Goal: Task Accomplishment & Management: Use online tool/utility

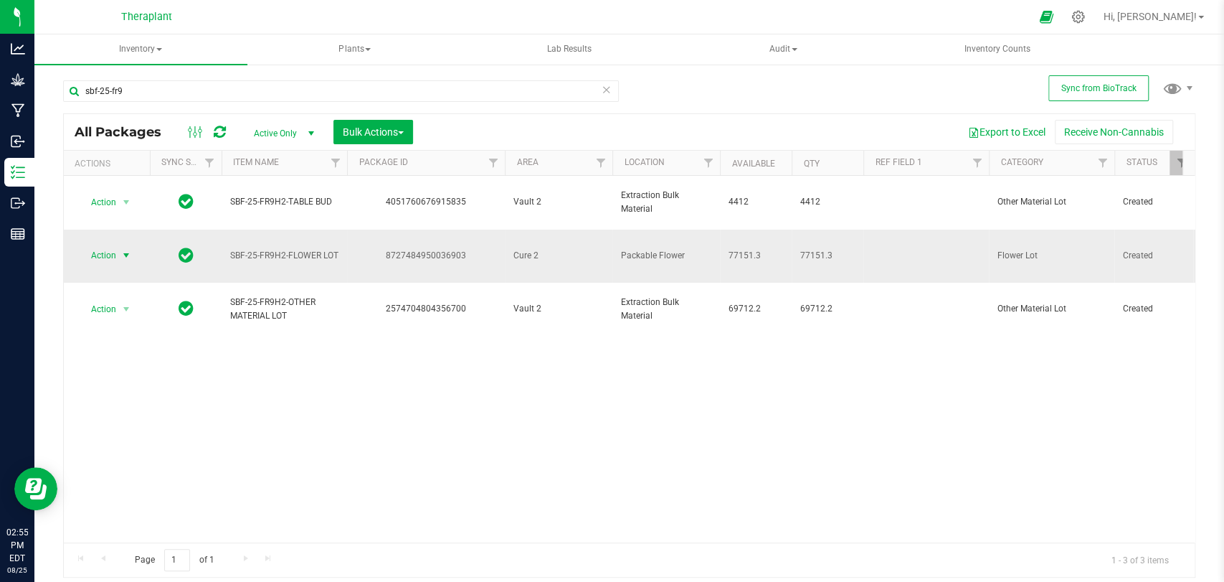
type input "sbf-25-fr9"
click at [123, 250] on span "select" at bounding box center [126, 255] width 11 height 11
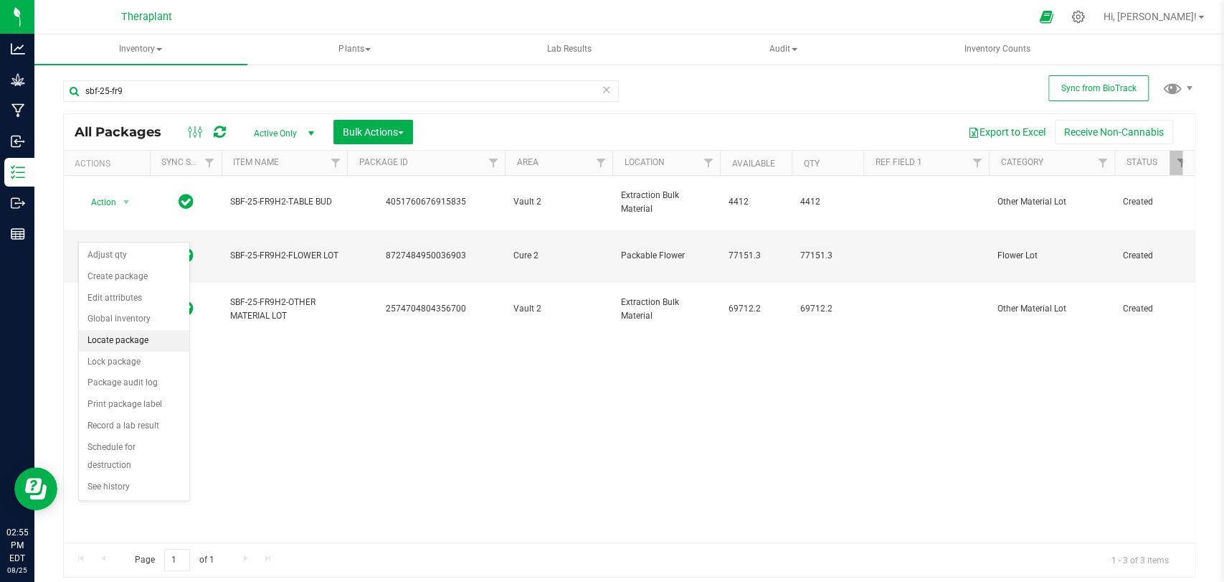
click at [103, 344] on li "Locate package" at bounding box center [134, 341] width 110 height 22
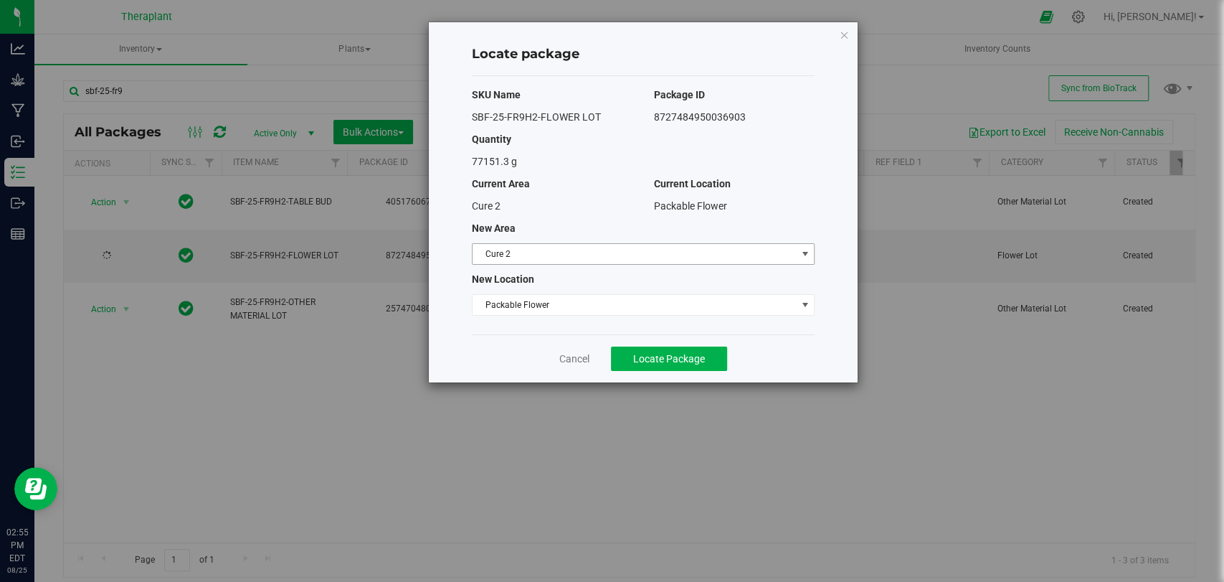
click at [547, 255] on span "Cure 2" at bounding box center [634, 254] width 323 height 20
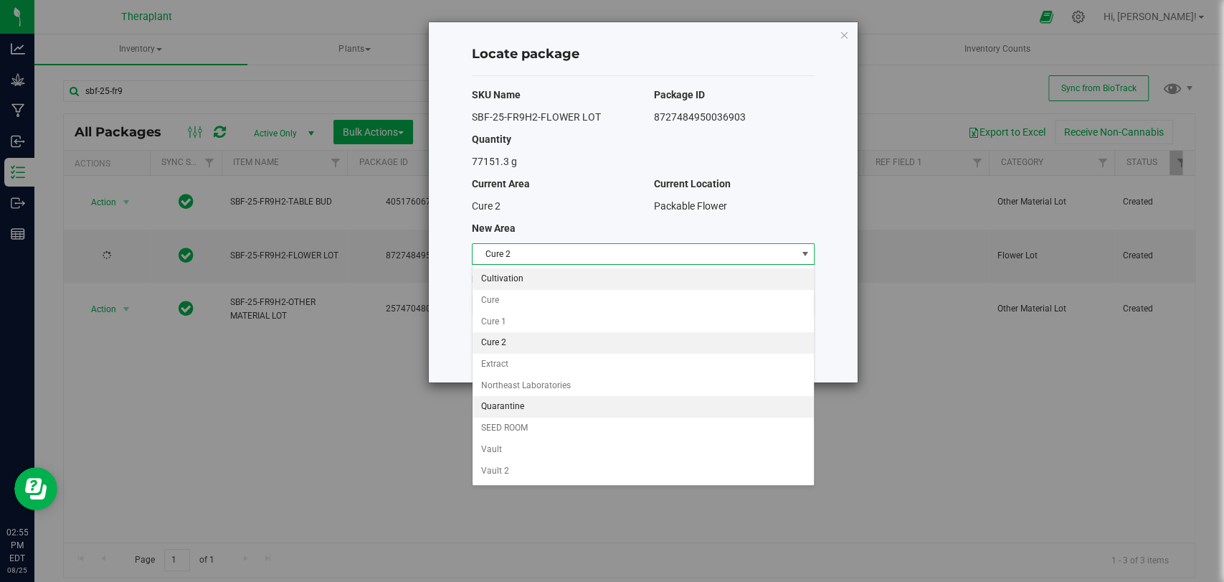
scroll to position [123, 0]
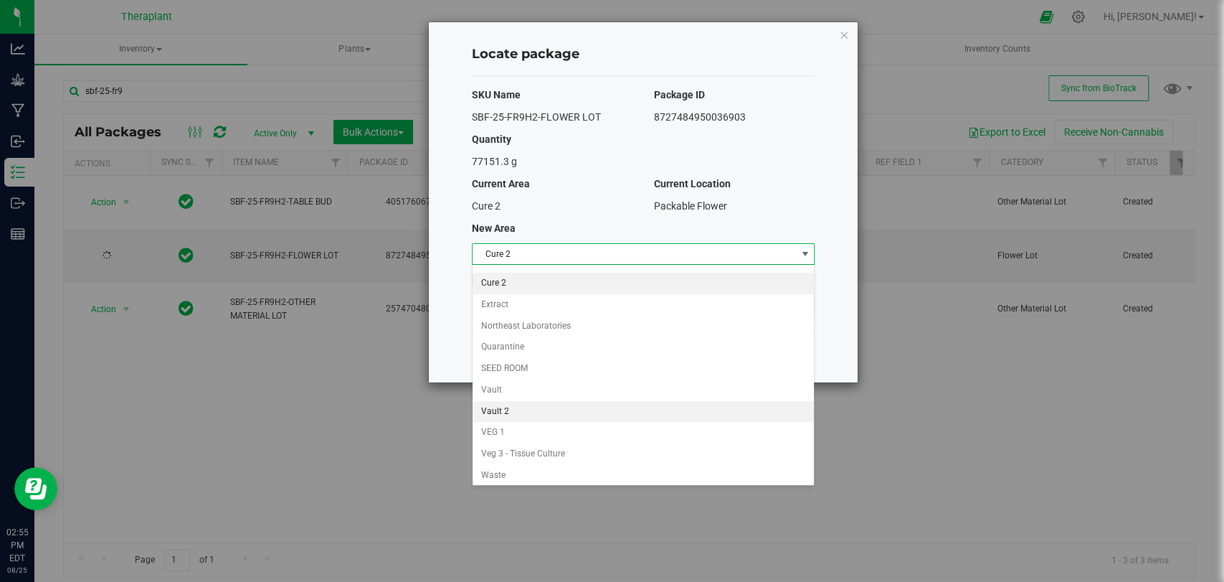
click at [503, 405] on li "Vault 2" at bounding box center [643, 412] width 341 height 22
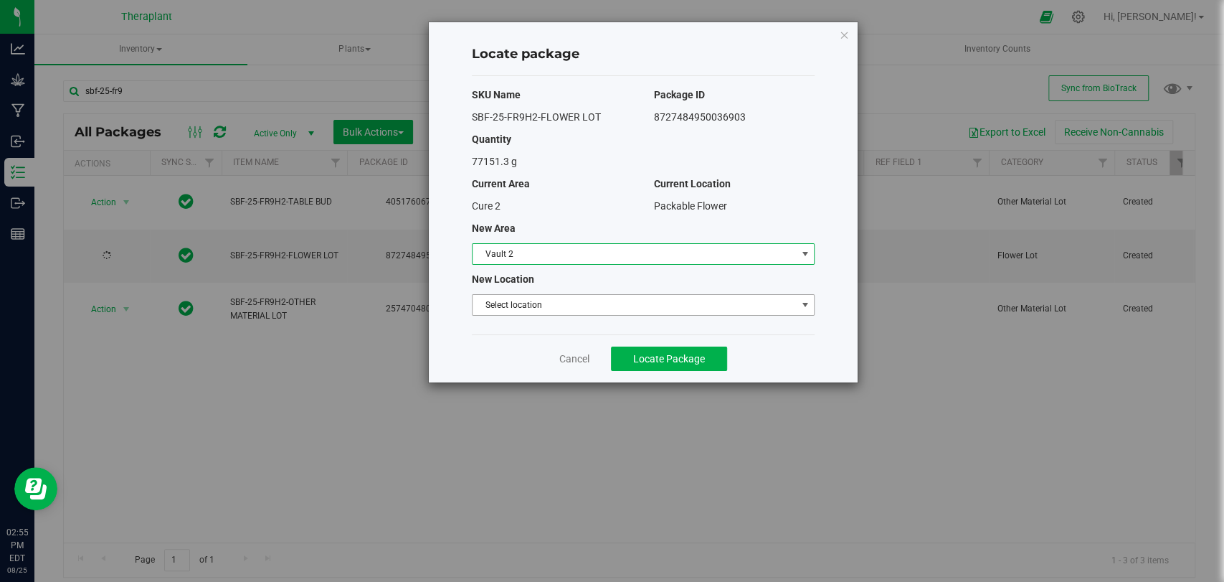
click at [501, 292] on div "SKU Name Package ID SBF-25-FR9H2-FLOWER LOT 8727484950036903 Quantity 77151.3 g…" at bounding box center [643, 205] width 343 height 258
click at [504, 301] on span "Select location" at bounding box center [634, 305] width 323 height 20
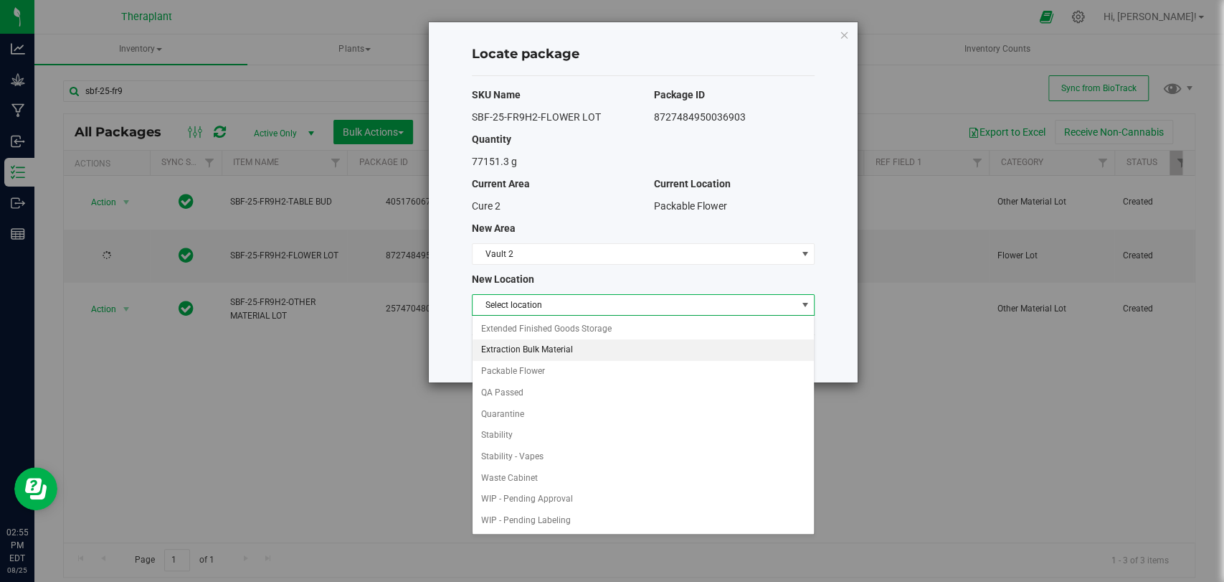
click at [516, 350] on li "Extraction Bulk Material" at bounding box center [643, 350] width 341 height 22
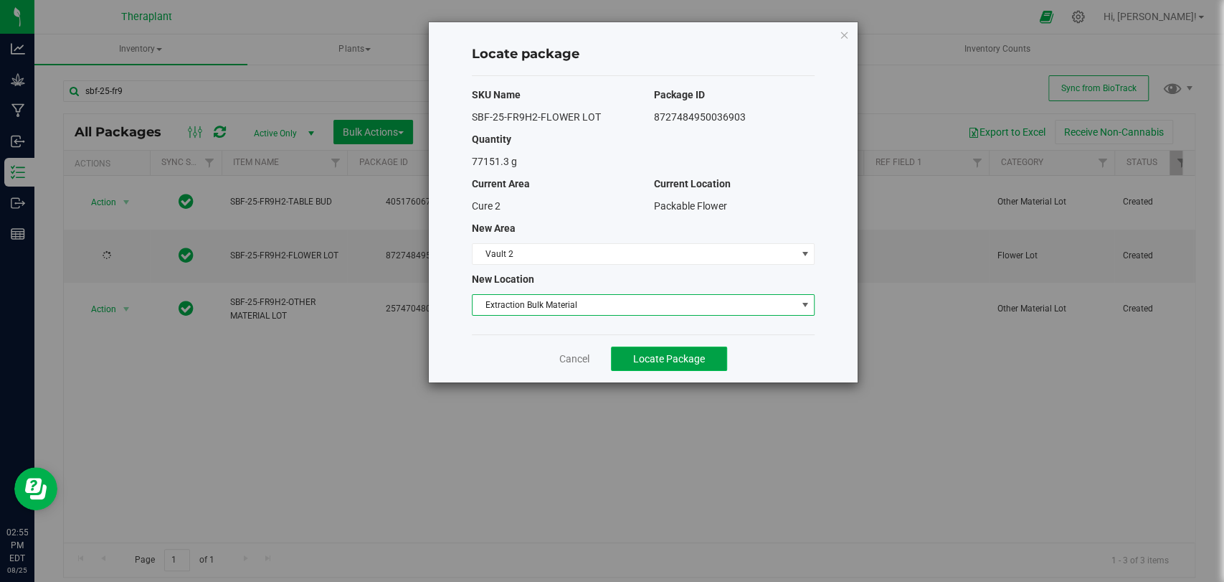
click at [636, 349] on button "Locate Package" at bounding box center [669, 358] width 116 height 24
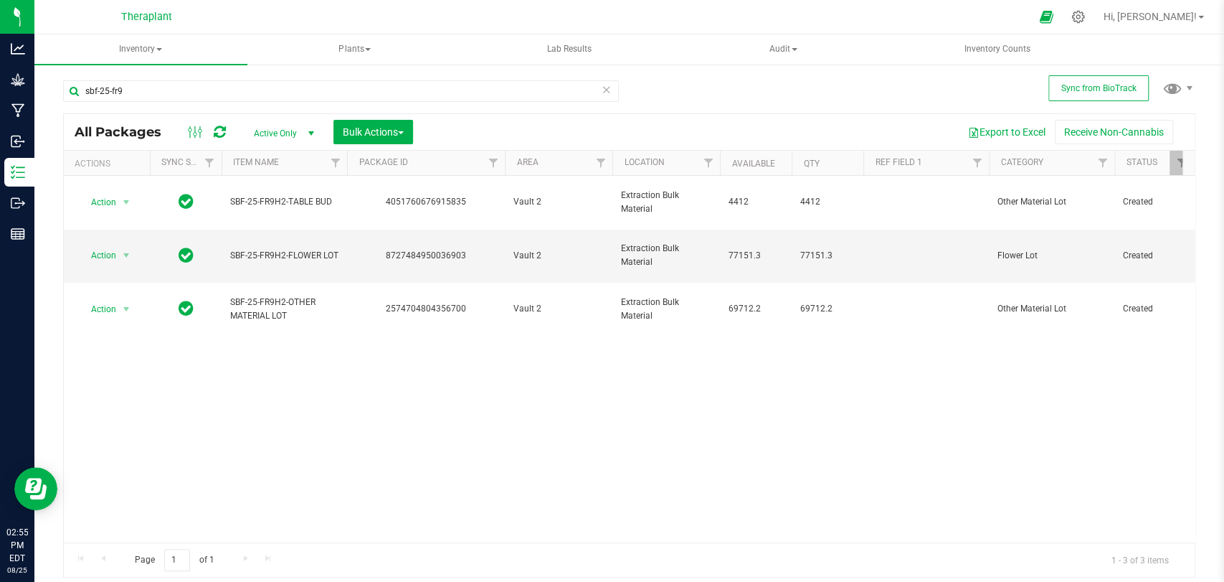
click at [605, 89] on icon at bounding box center [607, 88] width 10 height 17
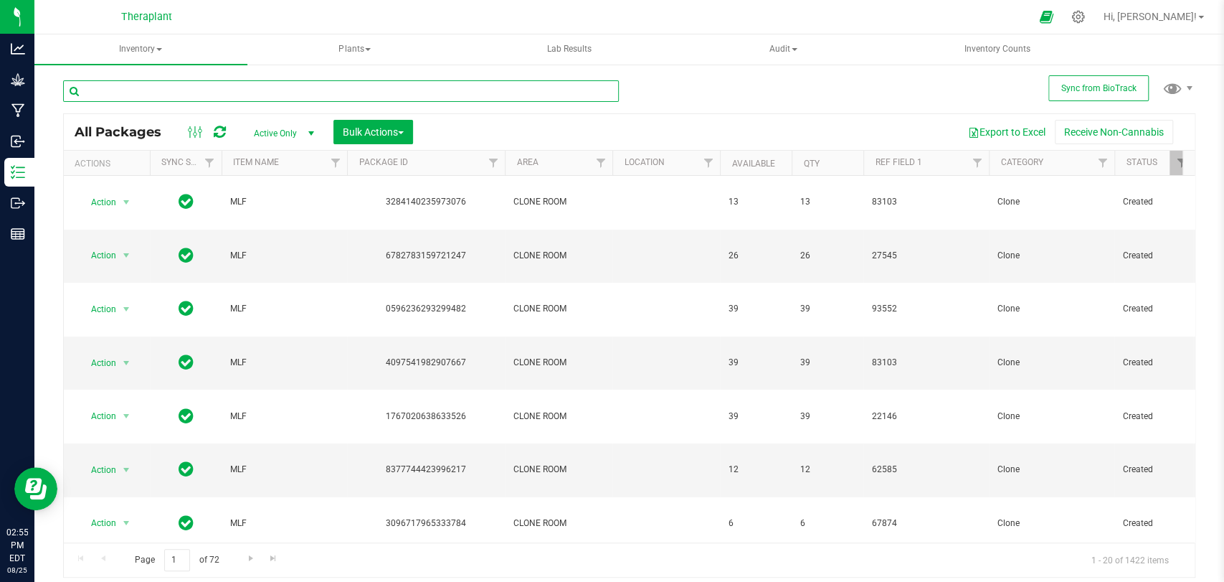
click at [524, 93] on input "text" at bounding box center [341, 91] width 556 height 22
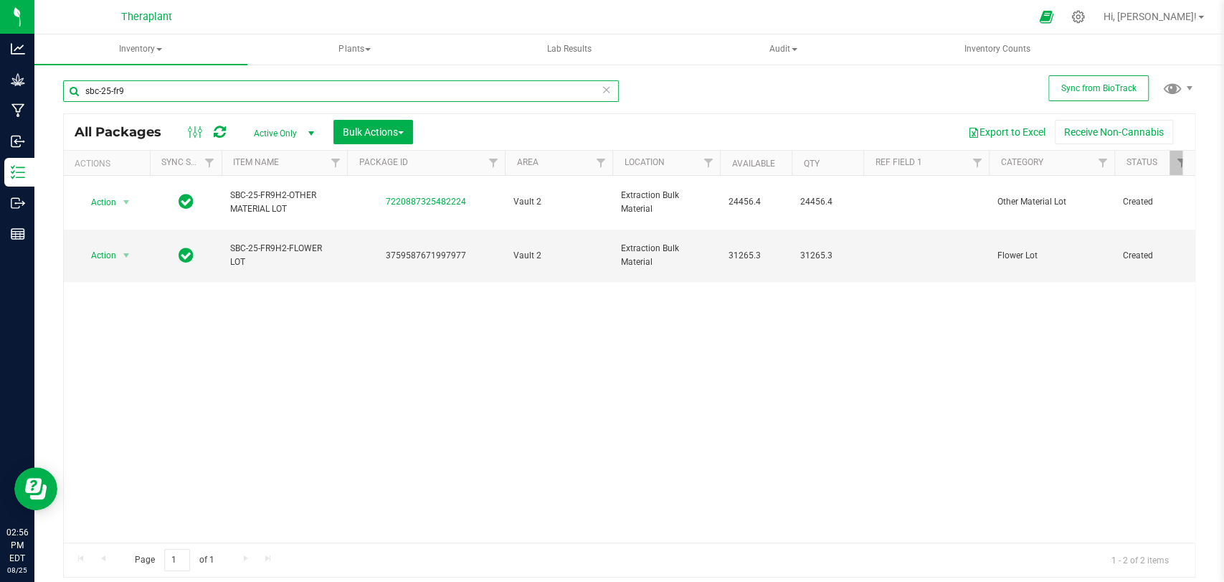
type input "sbc-25-fr9"
click at [603, 90] on icon at bounding box center [607, 88] width 10 height 17
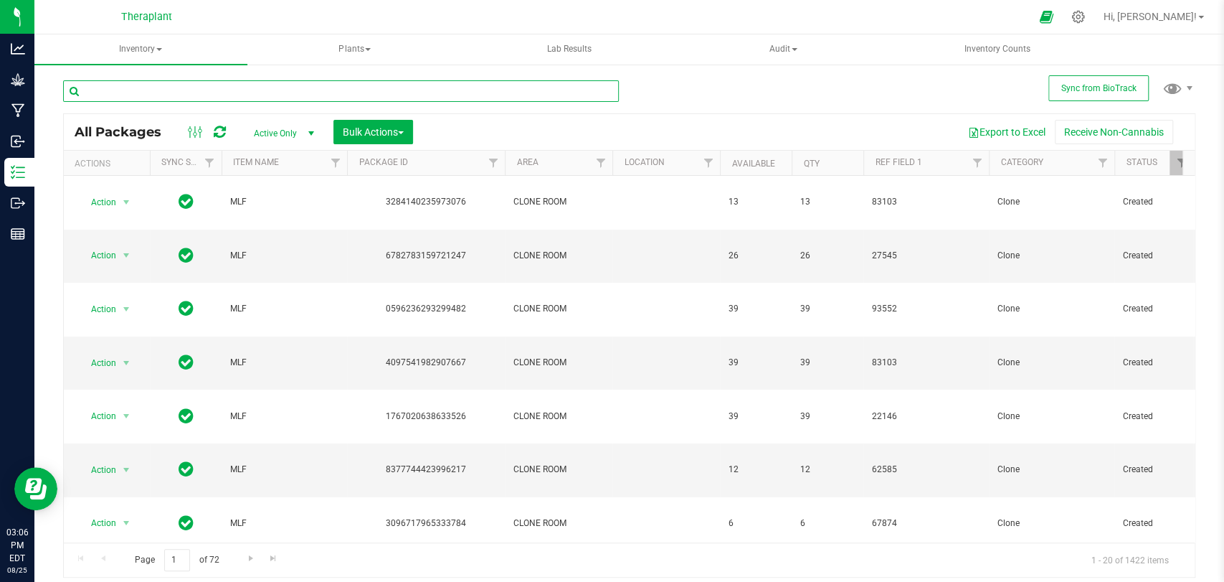
click at [459, 80] on input "text" at bounding box center [341, 91] width 556 height 22
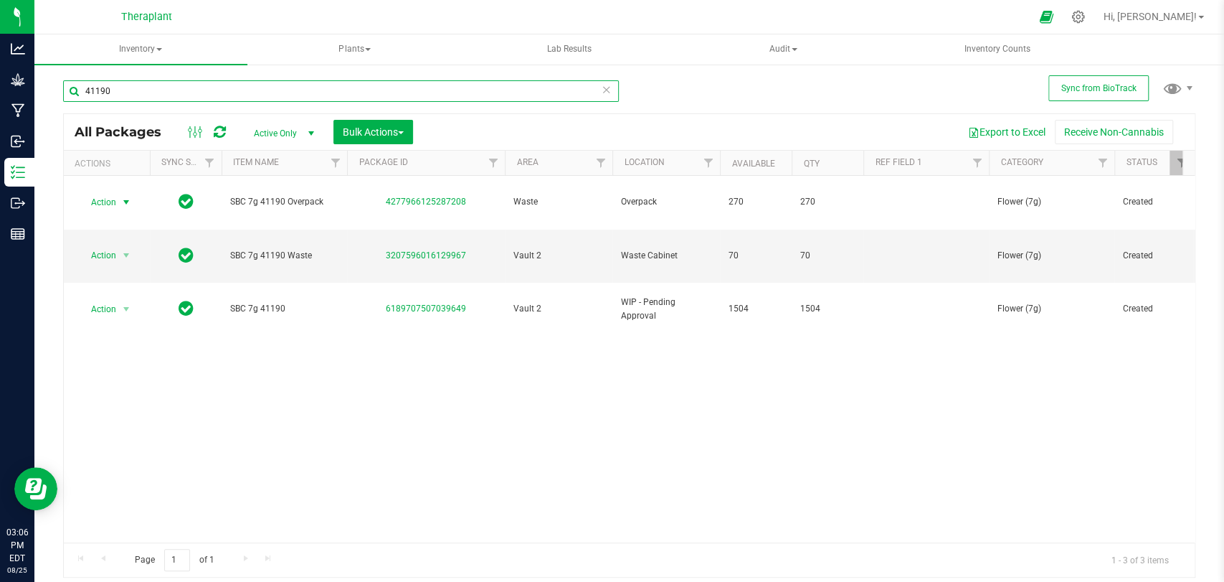
type input "41190"
click at [119, 192] on span "select" at bounding box center [127, 202] width 18 height 20
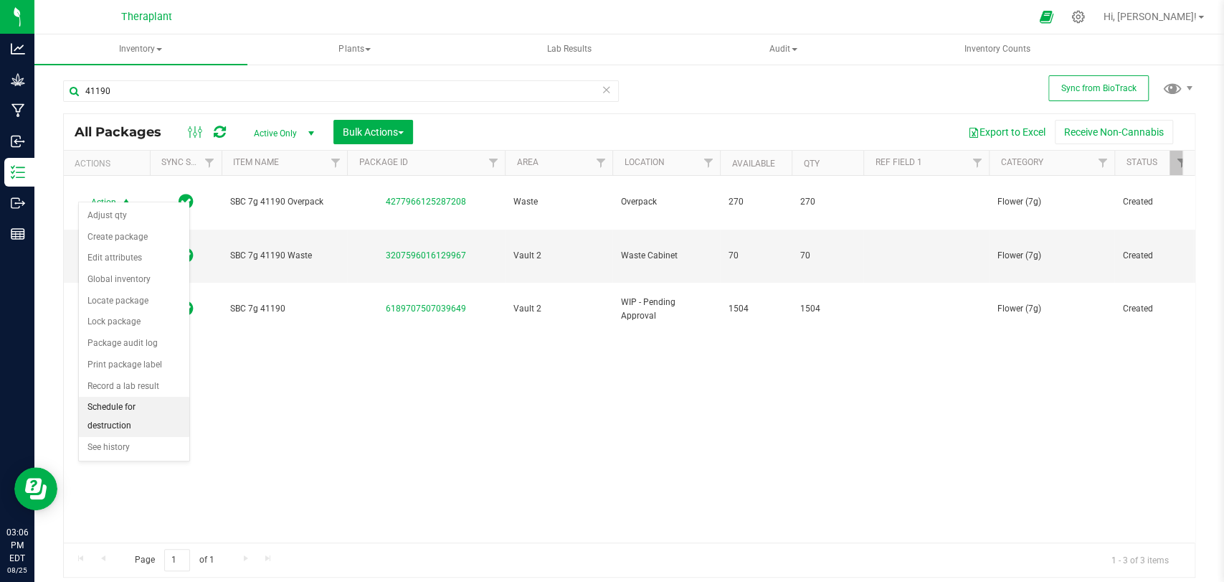
click at [130, 404] on li "Schedule for destruction" at bounding box center [134, 416] width 110 height 39
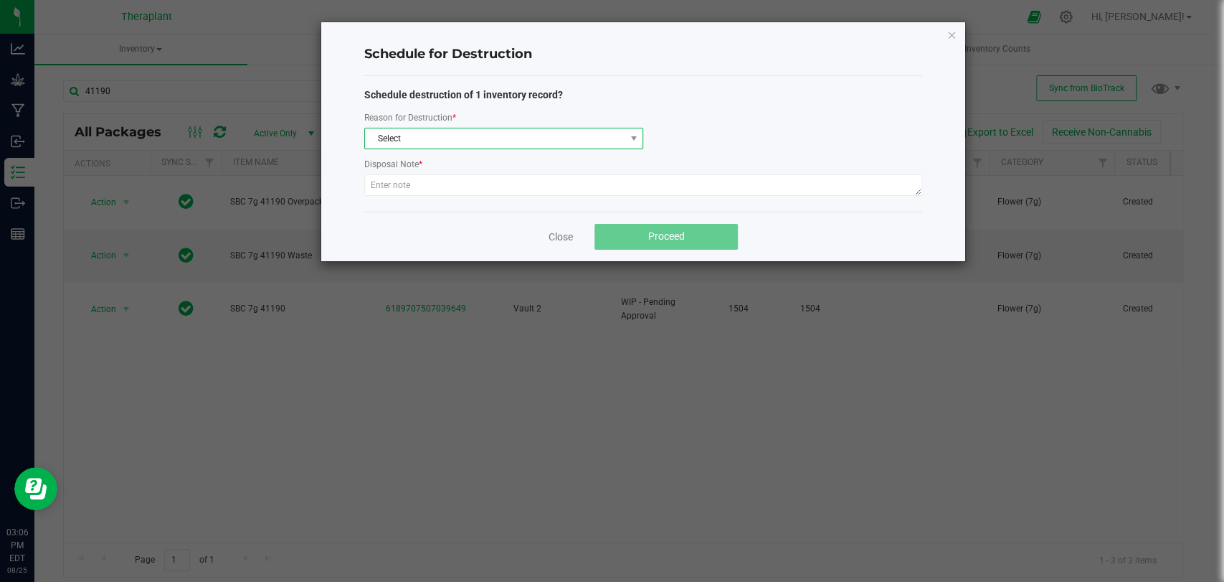
click at [461, 145] on span "Select" at bounding box center [495, 138] width 260 height 20
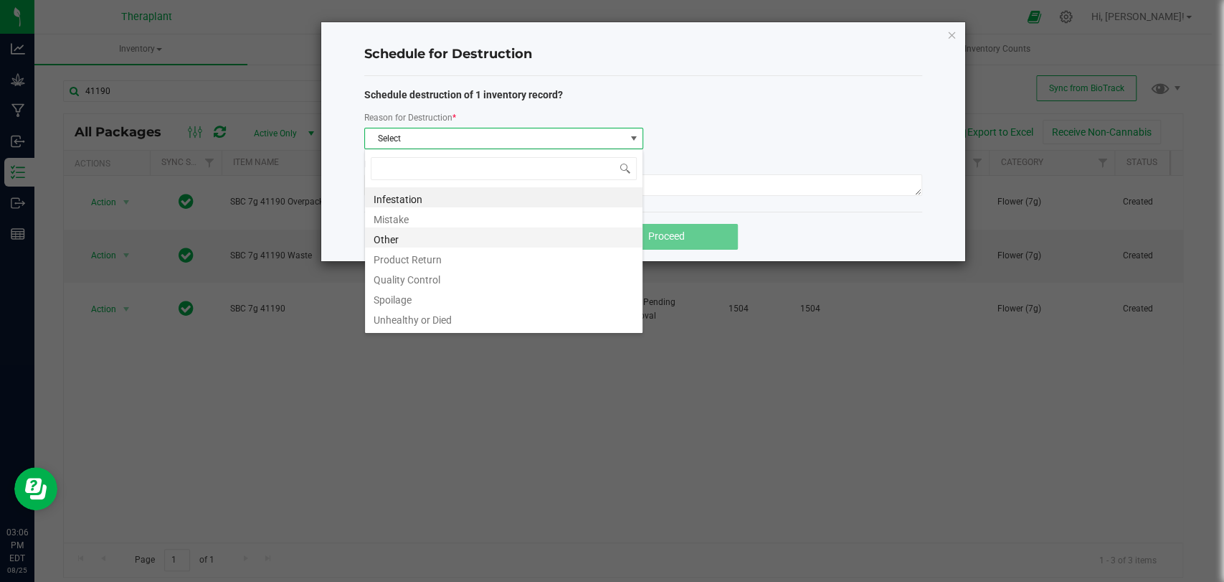
scroll to position [21, 279]
click at [392, 239] on li "Other" at bounding box center [504, 237] width 278 height 20
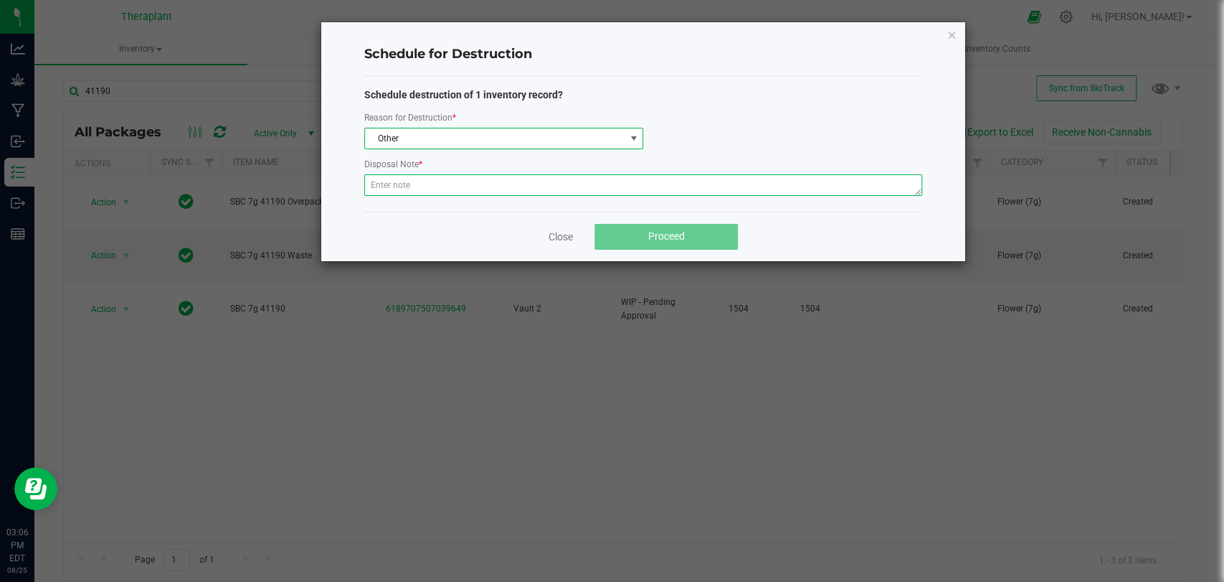
click at [402, 190] on textarea at bounding box center [643, 185] width 558 height 22
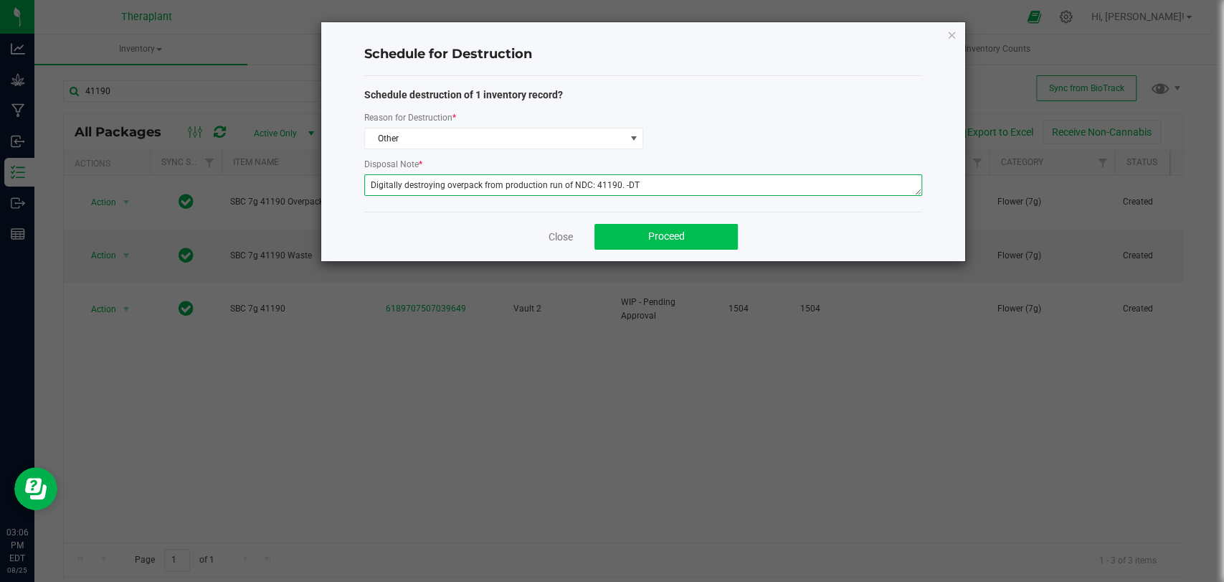
type textarea "Digitally destroying overpack from production run of NDC: 41190. -DT"
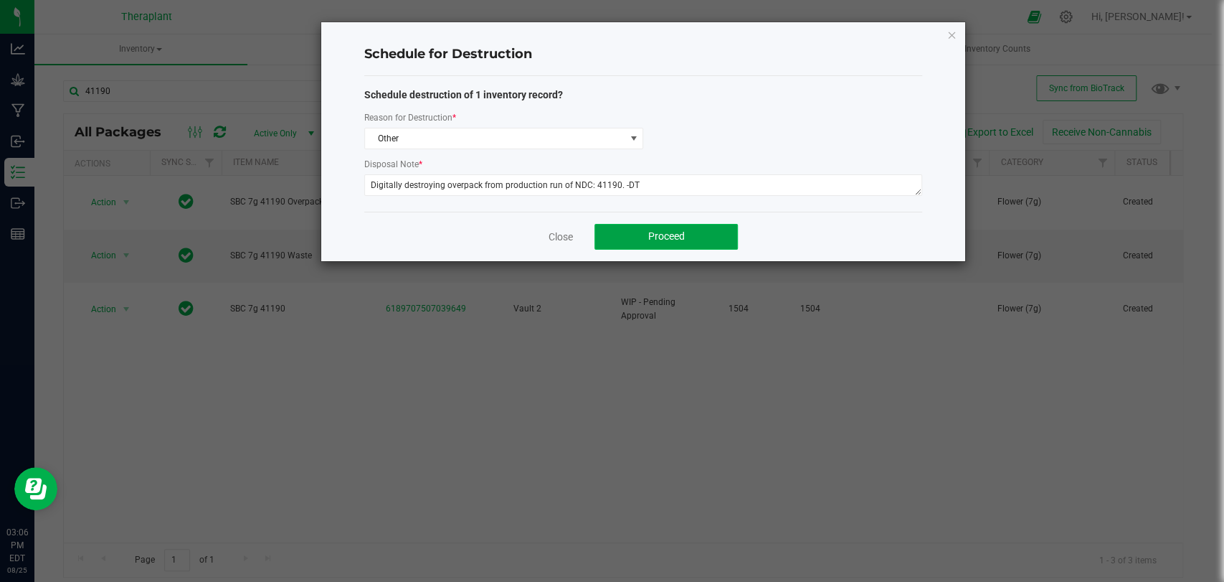
click at [694, 234] on button "Proceed" at bounding box center [666, 237] width 143 height 26
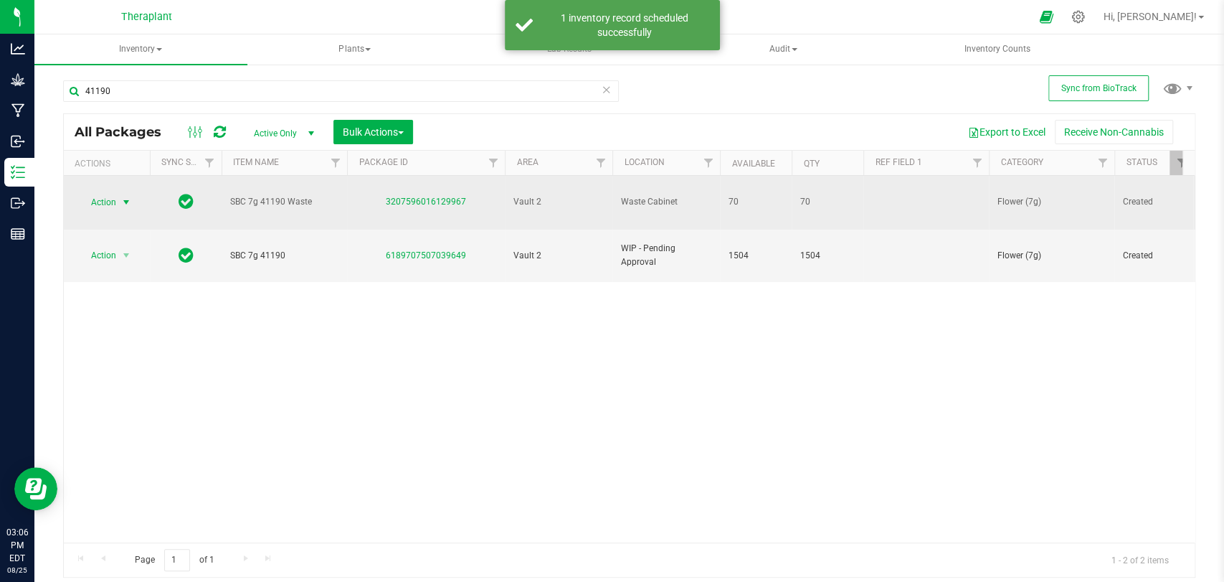
click at [113, 192] on span "Action" at bounding box center [97, 202] width 39 height 20
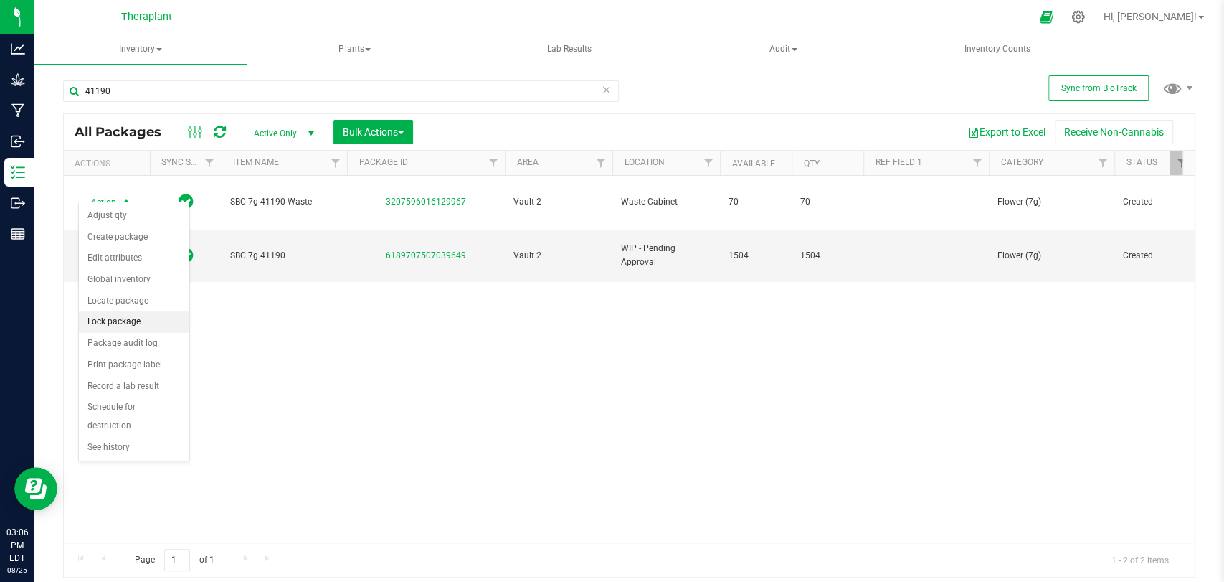
click at [123, 314] on li "Lock package" at bounding box center [134, 322] width 110 height 22
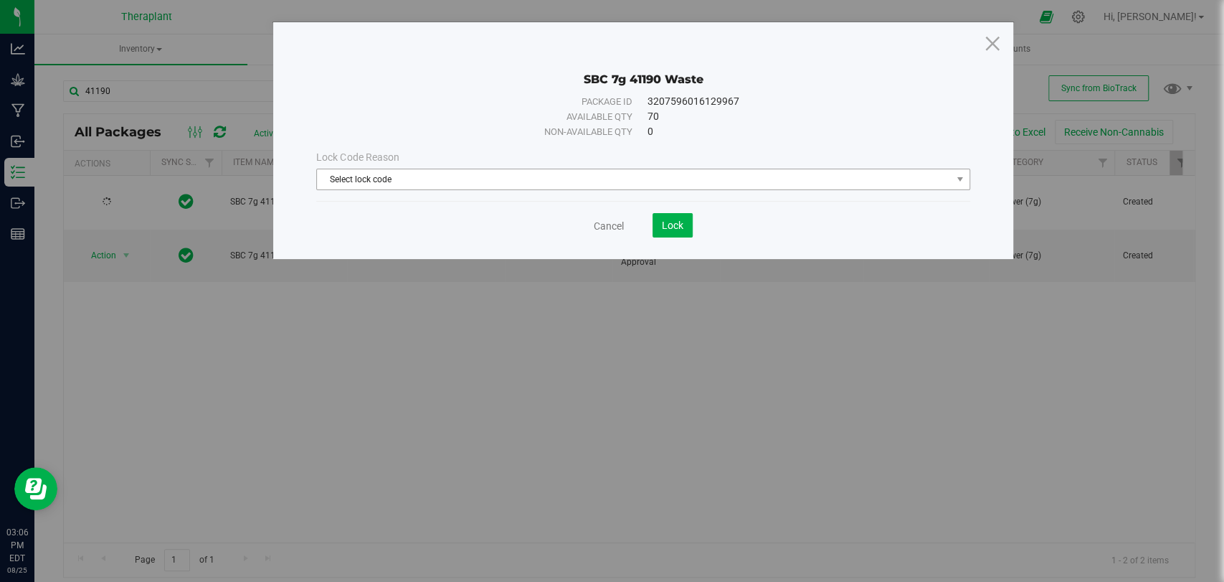
click at [480, 186] on span "Select lock code" at bounding box center [634, 179] width 634 height 20
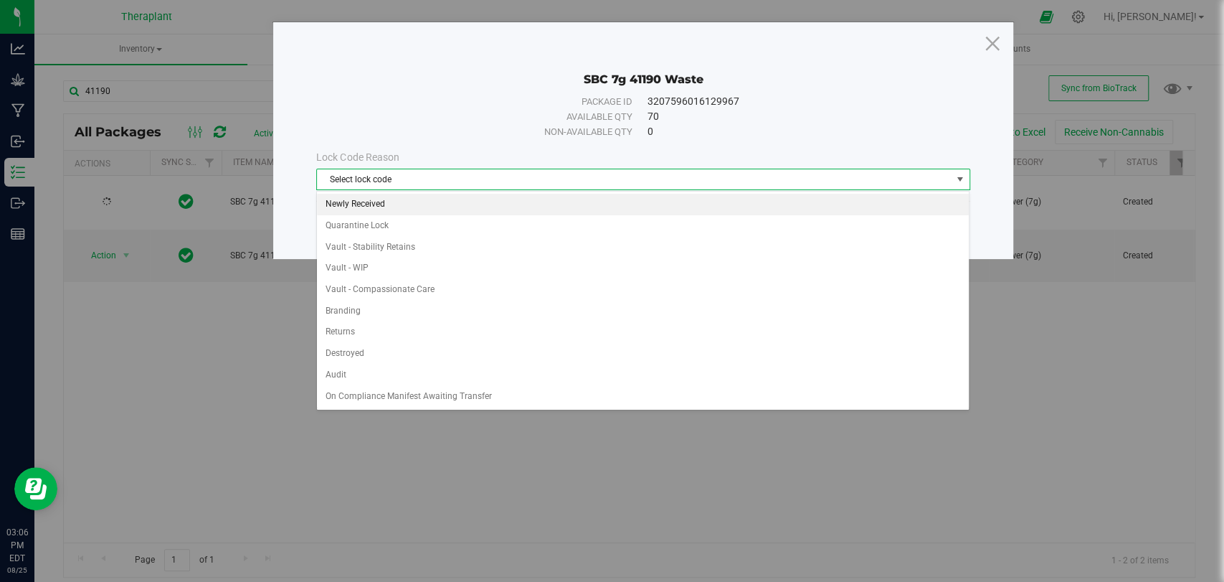
click at [387, 197] on li "Newly Received" at bounding box center [643, 205] width 652 height 22
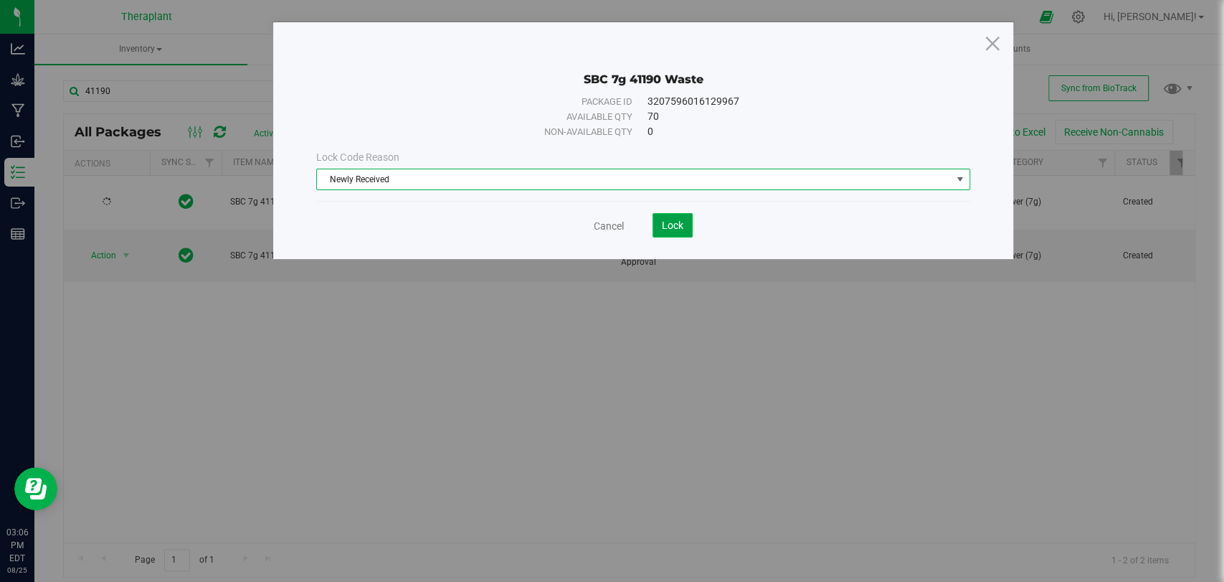
click at [658, 222] on button "Lock" at bounding box center [673, 225] width 40 height 24
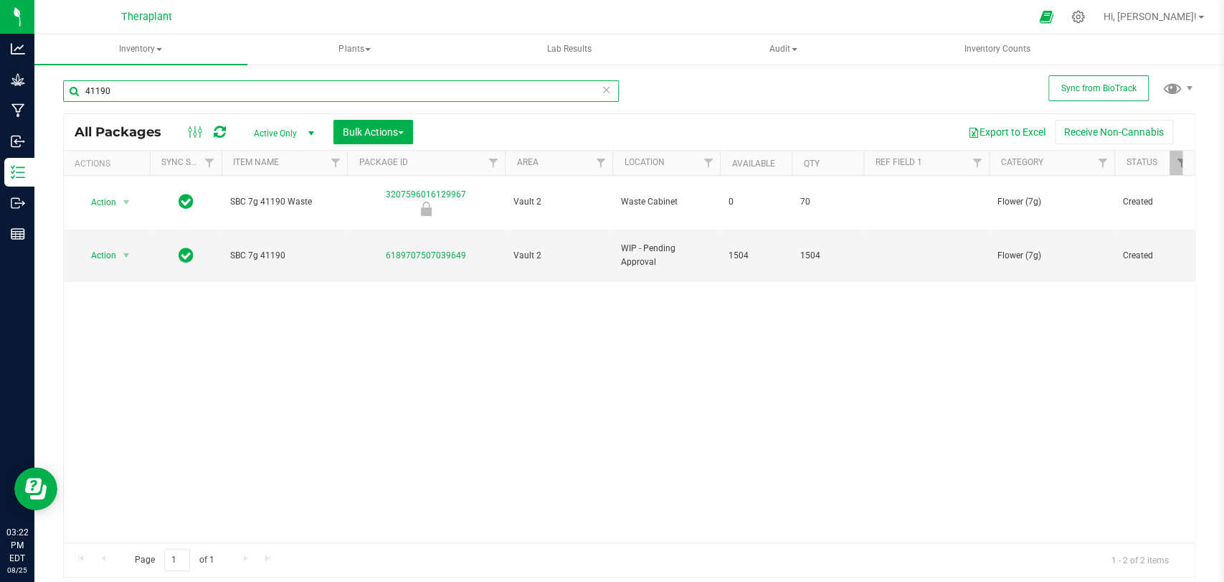
click at [230, 88] on input "41190" at bounding box center [341, 91] width 556 height 22
type input "4"
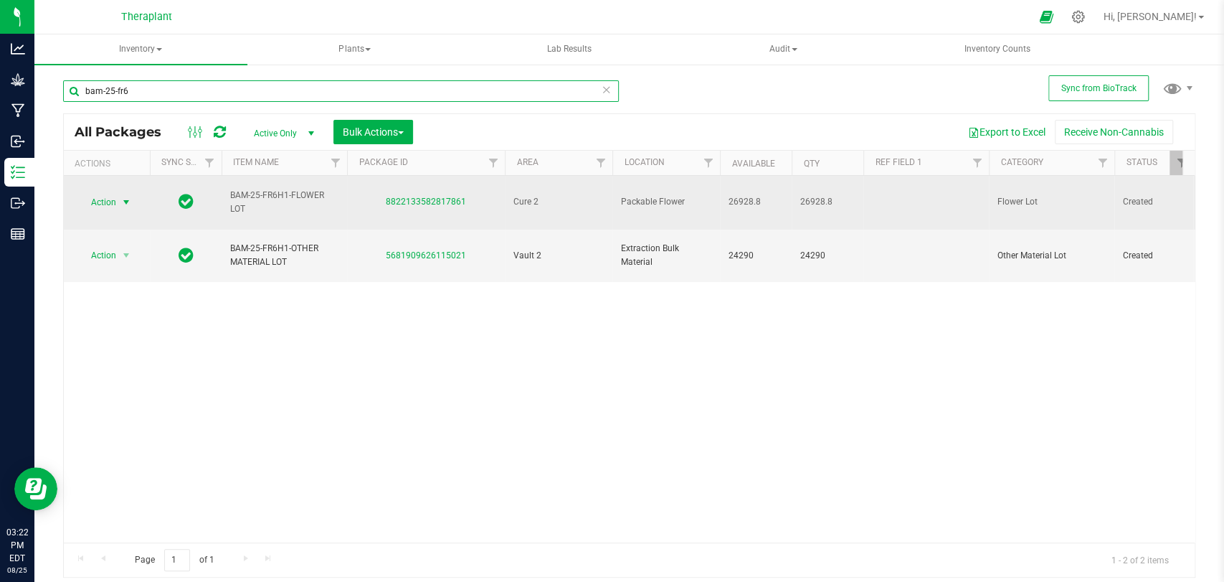
type input "bam-25-fr6"
click at [133, 192] on span "select" at bounding box center [127, 202] width 18 height 20
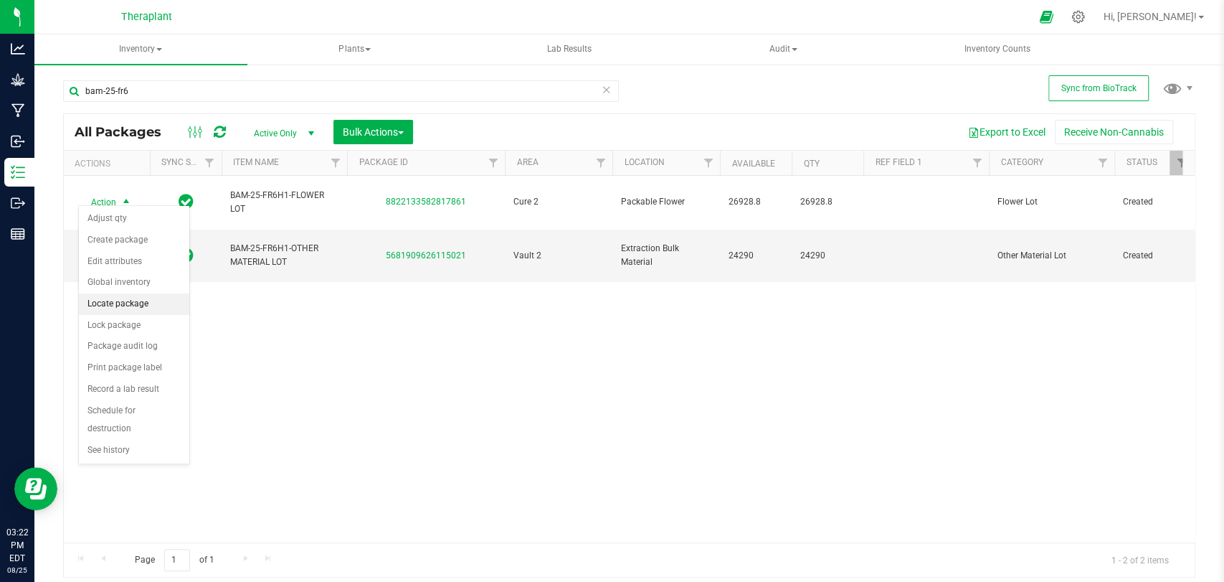
click at [126, 302] on li "Locate package" at bounding box center [134, 304] width 110 height 22
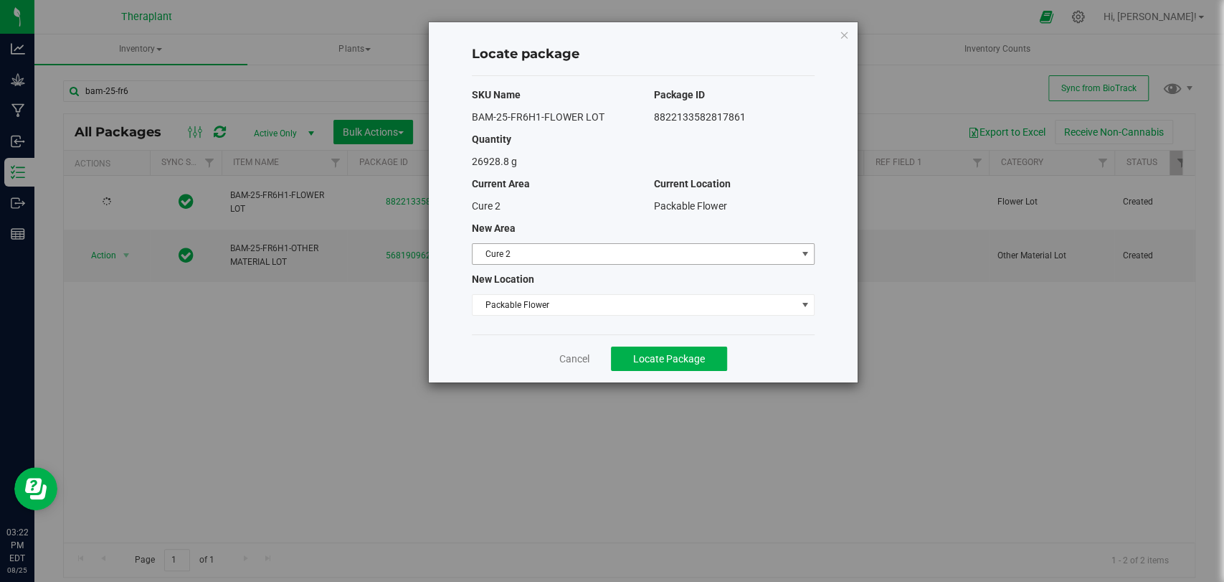
click at [505, 252] on span "Cure 2" at bounding box center [634, 254] width 323 height 20
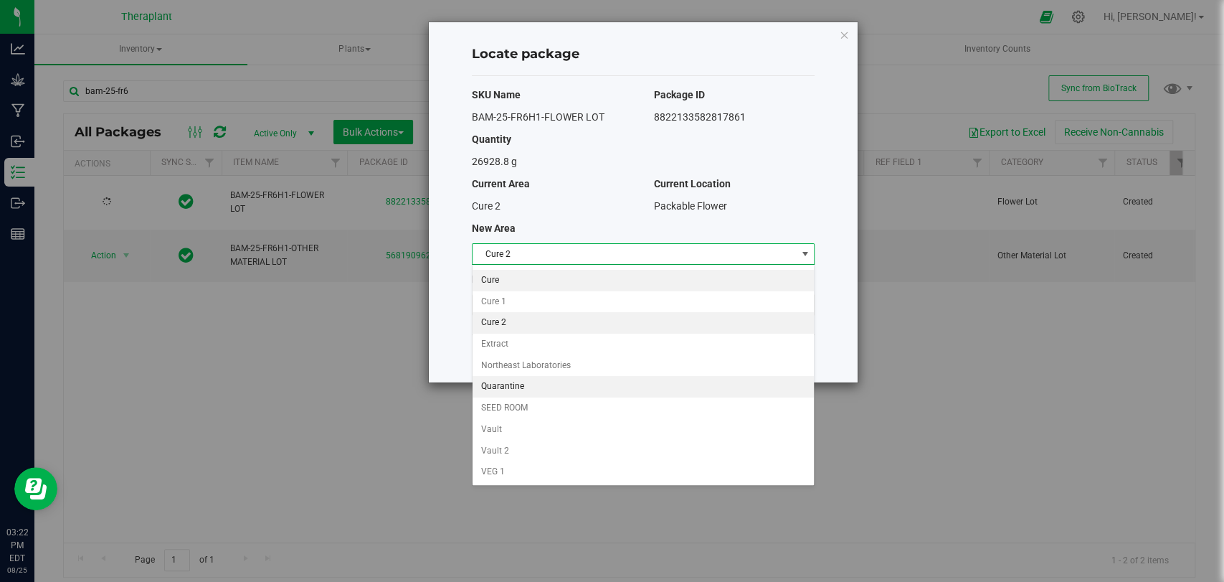
scroll to position [123, 0]
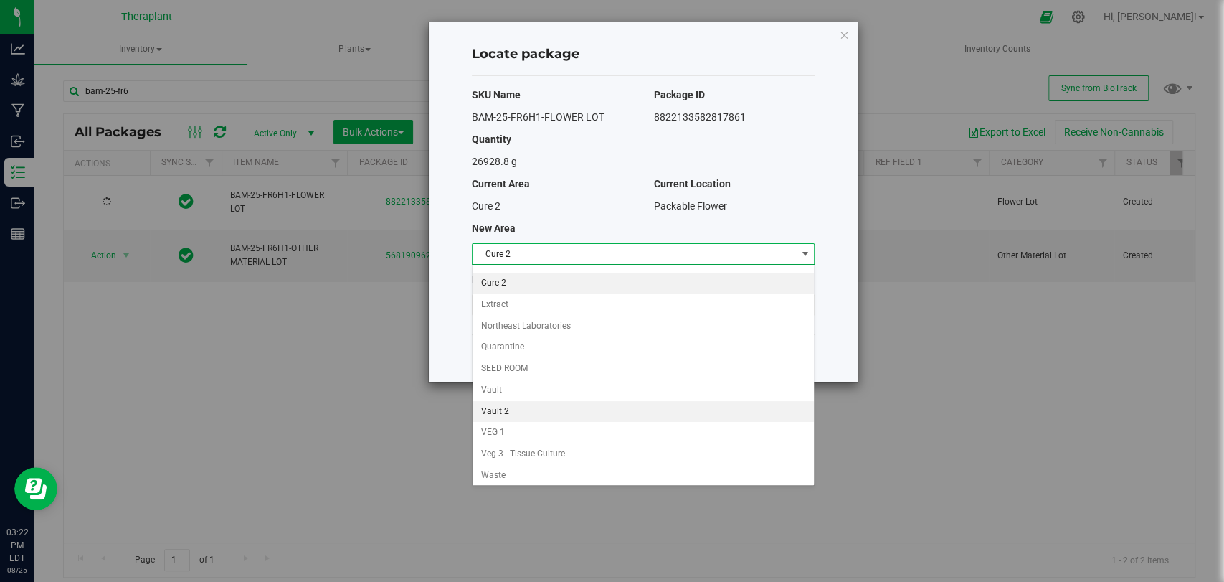
click at [507, 409] on li "Vault 2" at bounding box center [643, 412] width 341 height 22
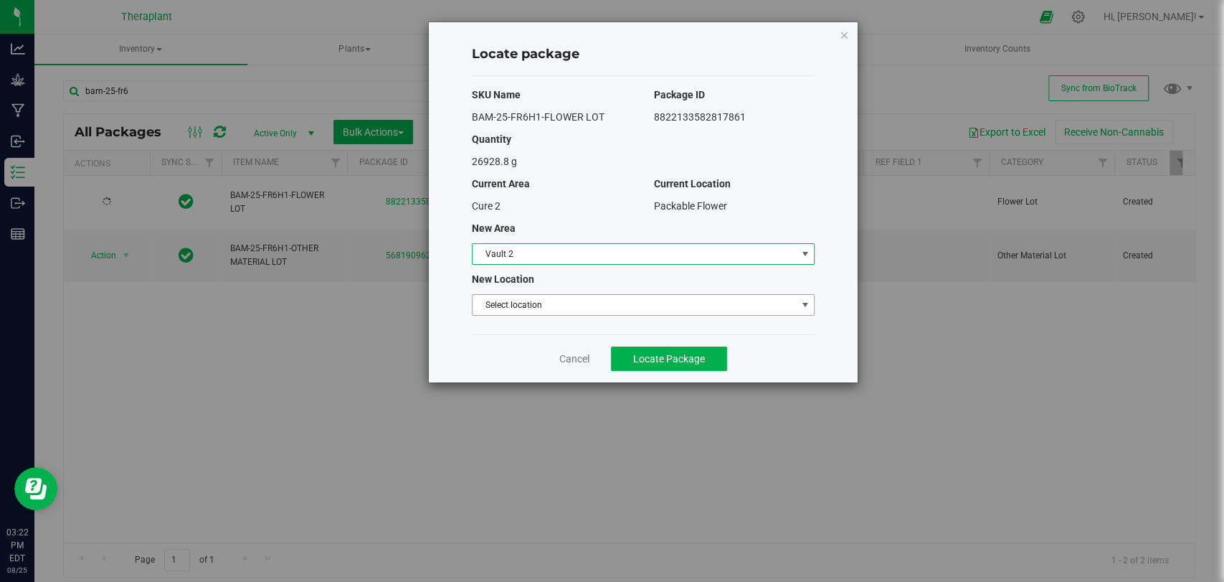
click at [520, 302] on span "Select location" at bounding box center [634, 305] width 323 height 20
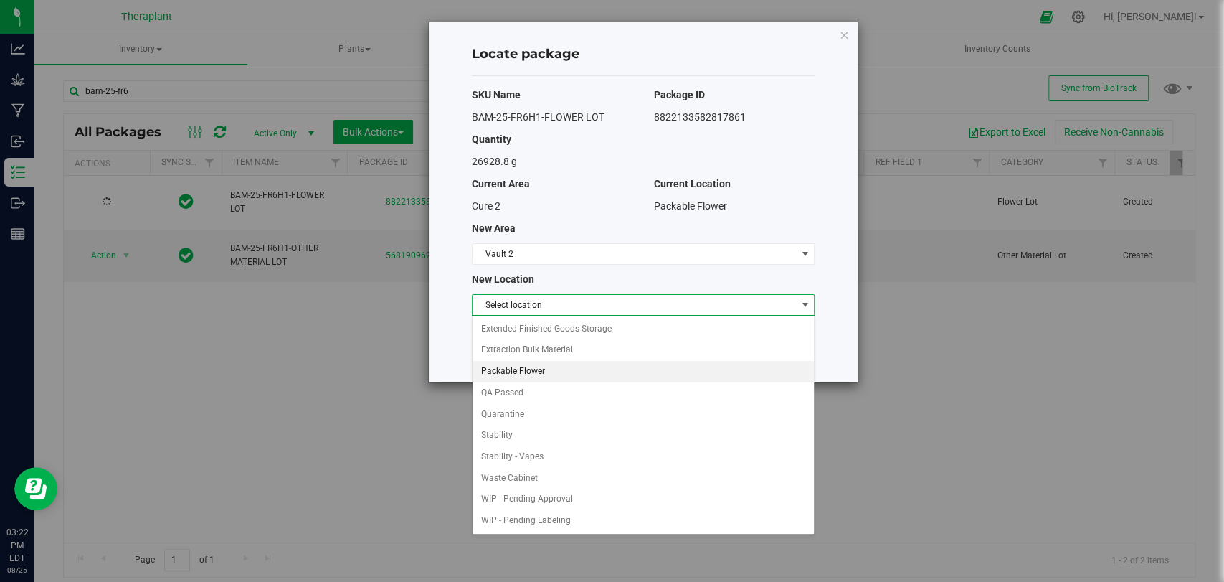
click at [524, 364] on li "Packable Flower" at bounding box center [643, 372] width 341 height 22
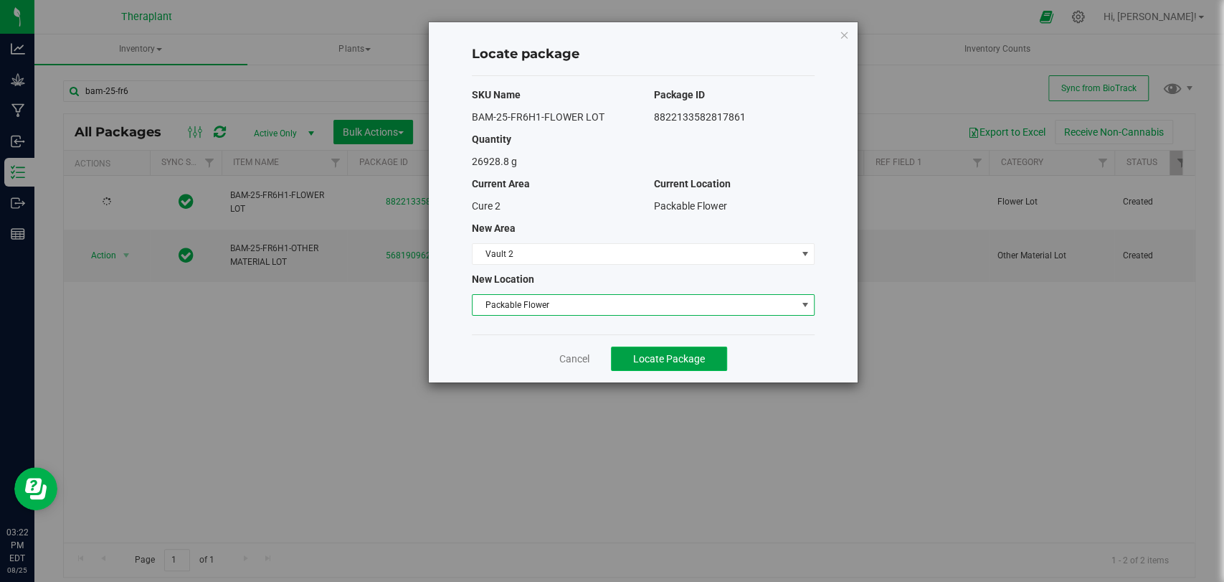
click at [641, 359] on span "Locate Package" at bounding box center [669, 358] width 72 height 11
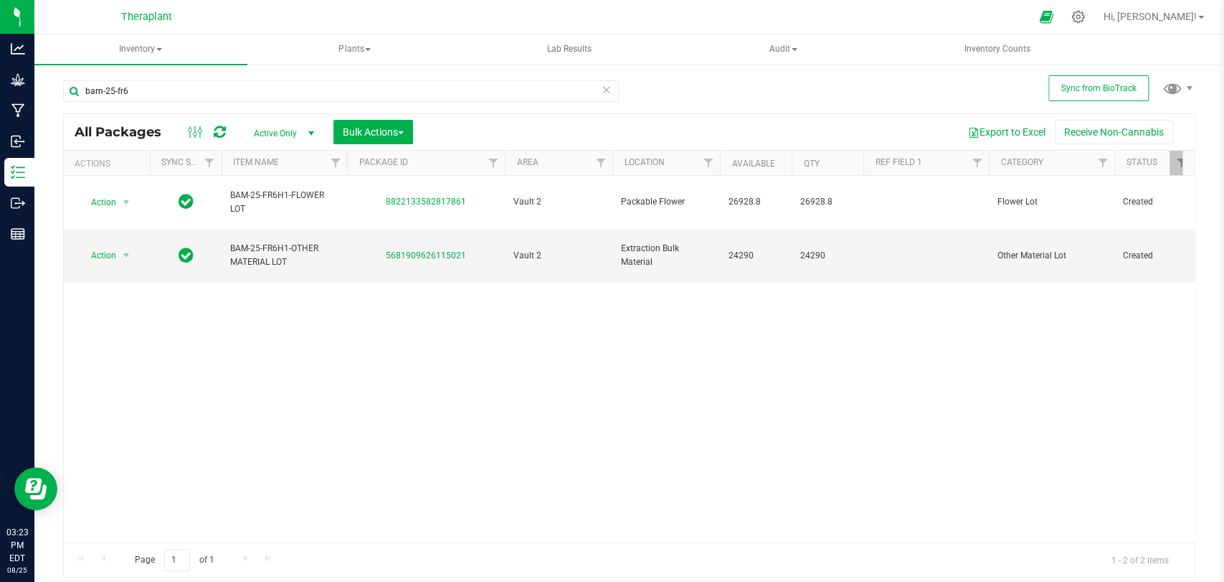
click at [605, 93] on icon at bounding box center [607, 88] width 10 height 17
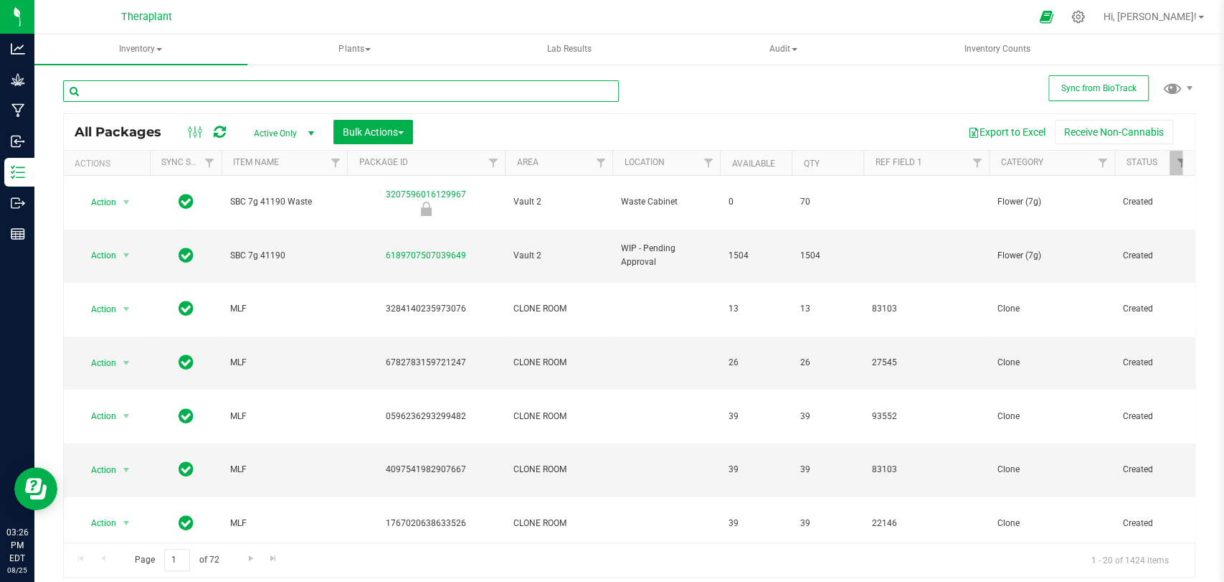
click at [259, 92] on input "text" at bounding box center [341, 91] width 556 height 22
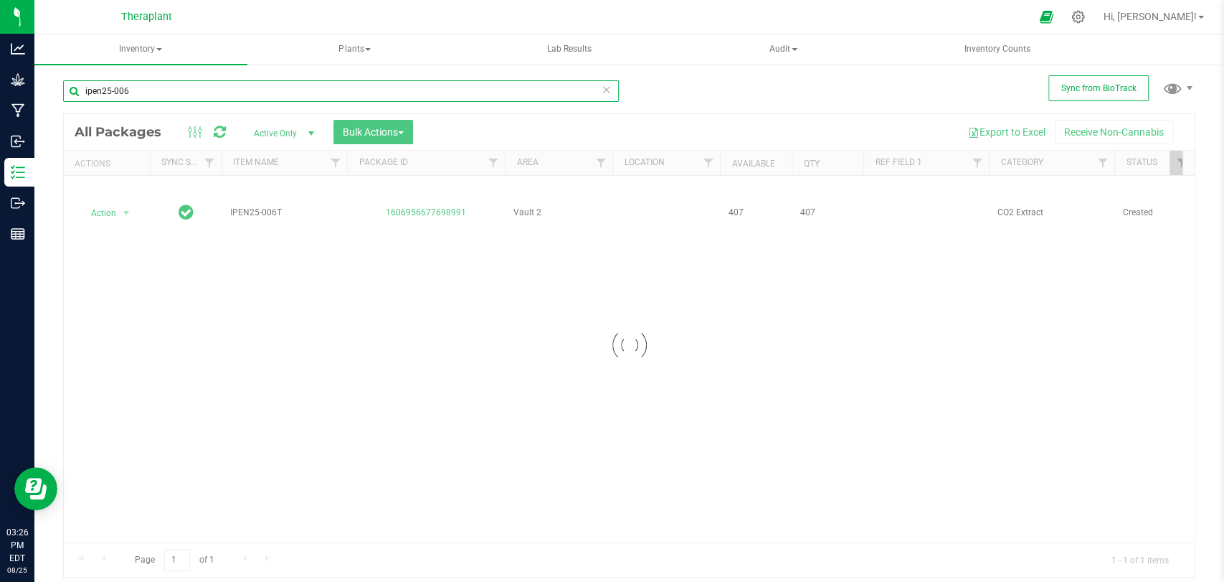
type input "ipen25-006"
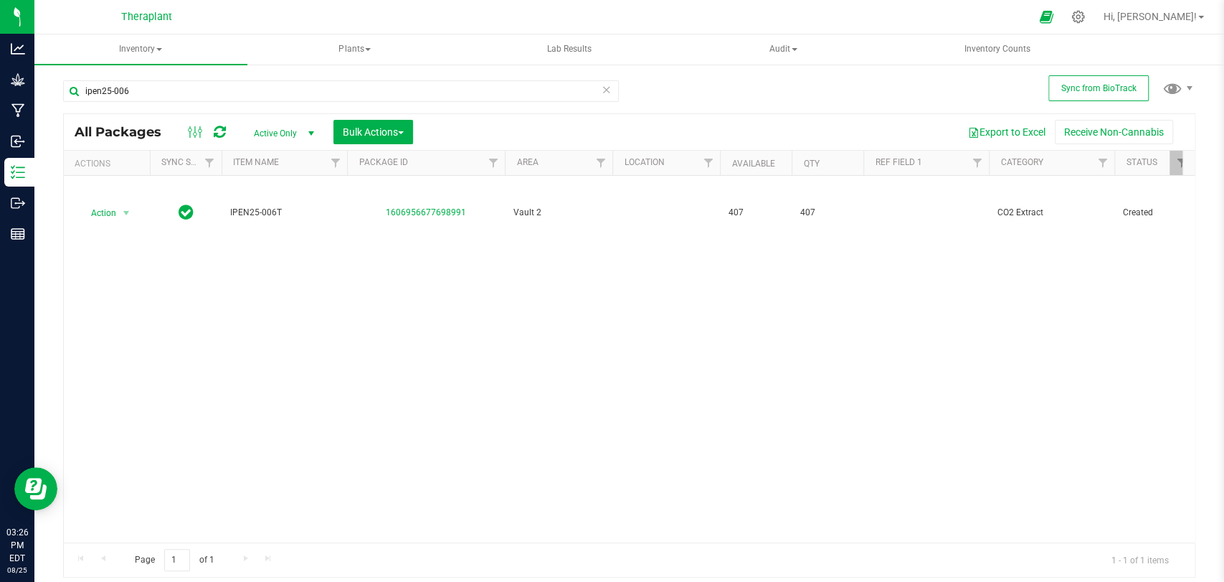
click at [605, 93] on icon at bounding box center [607, 88] width 10 height 17
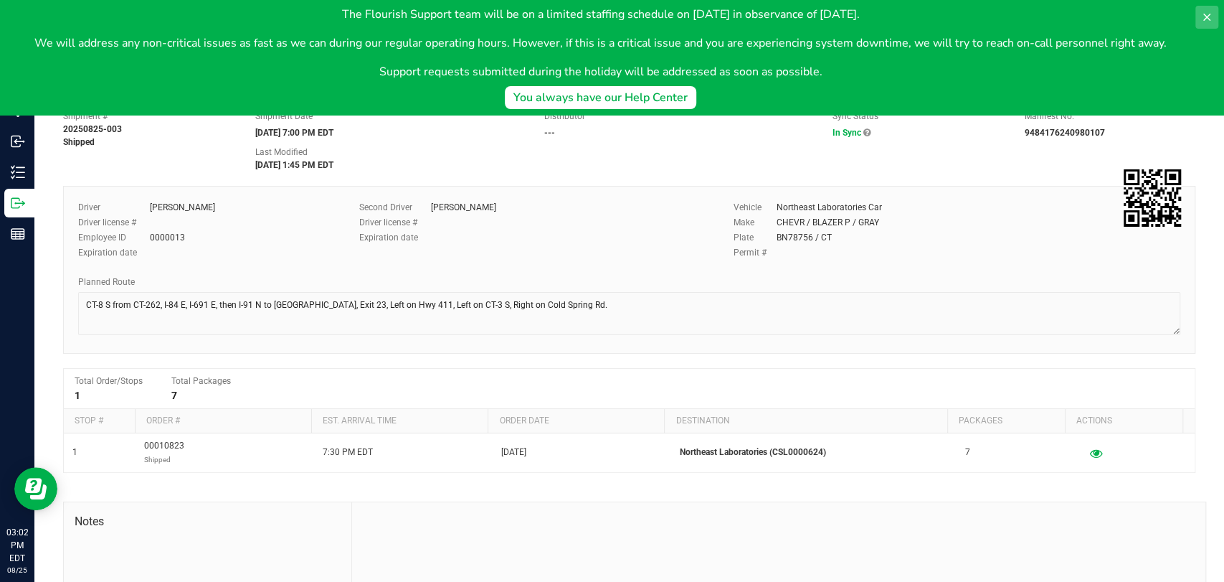
click at [1205, 19] on icon at bounding box center [1207, 17] width 7 height 7
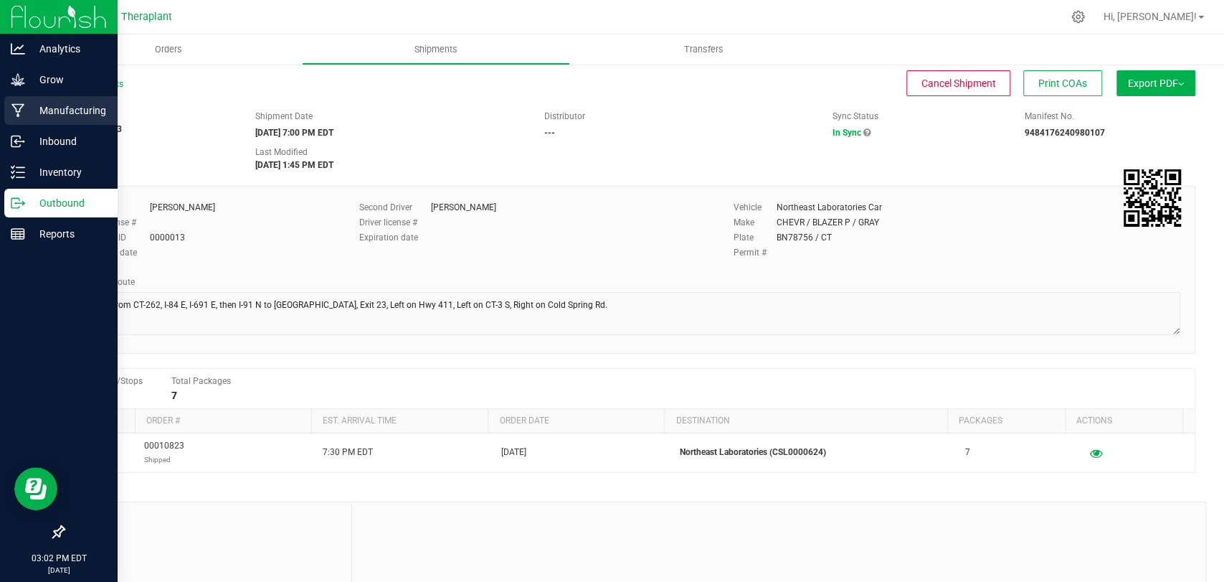
click at [28, 106] on p "Manufacturing" at bounding box center [68, 110] width 86 height 17
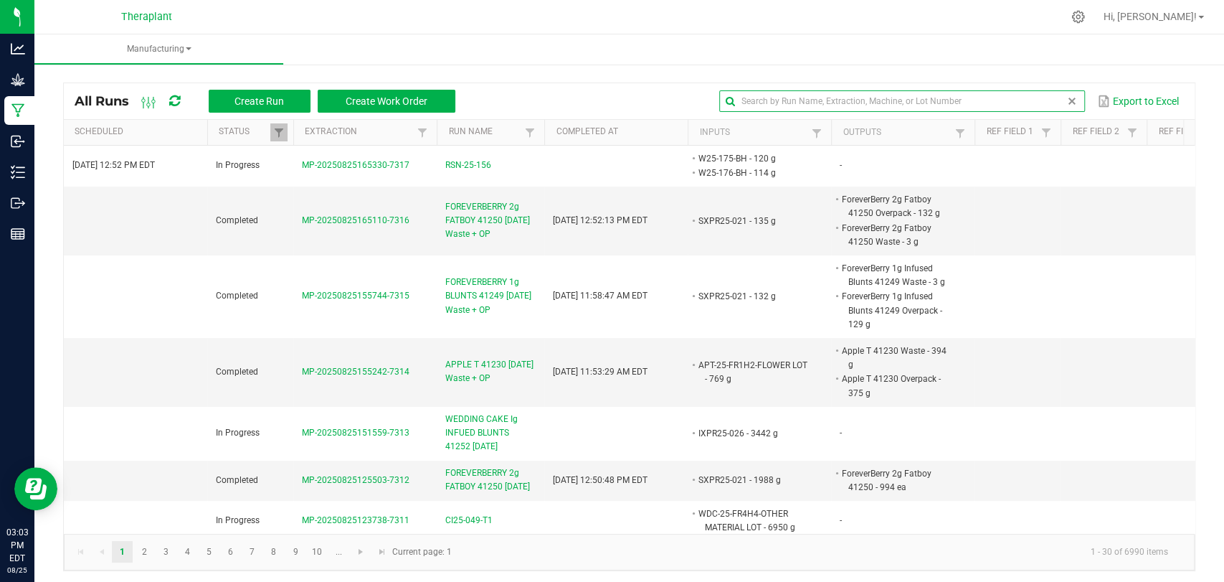
click at [1042, 103] on input "text" at bounding box center [902, 101] width 366 height 22
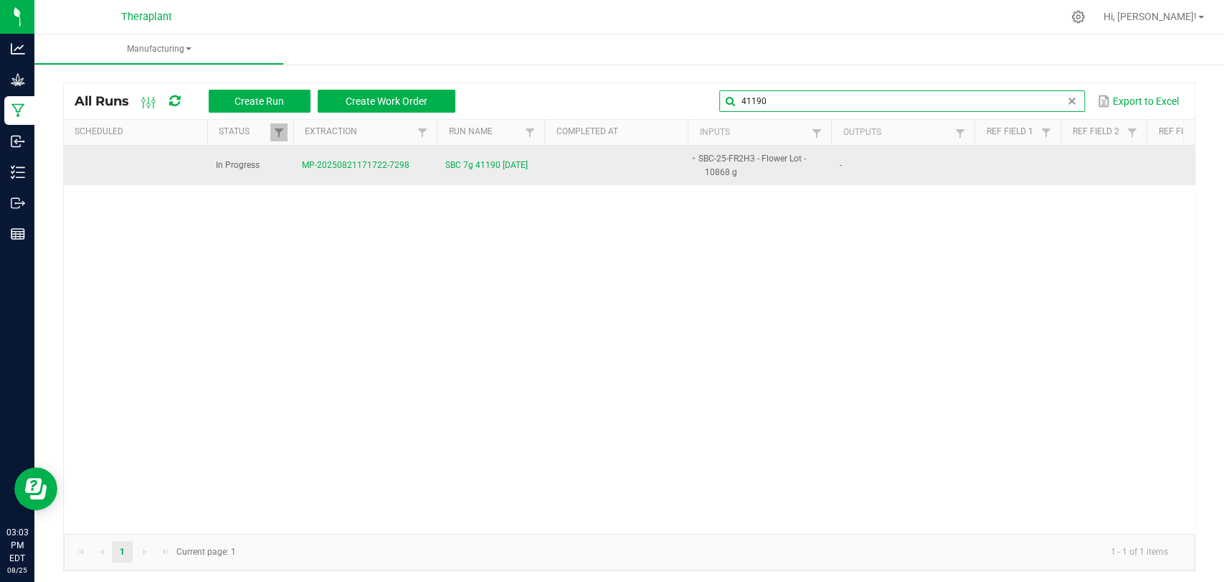
type input "41190"
click at [459, 160] on span "SBC 7g 41190 [DATE]" at bounding box center [486, 166] width 82 height 14
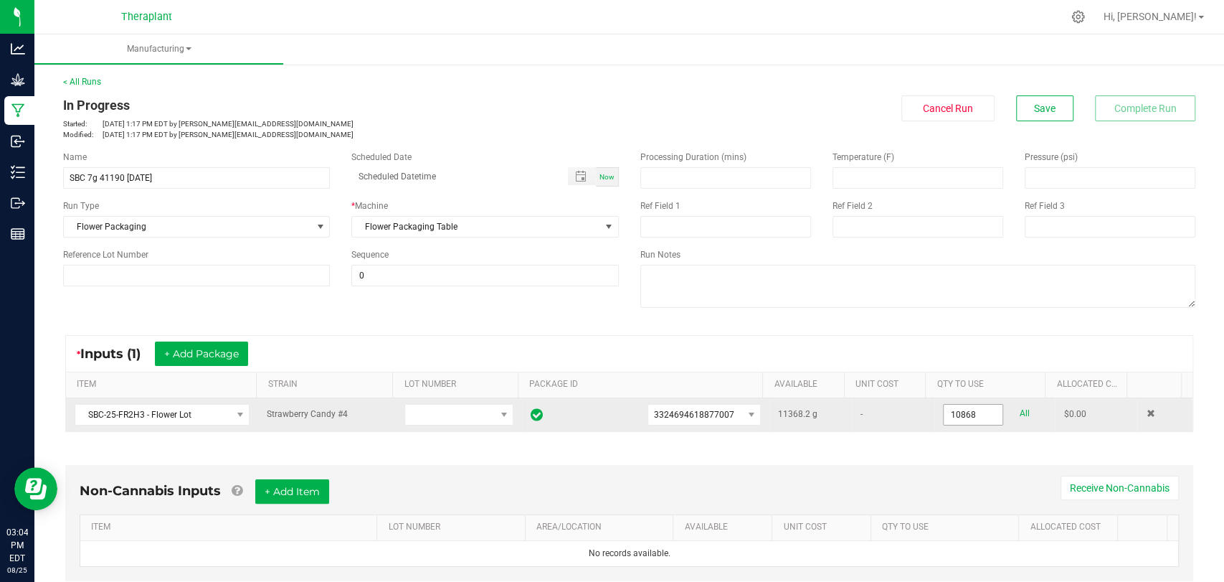
drag, startPoint x: 959, startPoint y: 417, endPoint x: 952, endPoint y: 412, distance: 8.8
click at [959, 417] on input "10868" at bounding box center [973, 415] width 59 height 20
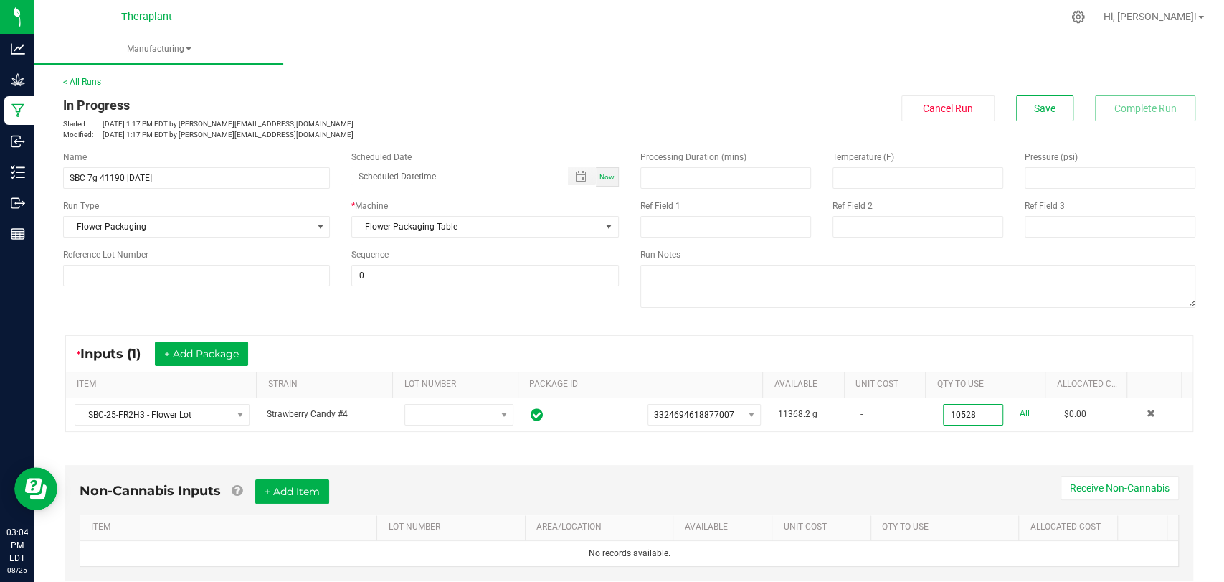
type input "10528.0000 g"
click at [966, 449] on div "Non-Cannabis Inputs + Add Item Receive Non-Cannabis ITEM LOT NUMBER AREA/LOCATI…" at bounding box center [629, 527] width 1154 height 164
click at [1044, 113] on button "Save" at bounding box center [1044, 108] width 57 height 26
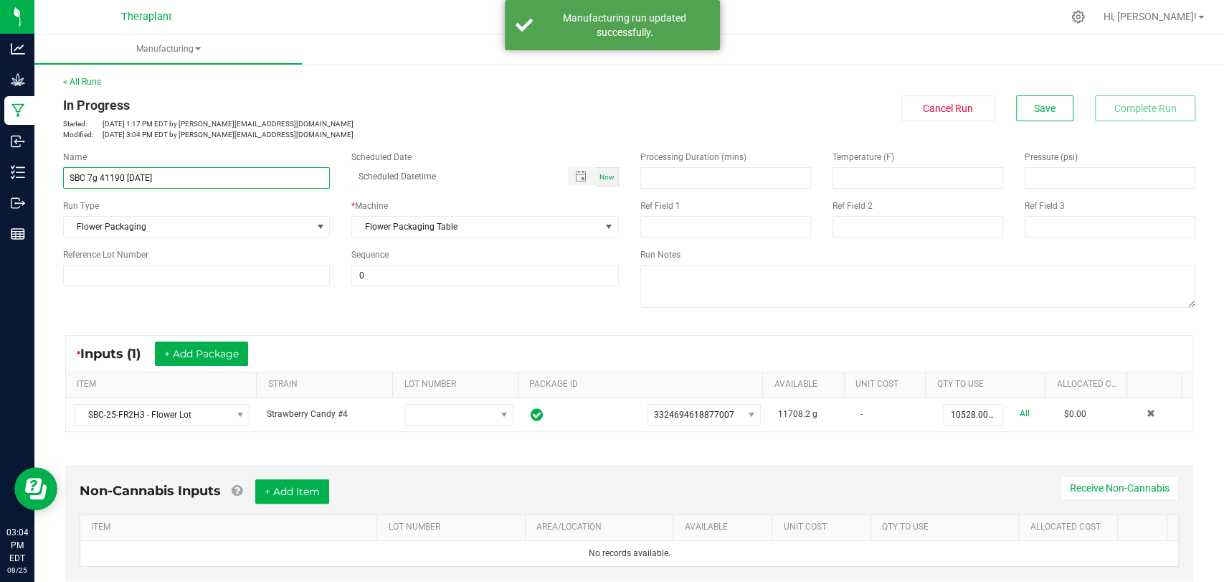
drag, startPoint x: 193, startPoint y: 175, endPoint x: 55, endPoint y: 184, distance: 138.0
click at [55, 184] on div "Name SBC 7g 41190 08/21/25" at bounding box center [196, 170] width 288 height 38
click at [360, 140] on div "Name SBC 7g 41190 08/21/25 Scheduled Date Now Run Type Flower Packaging * Machi…" at bounding box center [340, 218] width 577 height 157
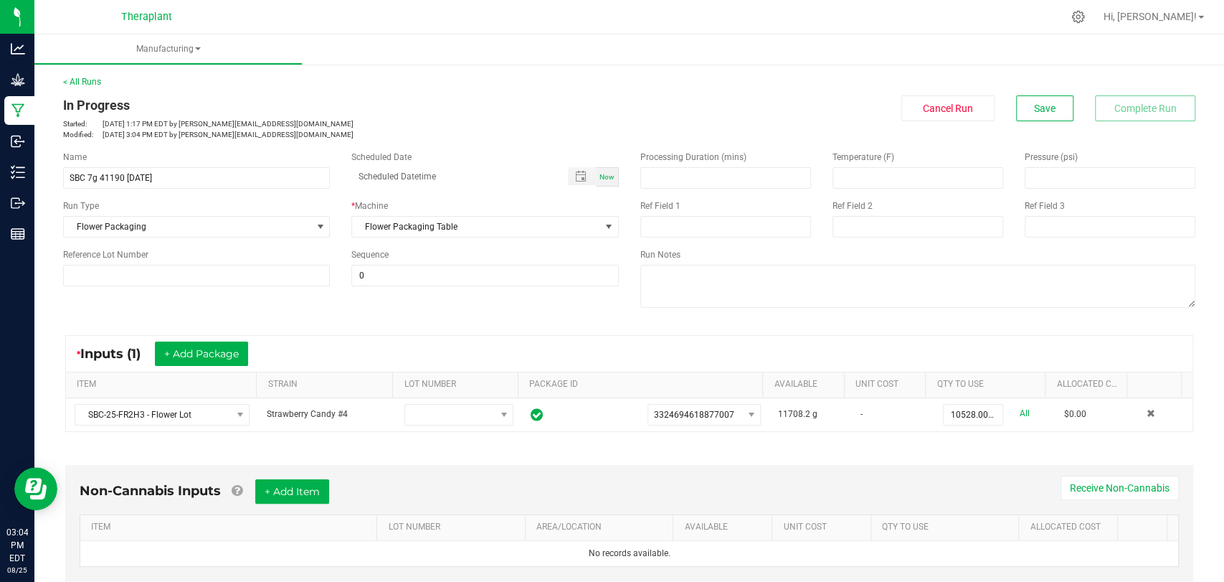
scroll to position [290, 0]
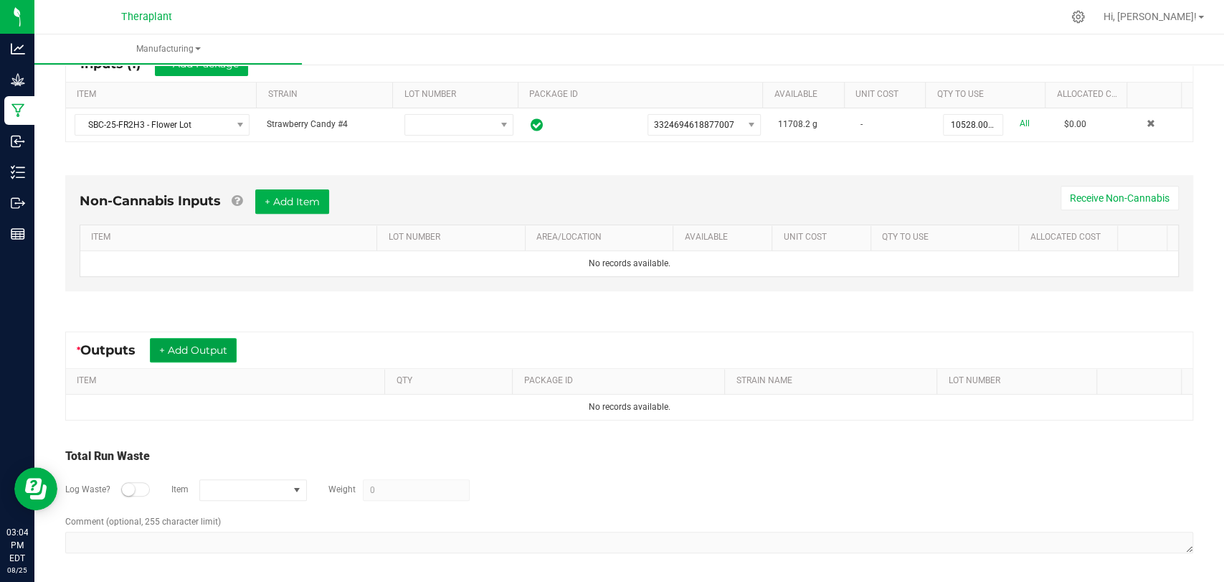
click at [189, 349] on button "+ Add Output" at bounding box center [193, 350] width 87 height 24
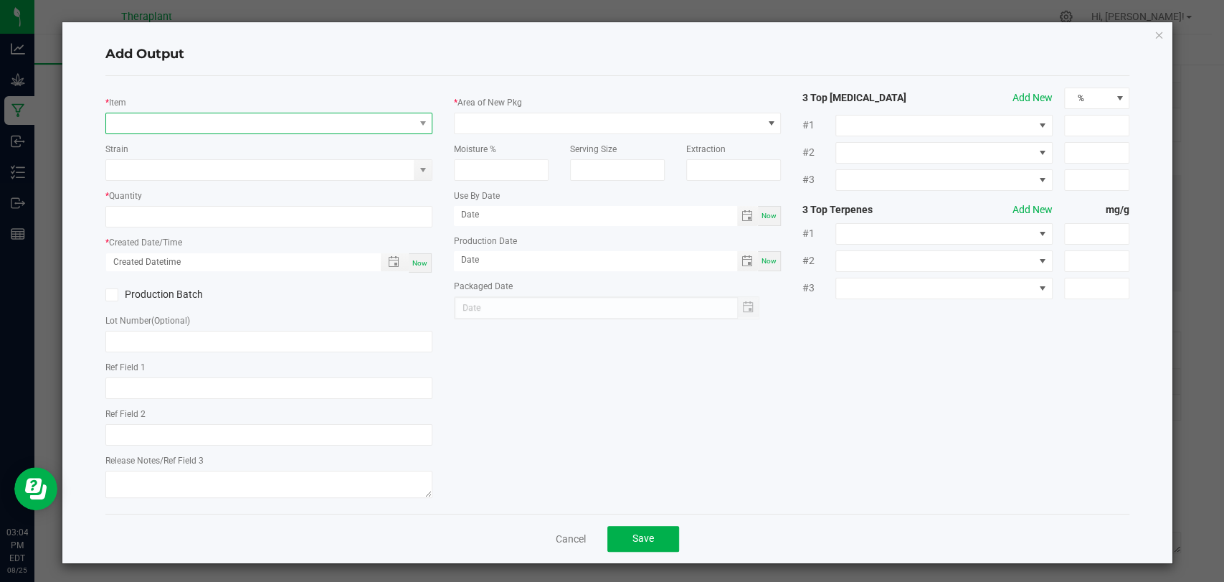
click at [249, 119] on span "NO DATA FOUND" at bounding box center [260, 123] width 308 height 20
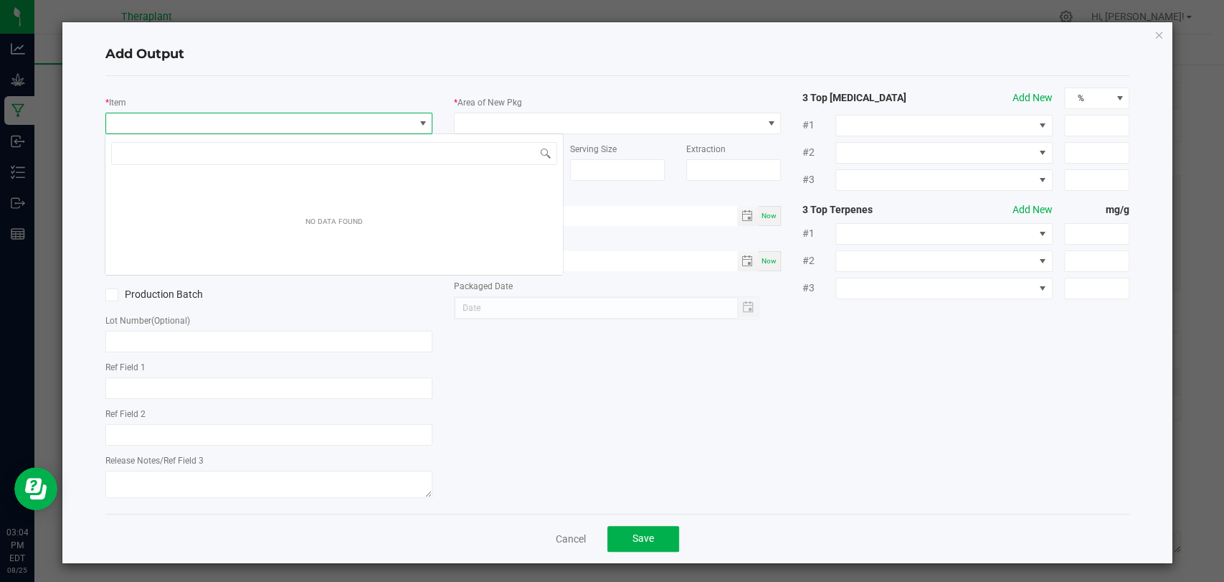
scroll to position [21, 323]
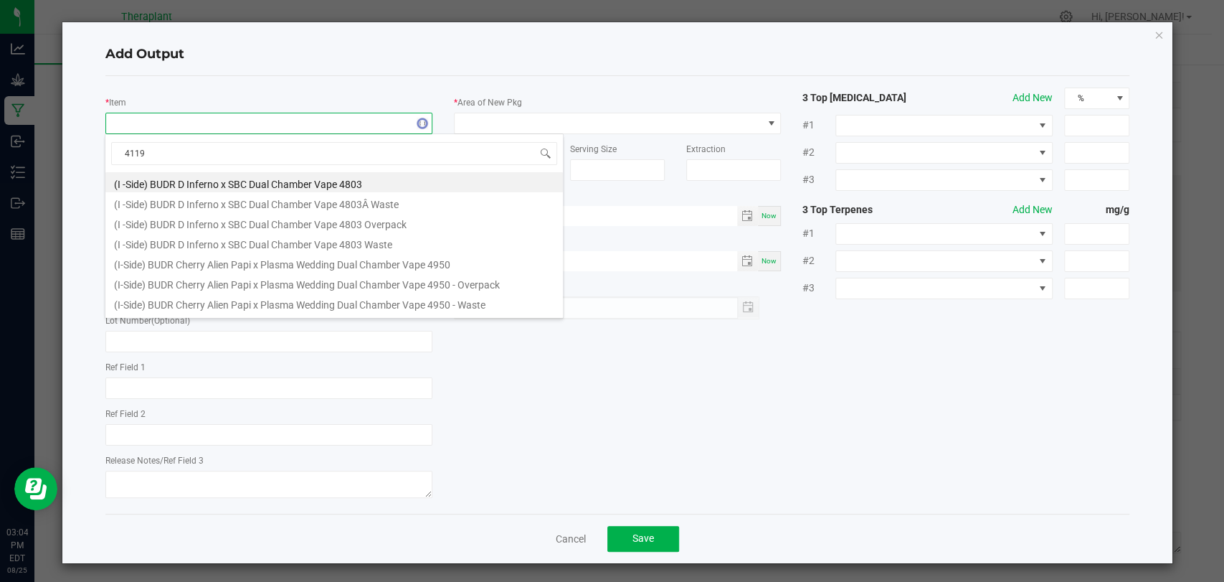
type input "41190"
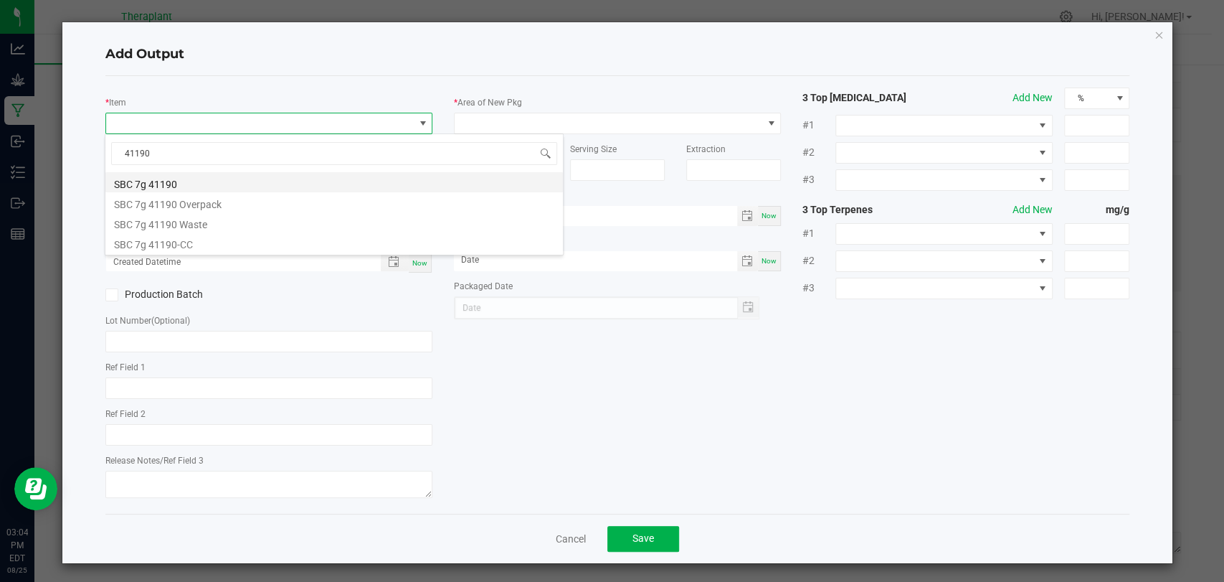
click at [207, 176] on li "SBC 7g 41190" at bounding box center [334, 182] width 458 height 20
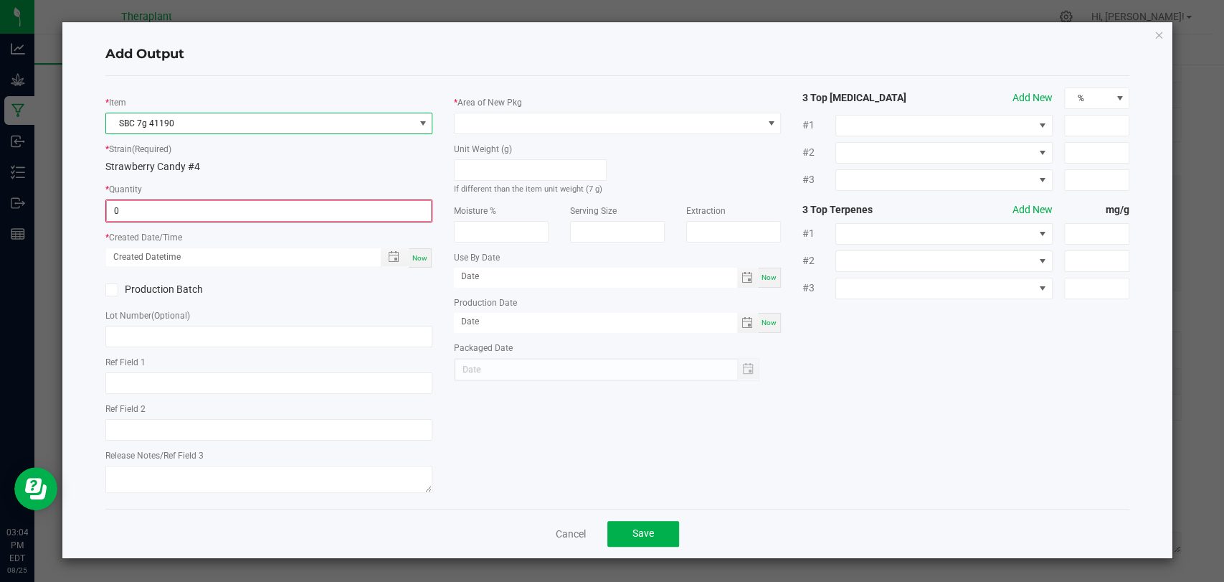
click at [196, 214] on input "0" at bounding box center [269, 211] width 324 height 20
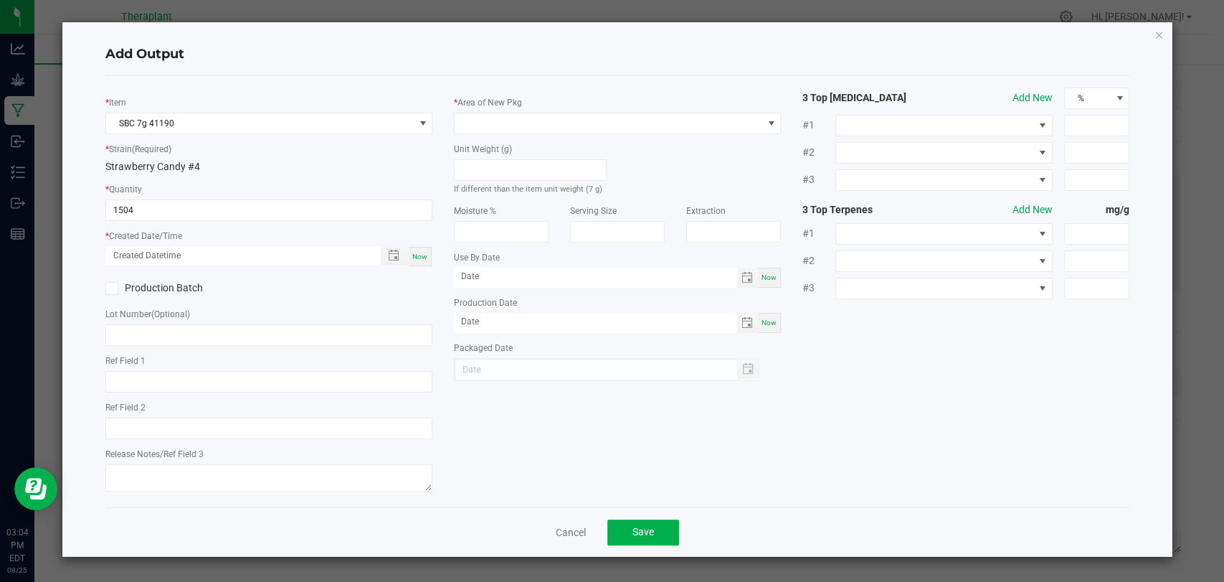
type input "1504 ea"
click at [425, 255] on span "Now" at bounding box center [419, 256] width 15 height 8
type input "08/25/2025 3:04 PM"
type input "[DATE]"
click at [507, 124] on span at bounding box center [609, 123] width 308 height 20
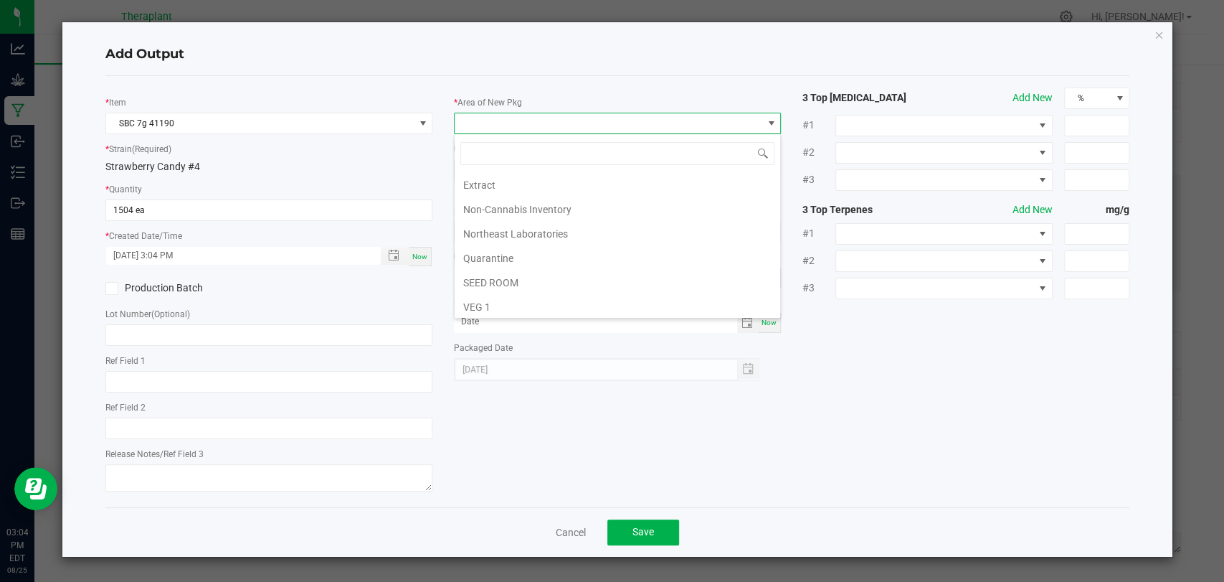
scroll to position [268, 0]
click at [489, 256] on li "Vault 2" at bounding box center [618, 257] width 326 height 24
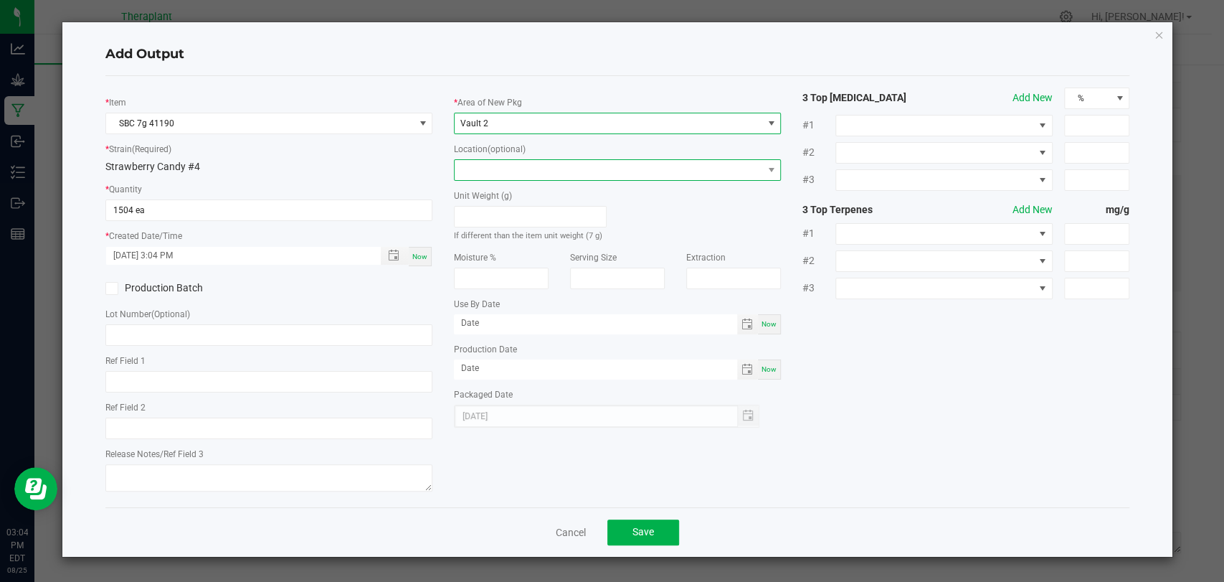
click at [503, 167] on span at bounding box center [609, 170] width 308 height 20
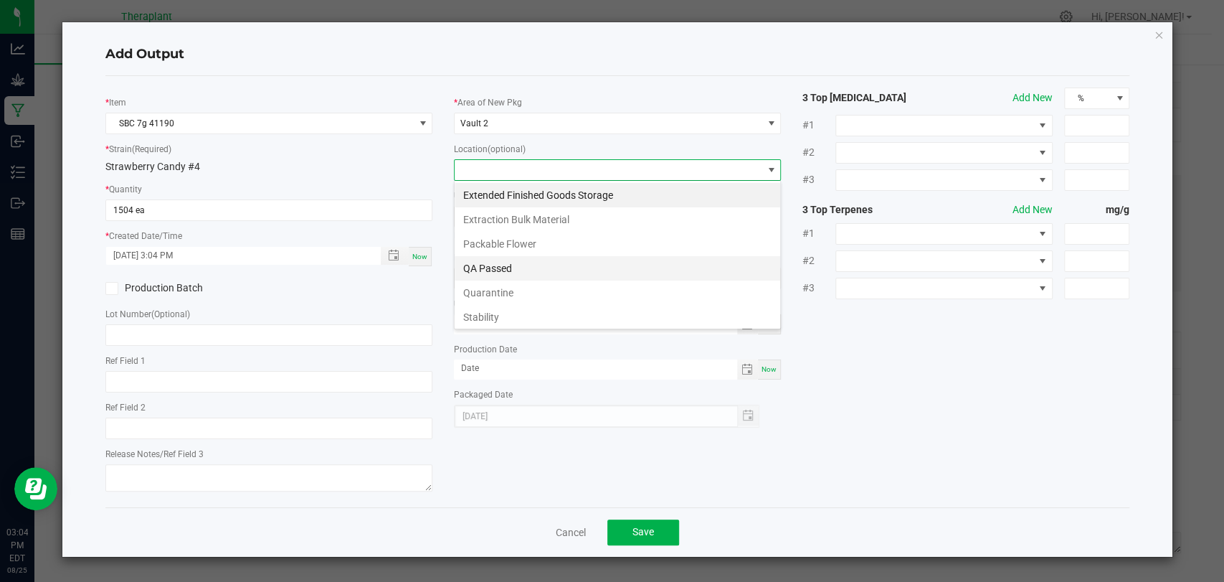
scroll to position [98, 0]
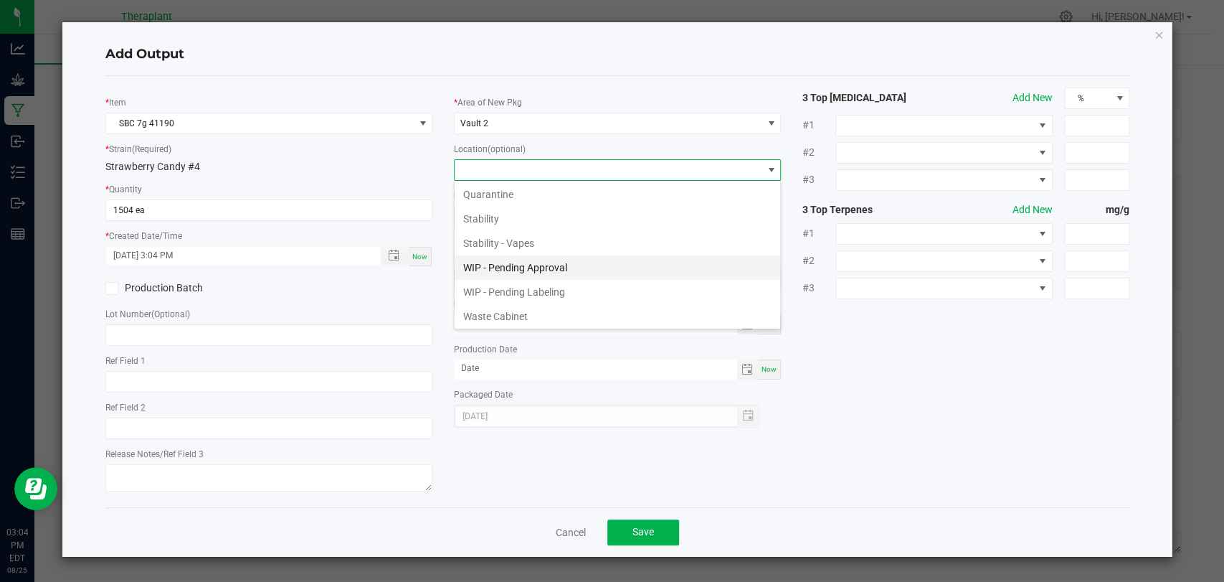
click at [509, 260] on li "WIP - Pending Approval" at bounding box center [618, 267] width 326 height 24
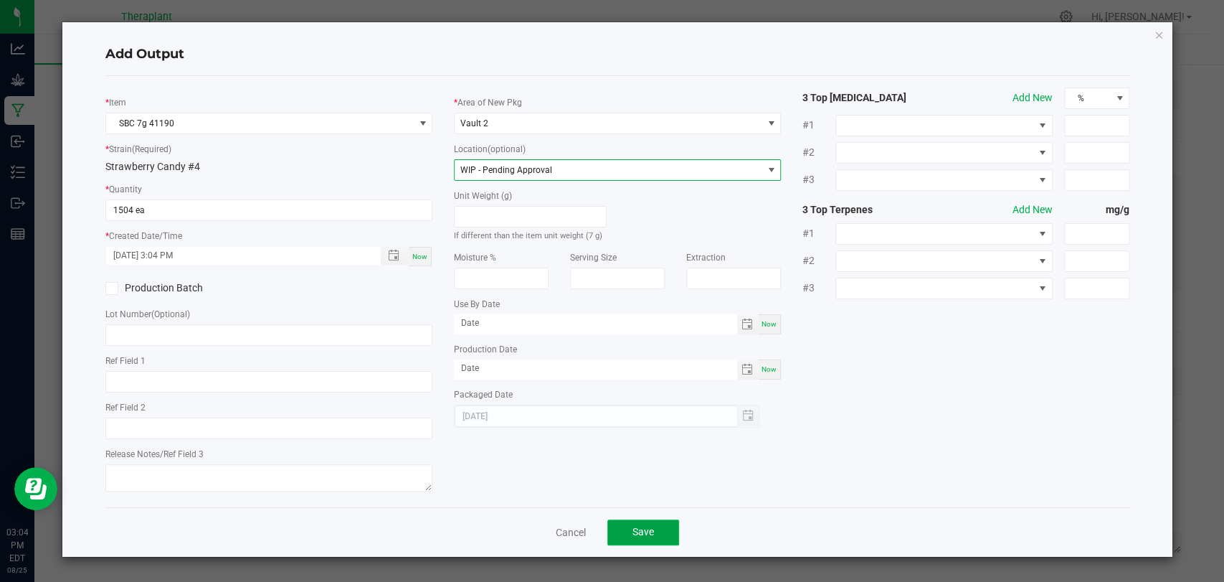
click at [627, 519] on button "Save" at bounding box center [644, 532] width 72 height 26
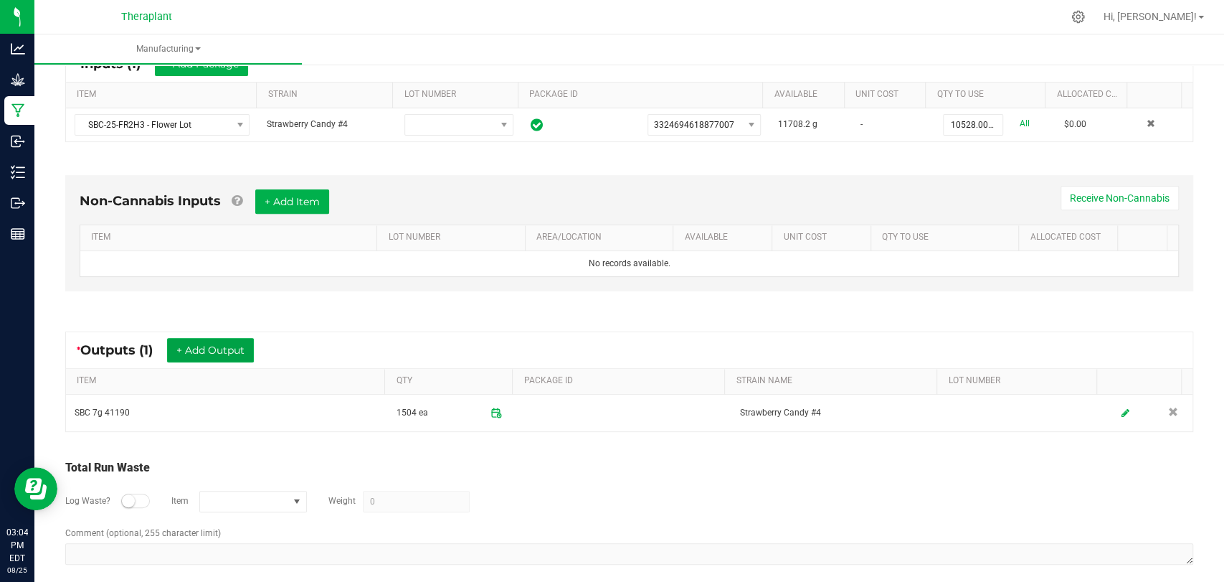
scroll to position [0, 0]
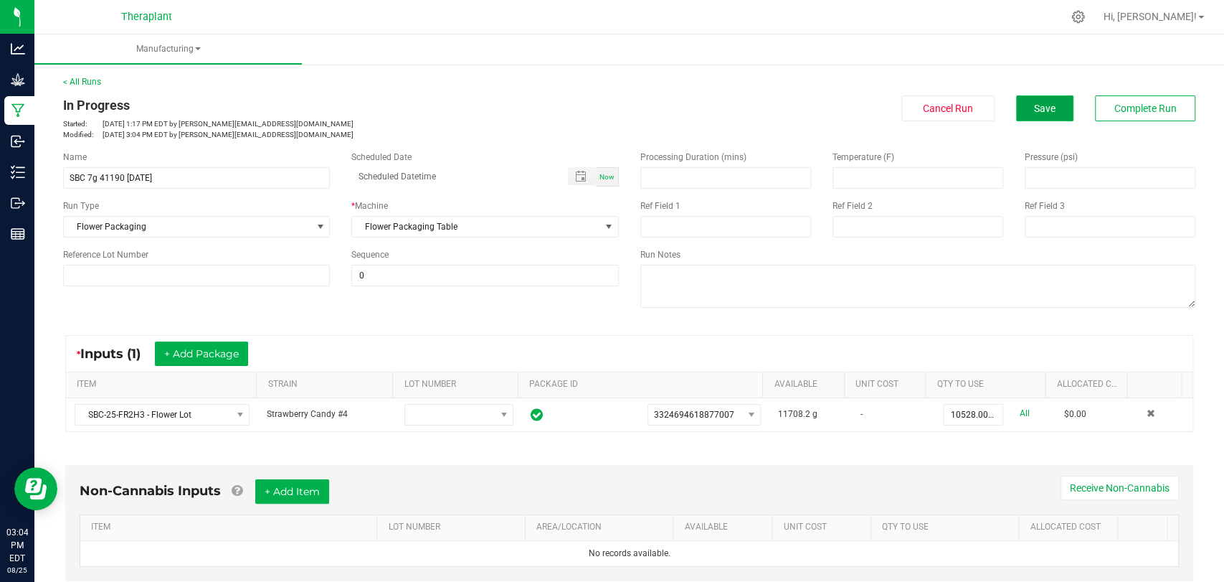
click at [1018, 108] on button "Save" at bounding box center [1044, 108] width 57 height 26
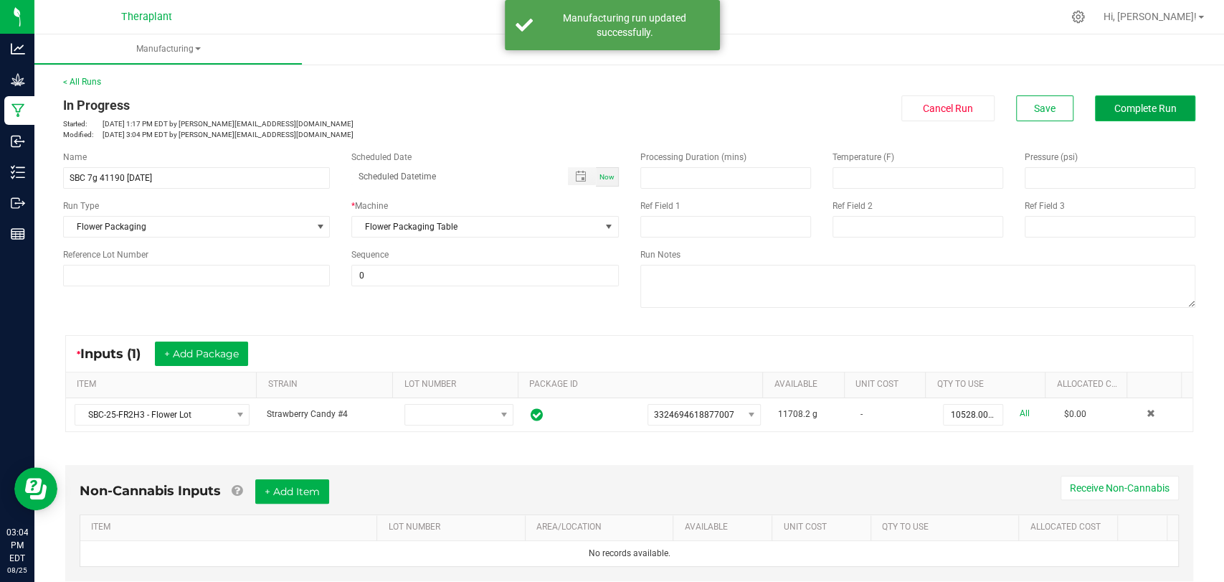
click at [1130, 107] on span "Complete Run" at bounding box center [1146, 108] width 62 height 11
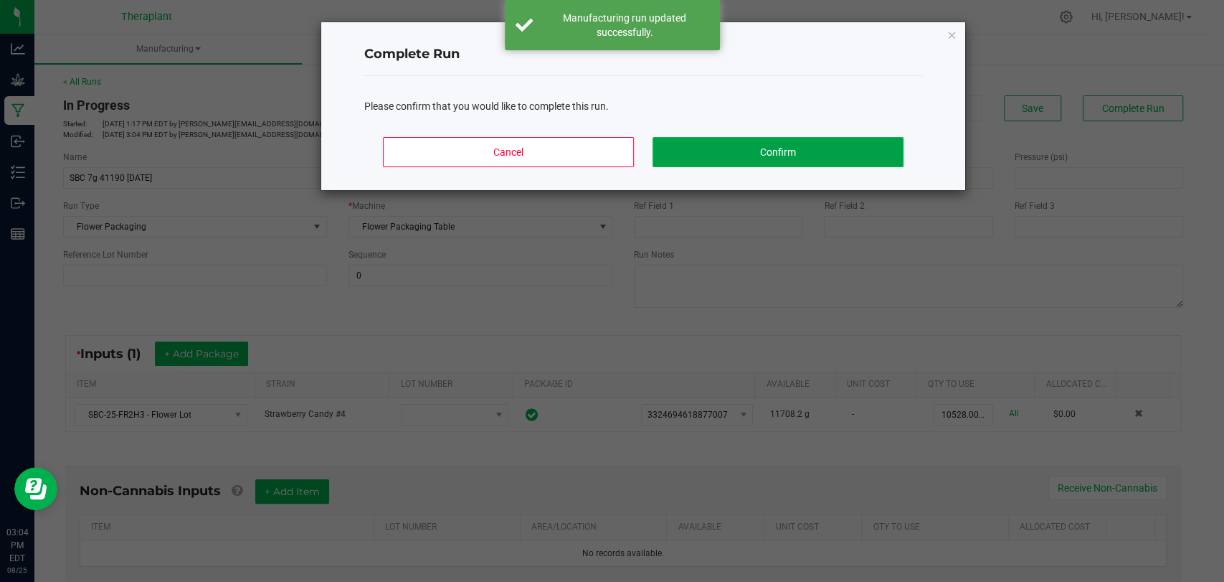
click at [800, 146] on button "Confirm" at bounding box center [778, 152] width 251 height 30
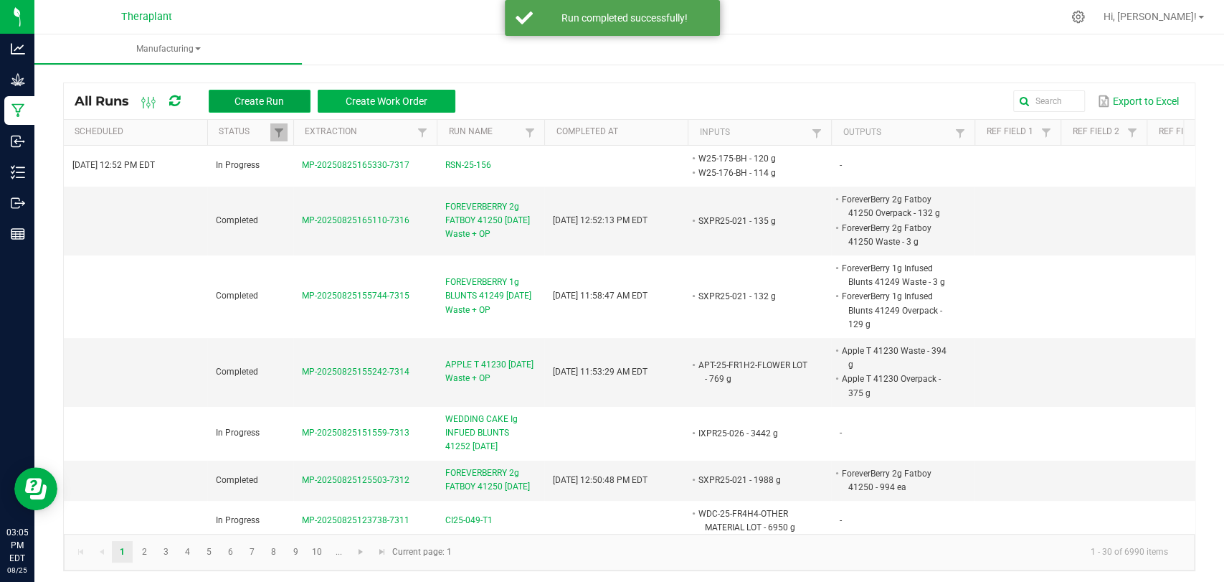
click at [281, 98] on span "Create Run" at bounding box center [259, 100] width 49 height 11
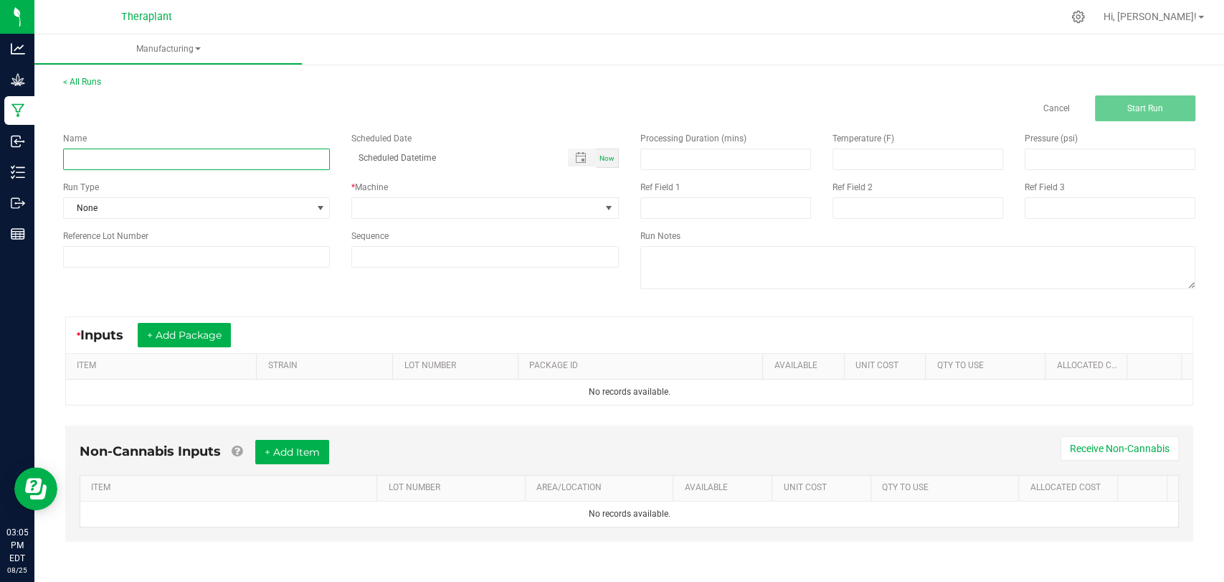
click at [252, 161] on input at bounding box center [196, 159] width 267 height 22
paste input "SBC 7g 41190 08/21/25"
type input "SBC 7g 41190 08/21/25 Waste + OP"
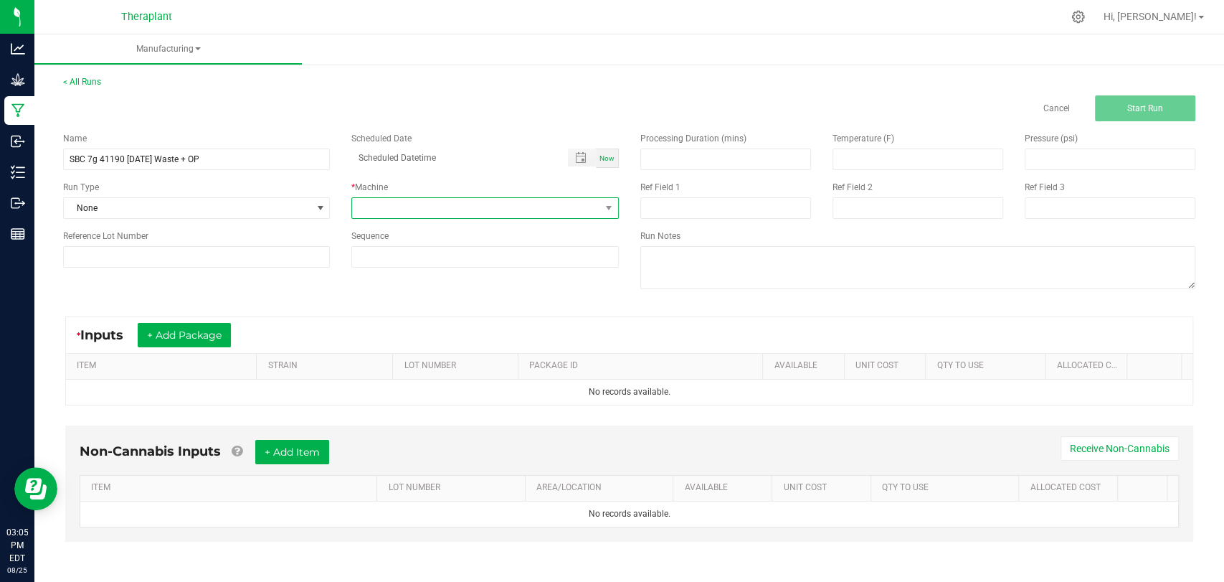
click at [492, 212] on span at bounding box center [475, 208] width 247 height 20
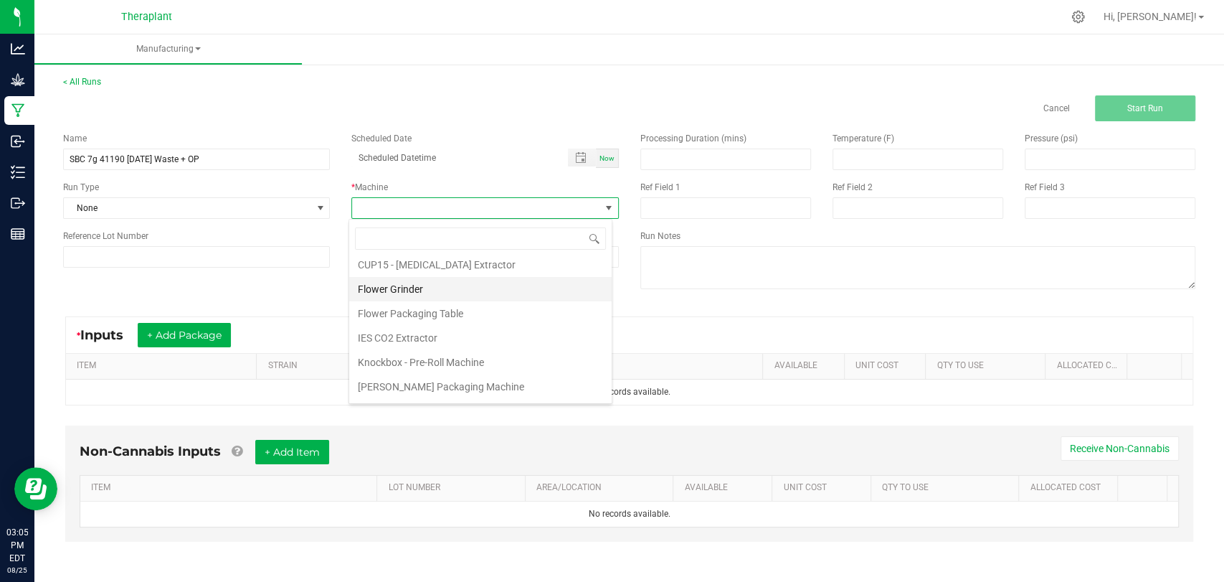
scroll to position [75, 0]
click at [445, 292] on li "Flower Packaging Table" at bounding box center [480, 292] width 263 height 24
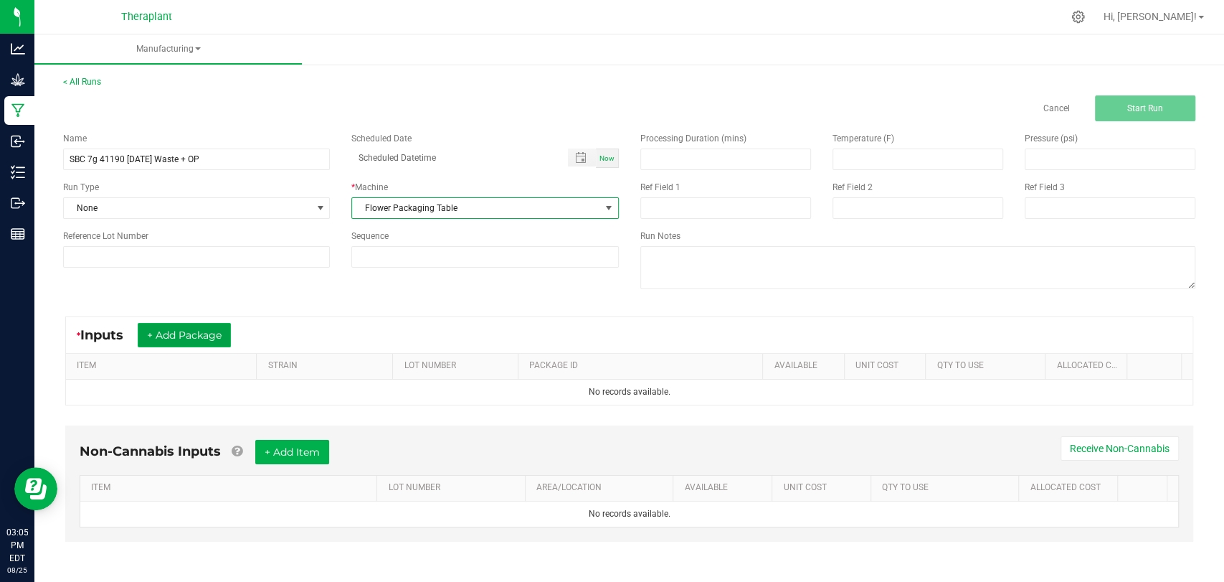
click at [150, 333] on button "+ Add Package" at bounding box center [184, 335] width 93 height 24
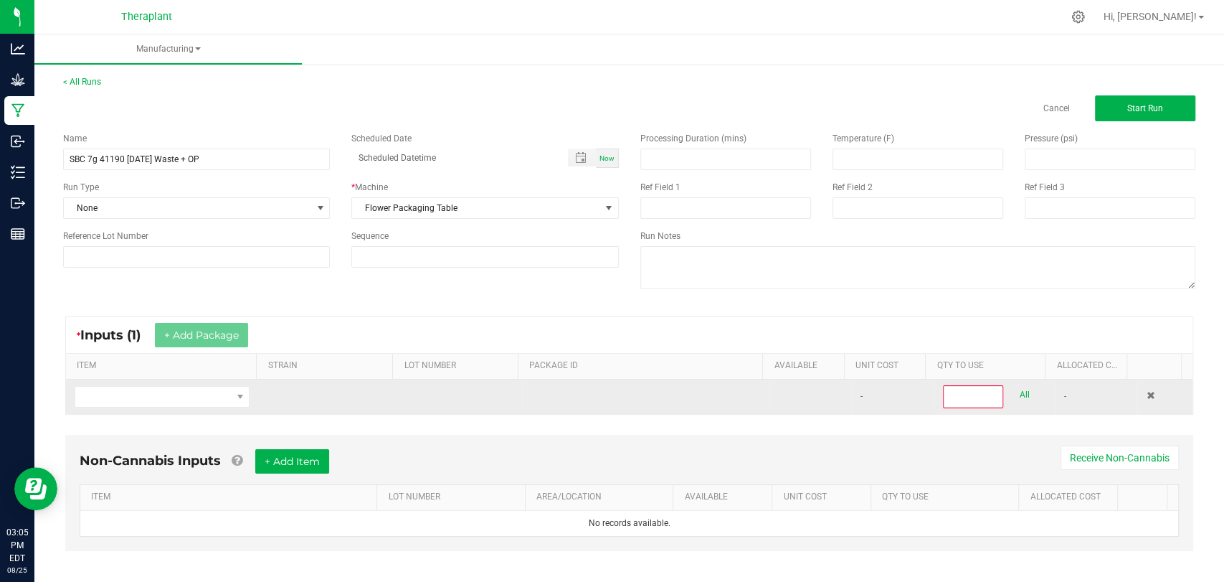
click at [149, 383] on td at bounding box center [162, 396] width 192 height 34
click at [145, 402] on span "NO DATA FOUND" at bounding box center [153, 397] width 156 height 20
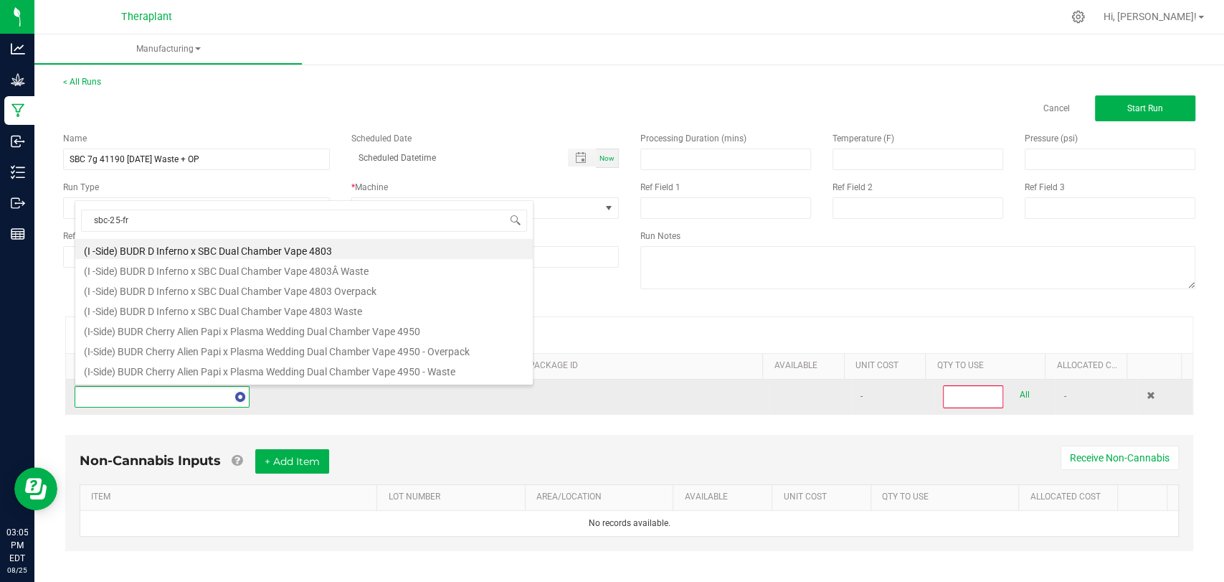
scroll to position [0, 0]
type input "sbc-25-fr2"
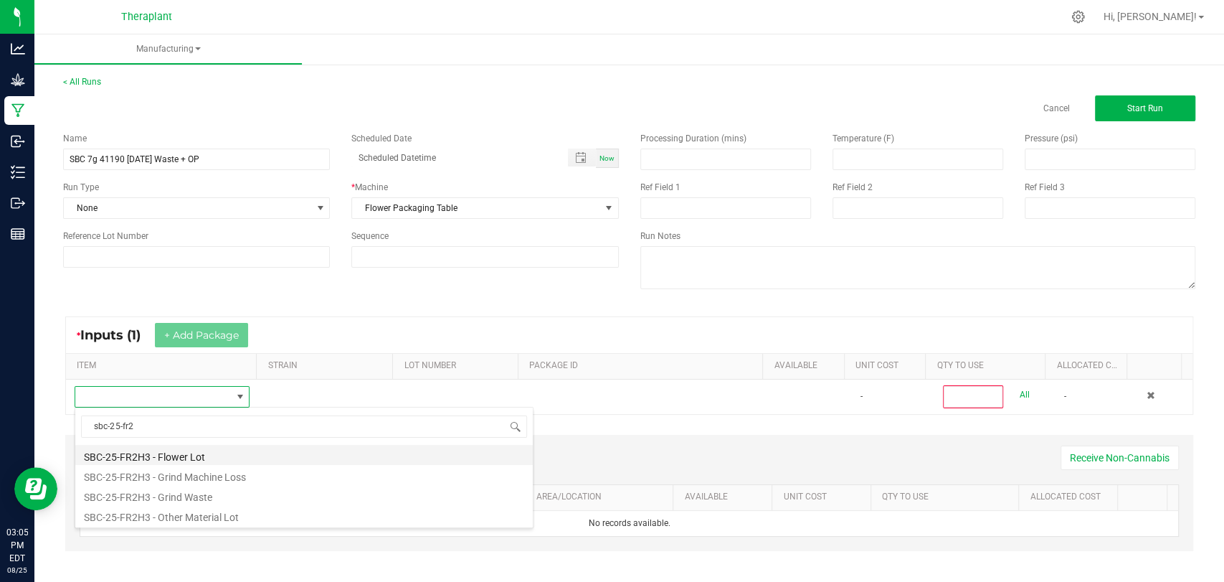
click at [155, 456] on li "SBC-25-FR2H3 - Flower Lot" at bounding box center [304, 455] width 458 height 20
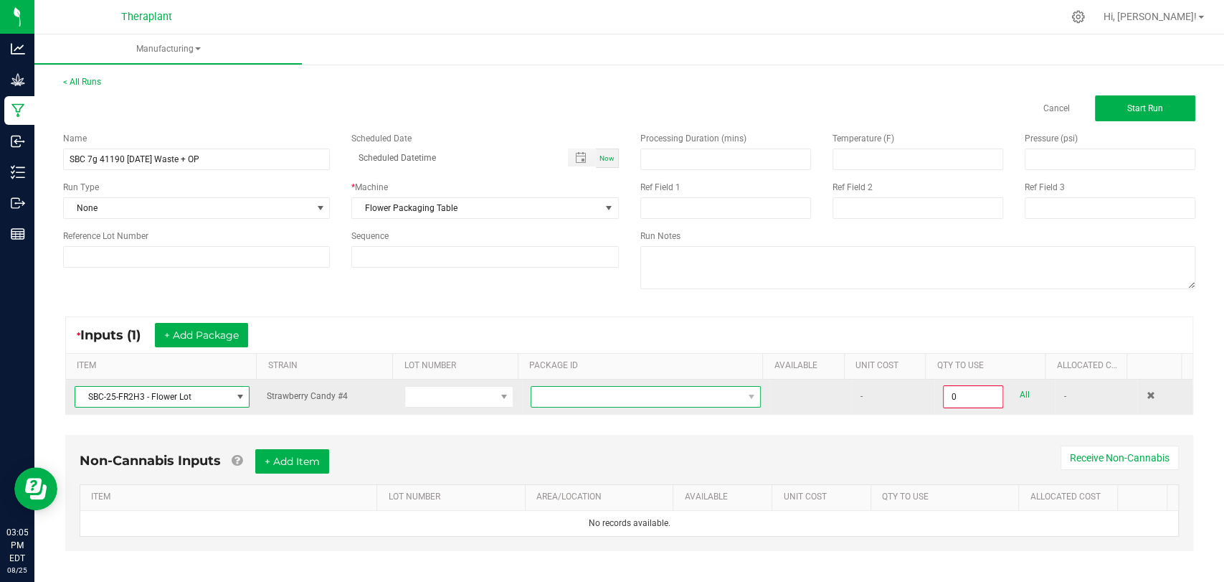
click at [633, 392] on span at bounding box center [636, 397] width 211 height 20
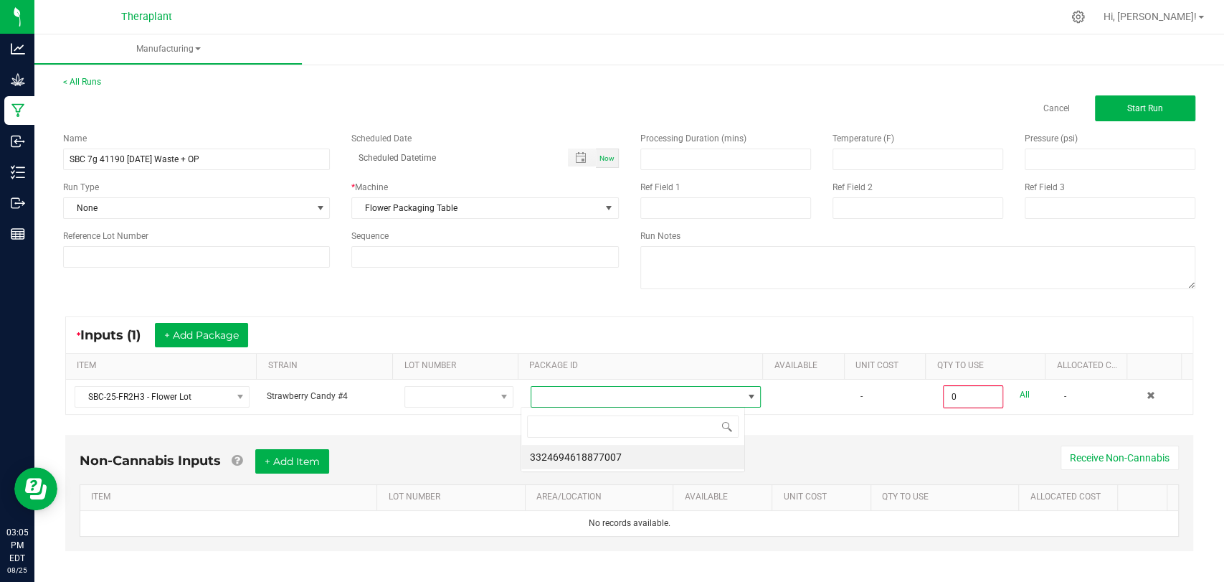
scroll to position [21, 224]
click at [636, 453] on li "3324694618877007" at bounding box center [632, 457] width 223 height 24
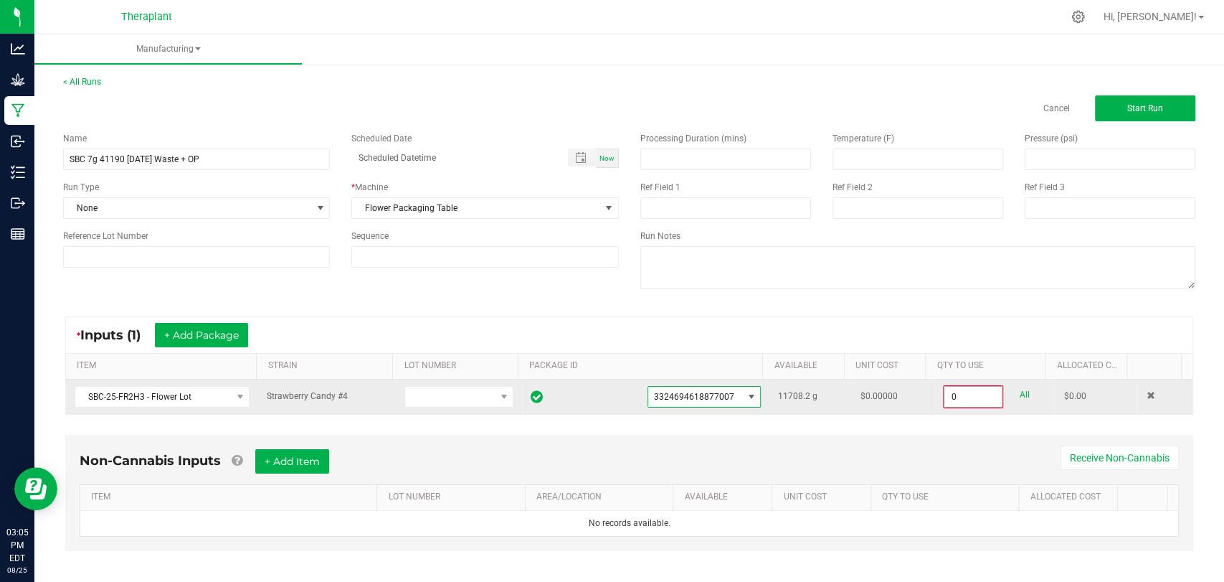
click at [953, 396] on input "0" at bounding box center [973, 397] width 57 height 20
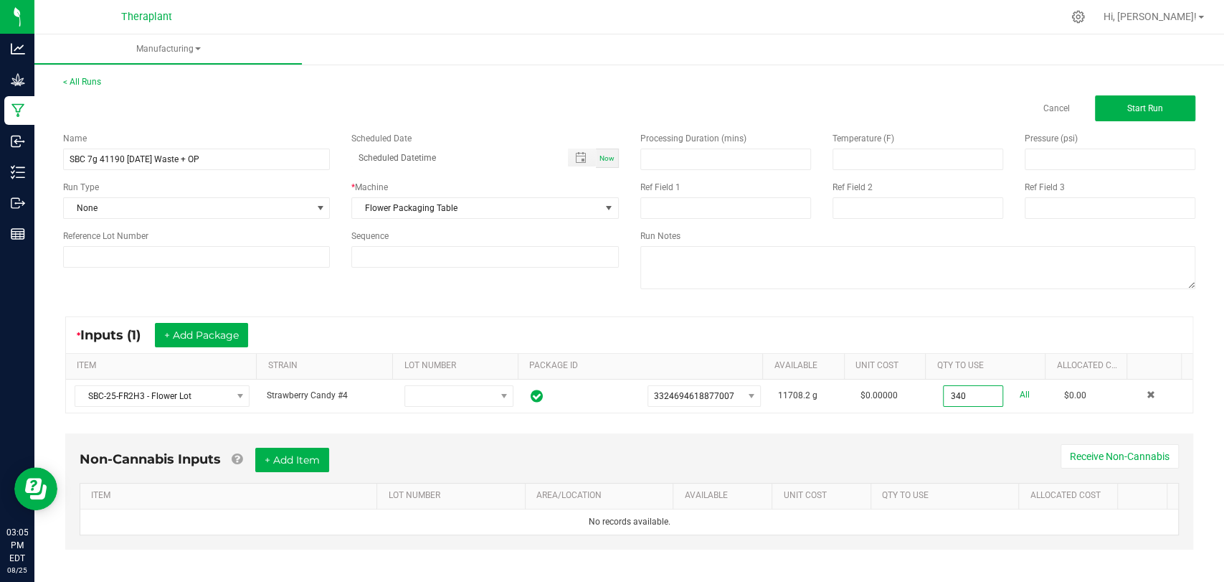
type input "340.0000 g"
click at [983, 415] on div "* Inputs (1) + Add Package ITEM STRAIN LOT NUMBER PACKAGE ID AVAILABLE Unit Cos…" at bounding box center [629, 364] width 1154 height 123
click at [1144, 109] on span "Start Run" at bounding box center [1146, 108] width 36 height 10
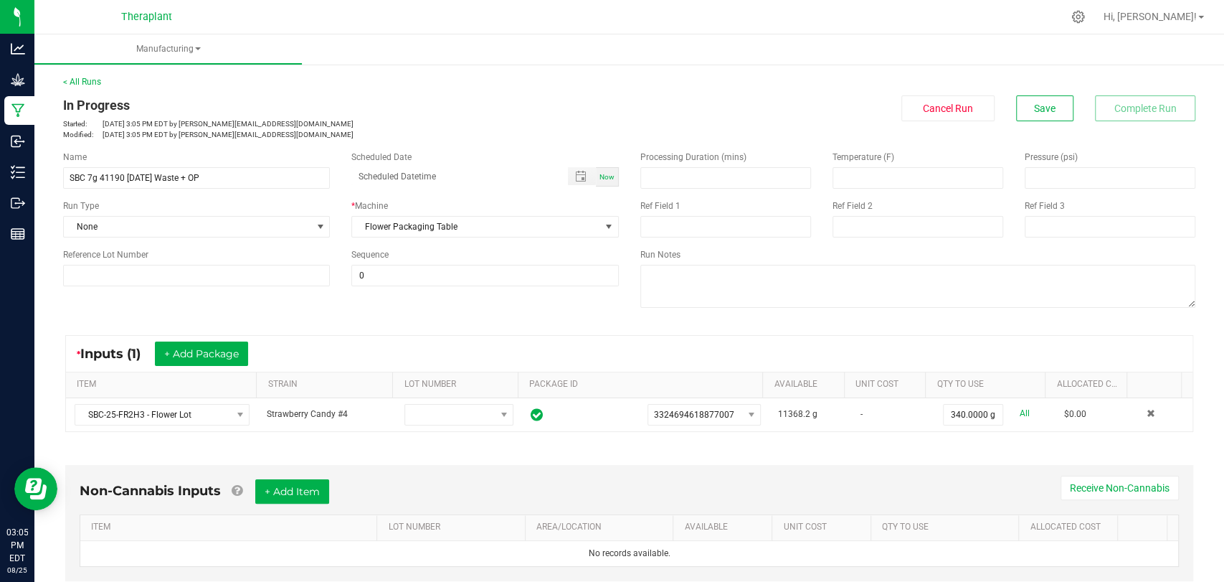
scroll to position [290, 0]
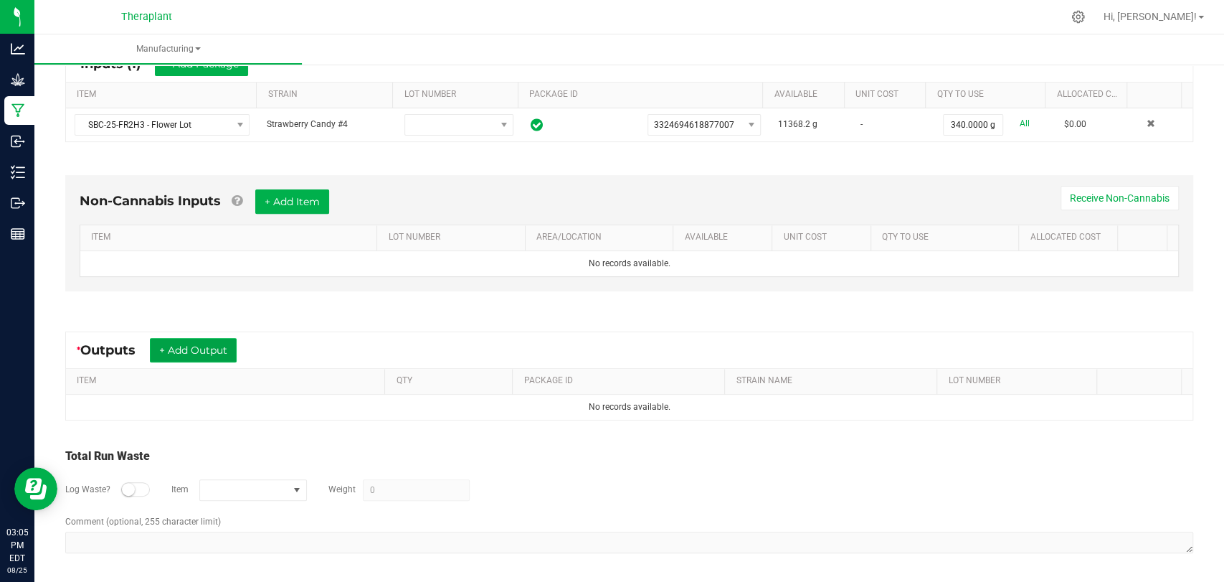
click at [216, 348] on button "+ Add Output" at bounding box center [193, 350] width 87 height 24
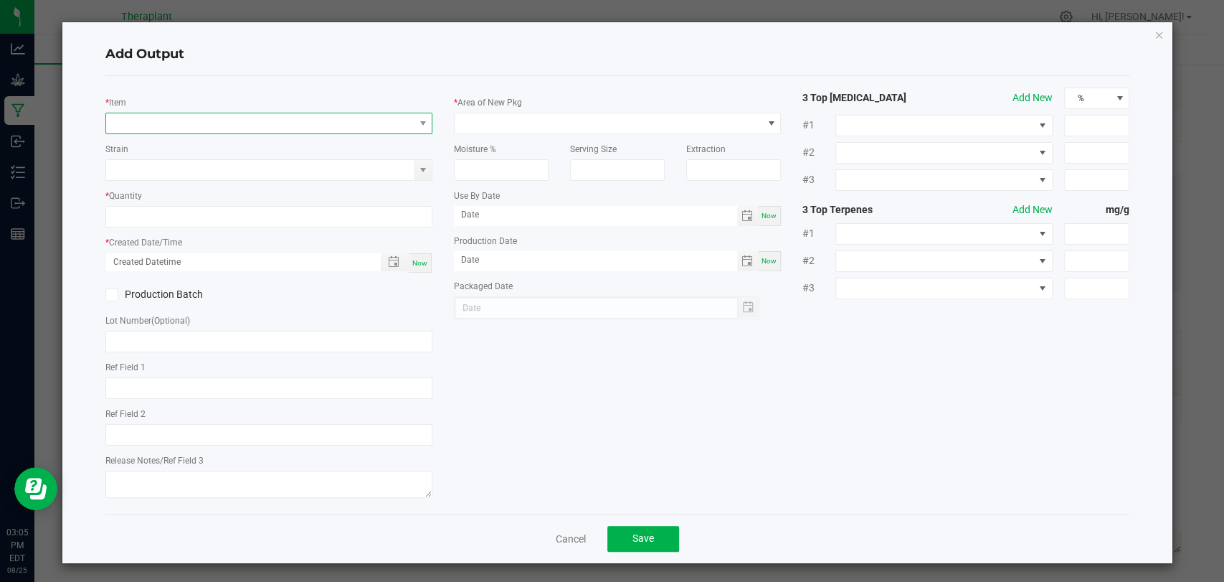
click at [231, 121] on span "NO DATA FOUND" at bounding box center [260, 123] width 308 height 20
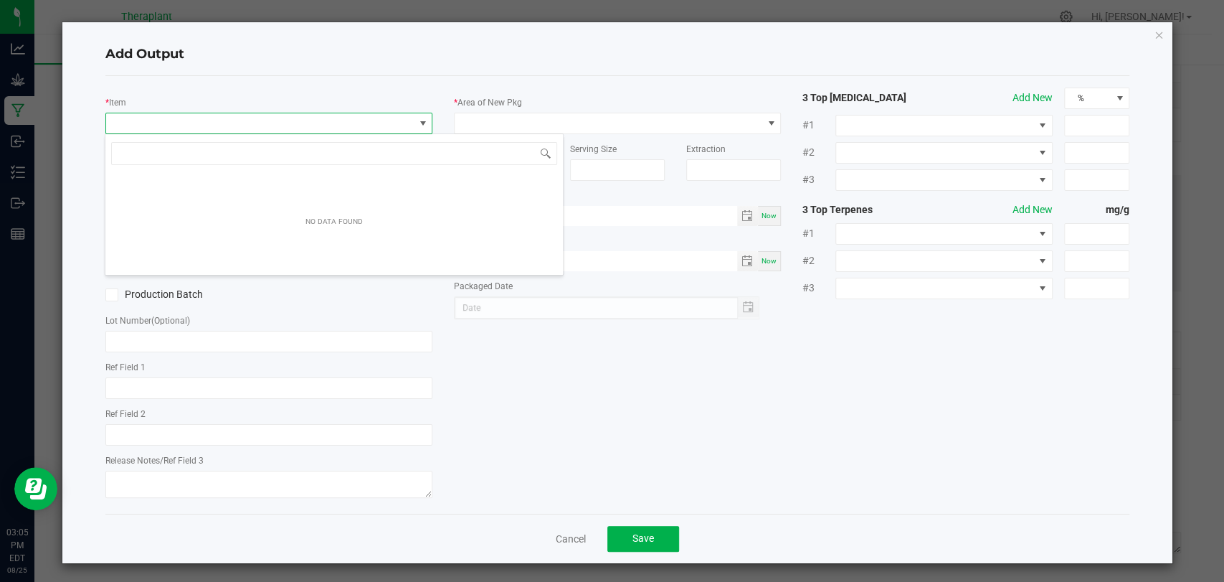
scroll to position [21, 323]
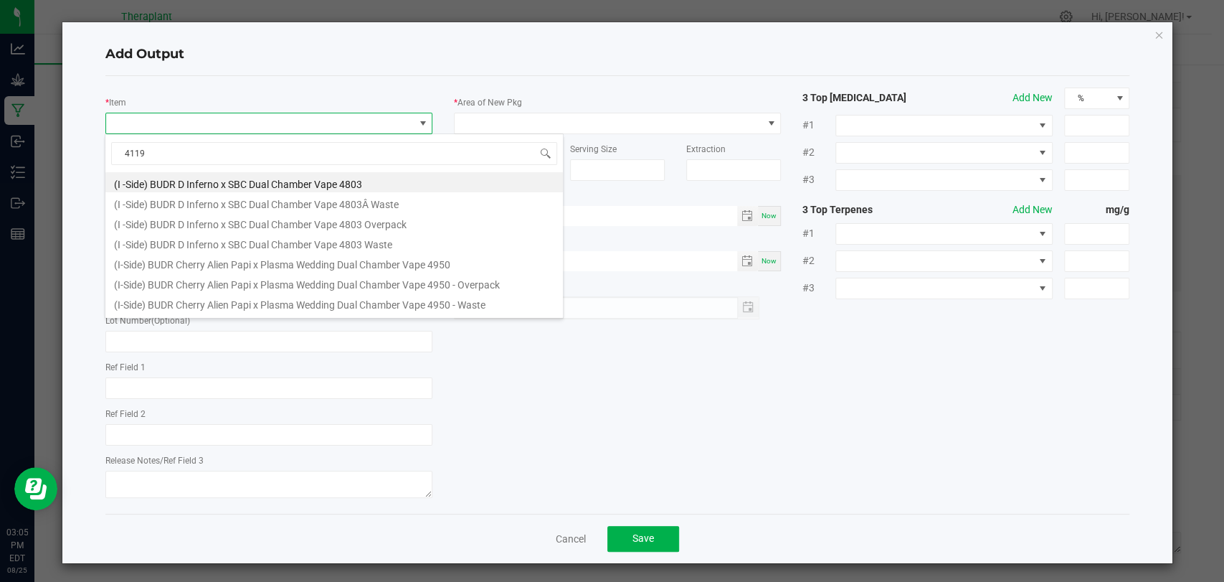
type input "41190"
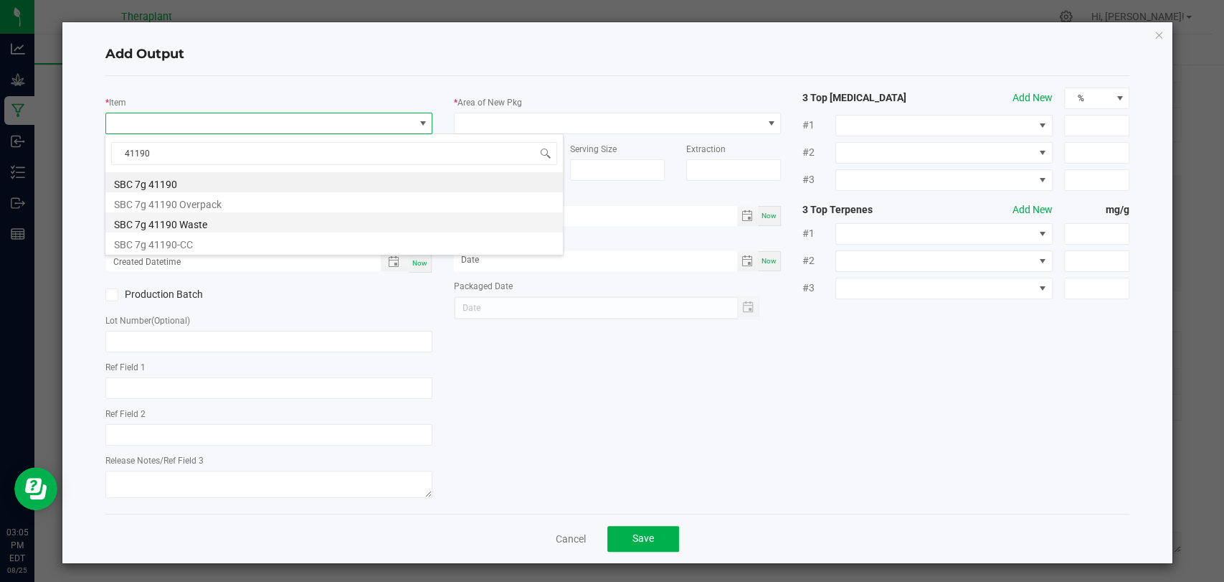
click at [225, 225] on li "SBC 7g 41190 Waste" at bounding box center [334, 222] width 458 height 20
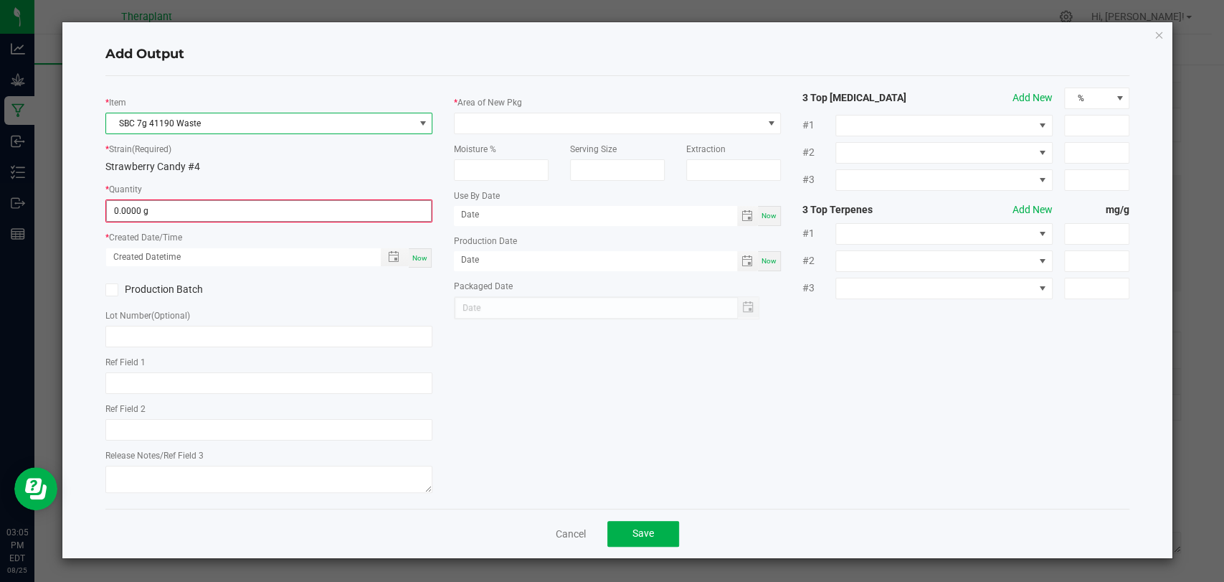
click at [212, 212] on input "0.0000 g" at bounding box center [269, 211] width 324 height 20
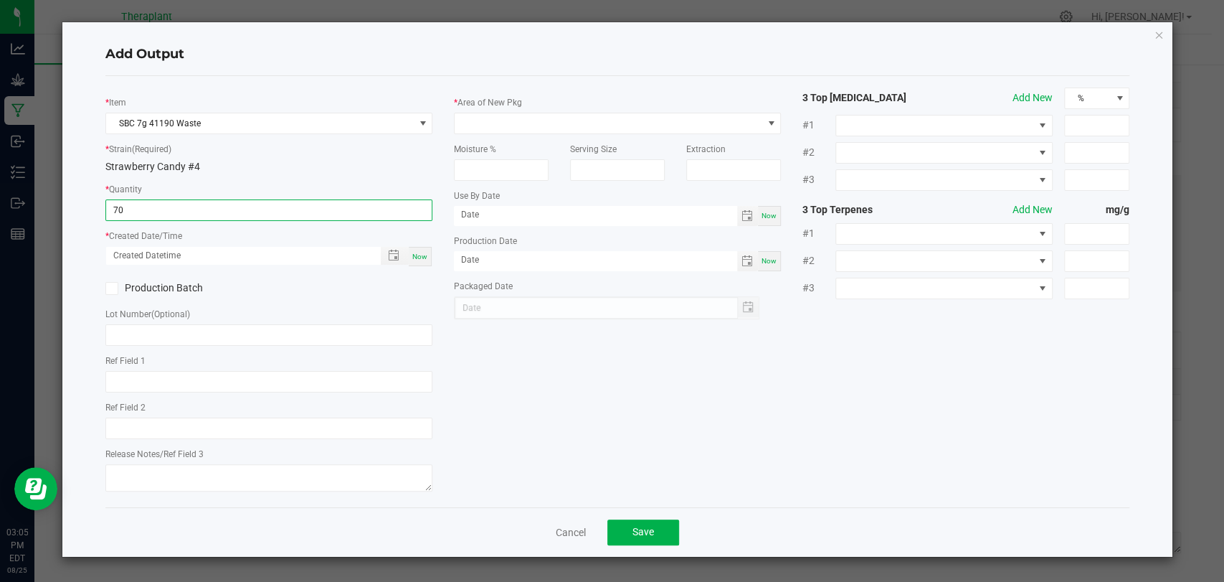
type input "70.0000 g"
click at [416, 256] on span "Now" at bounding box center [419, 256] width 15 height 8
type input "08/25/2025 3:05 PM"
type input "[DATE]"
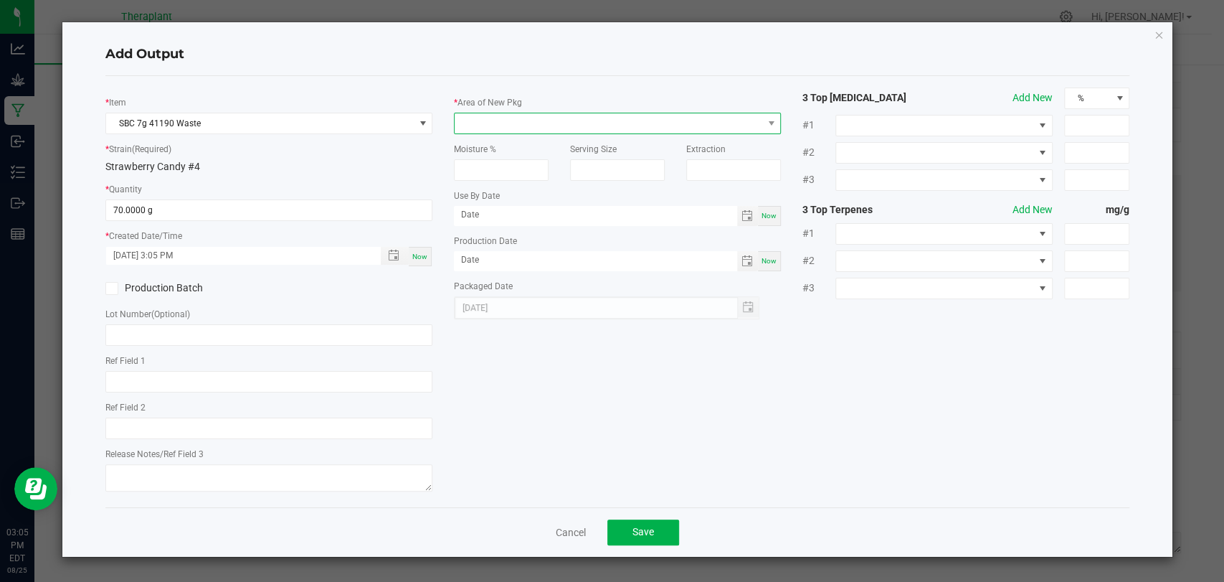
click at [509, 121] on span at bounding box center [609, 123] width 308 height 20
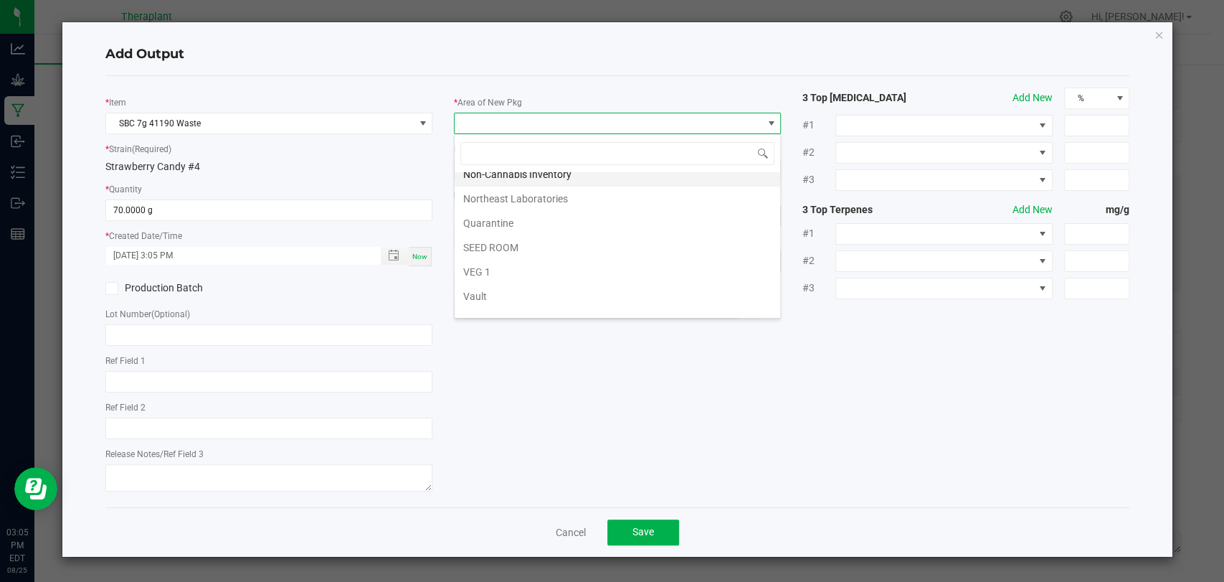
scroll to position [268, 0]
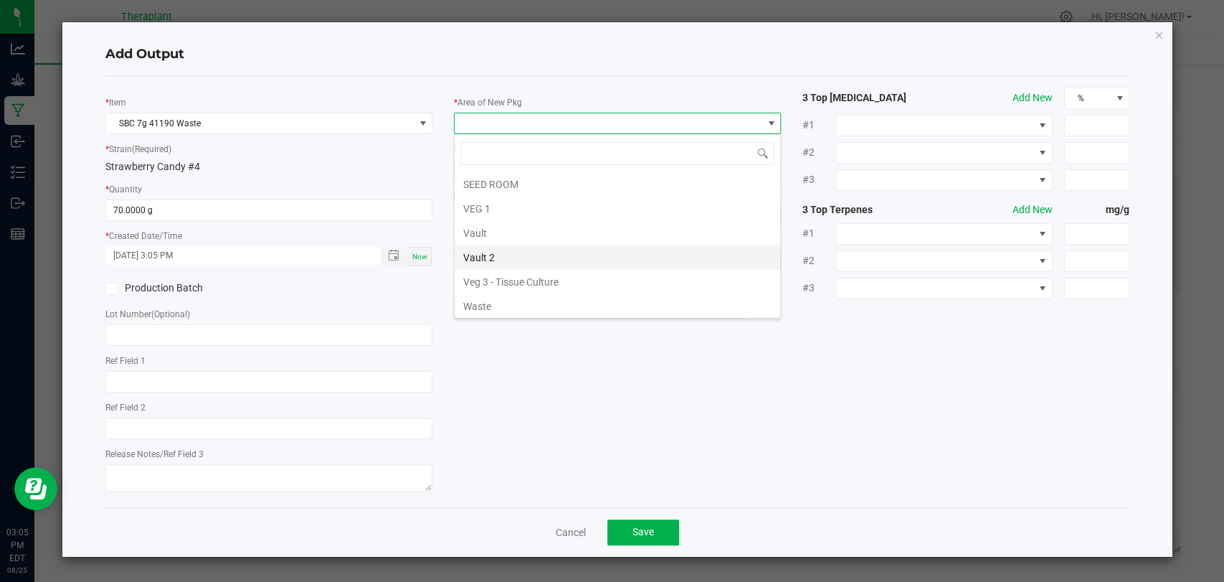
click at [503, 250] on li "Vault 2" at bounding box center [618, 257] width 326 height 24
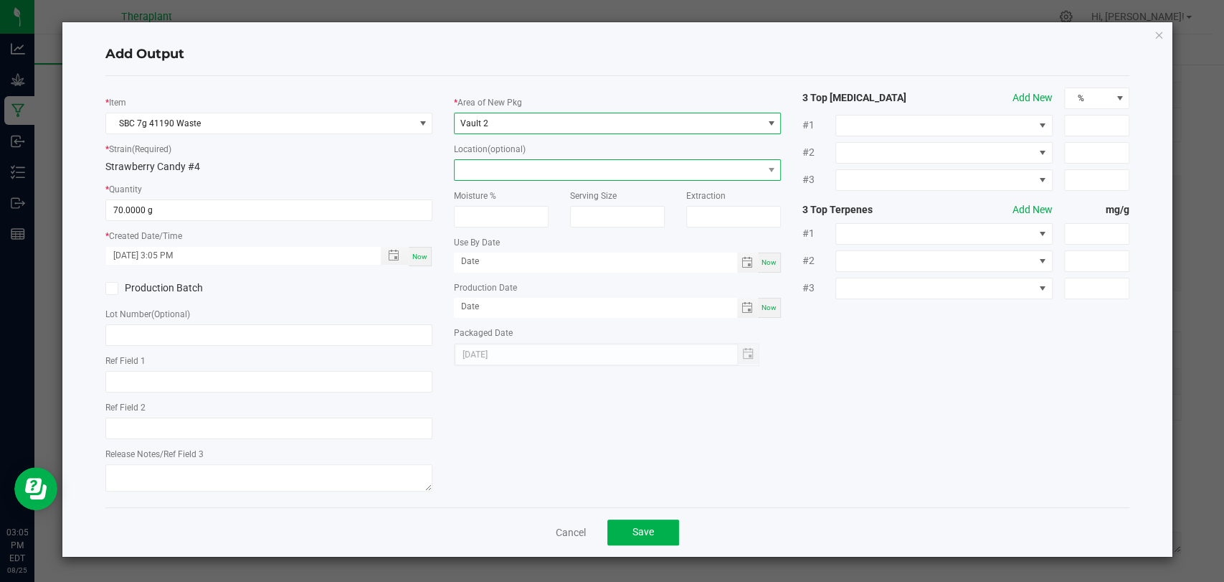
click at [516, 171] on span at bounding box center [609, 170] width 308 height 20
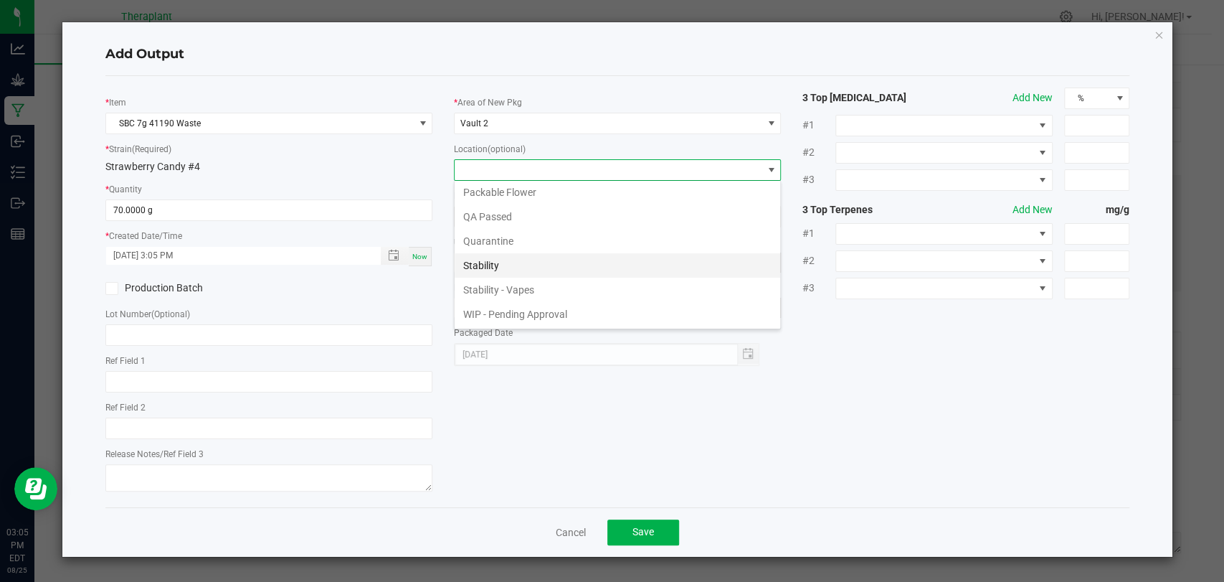
scroll to position [98, 0]
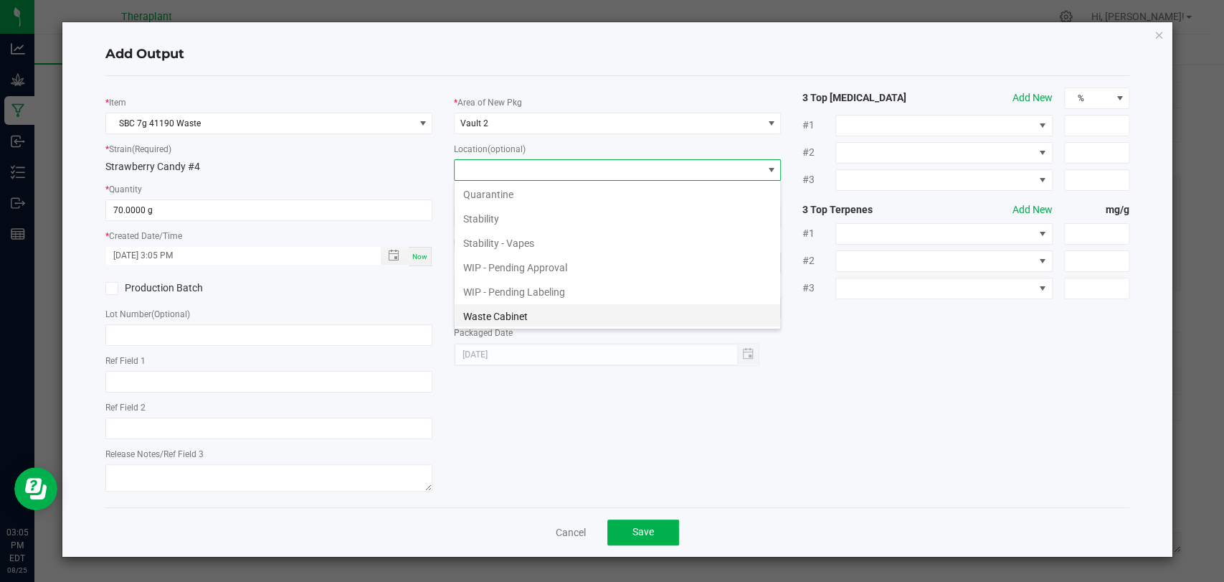
click at [506, 308] on li "Waste Cabinet" at bounding box center [618, 316] width 326 height 24
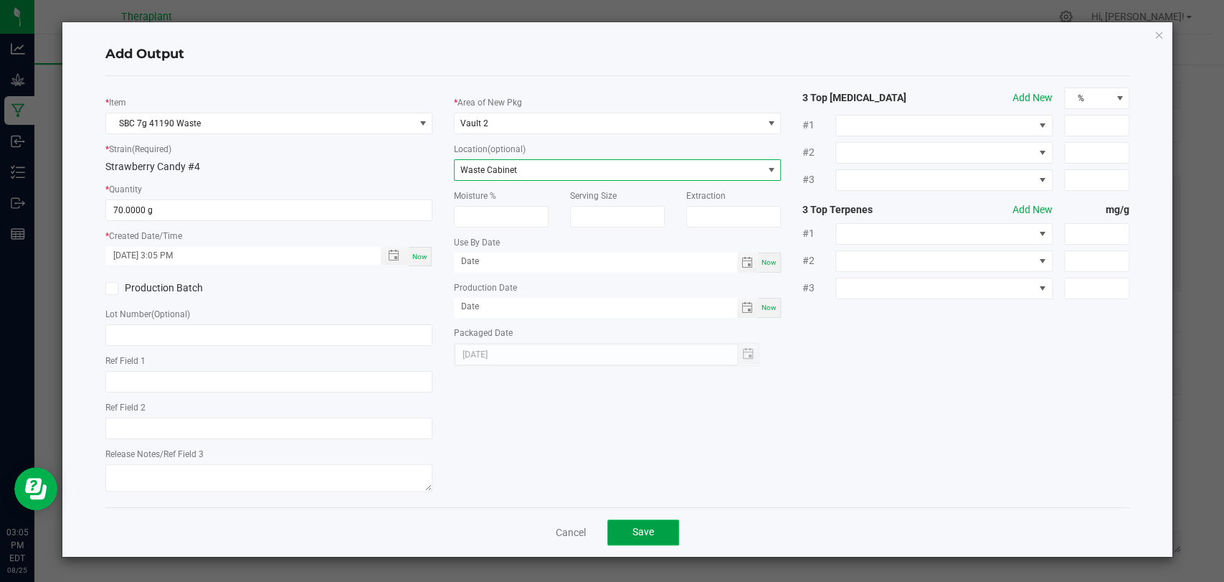
click at [642, 522] on button "Save" at bounding box center [644, 532] width 72 height 26
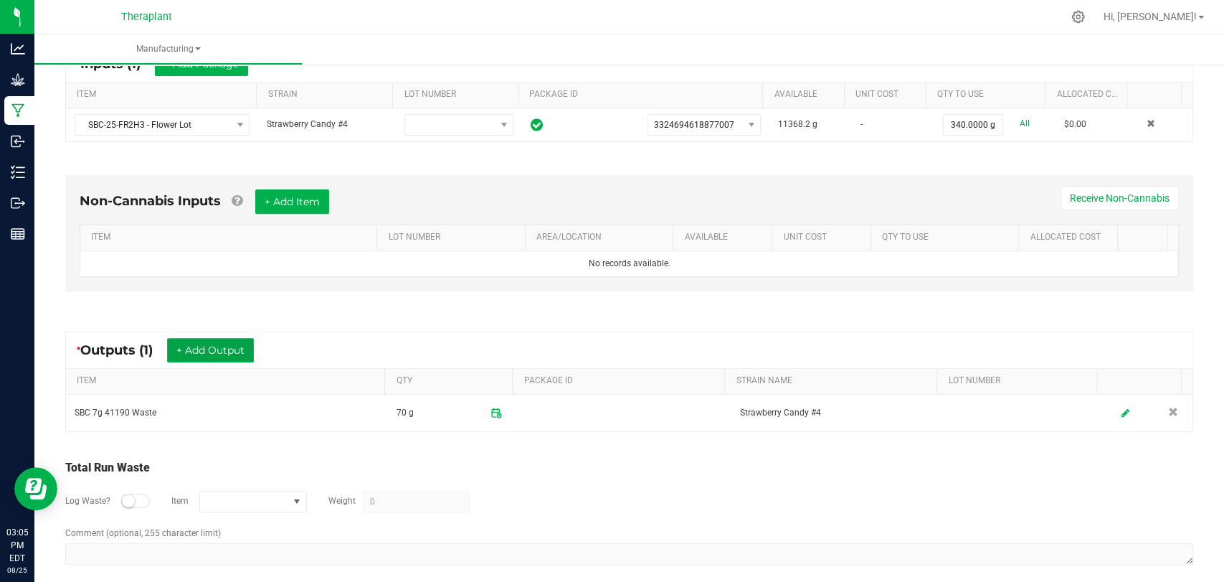
click at [214, 344] on button "+ Add Output" at bounding box center [210, 350] width 87 height 24
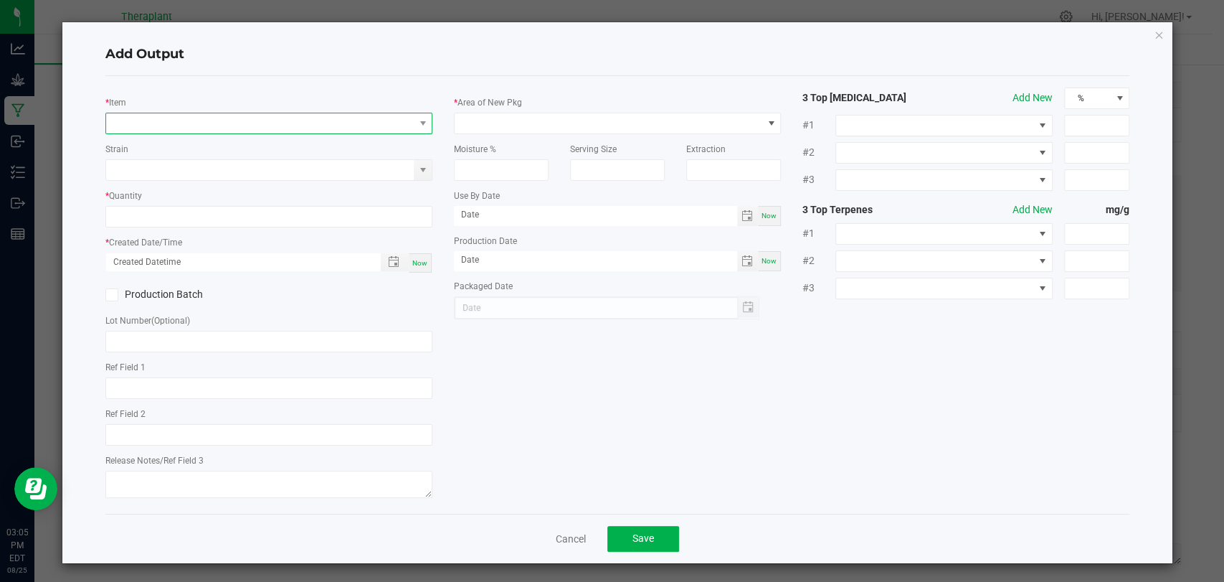
click at [236, 128] on span "NO DATA FOUND" at bounding box center [260, 123] width 308 height 20
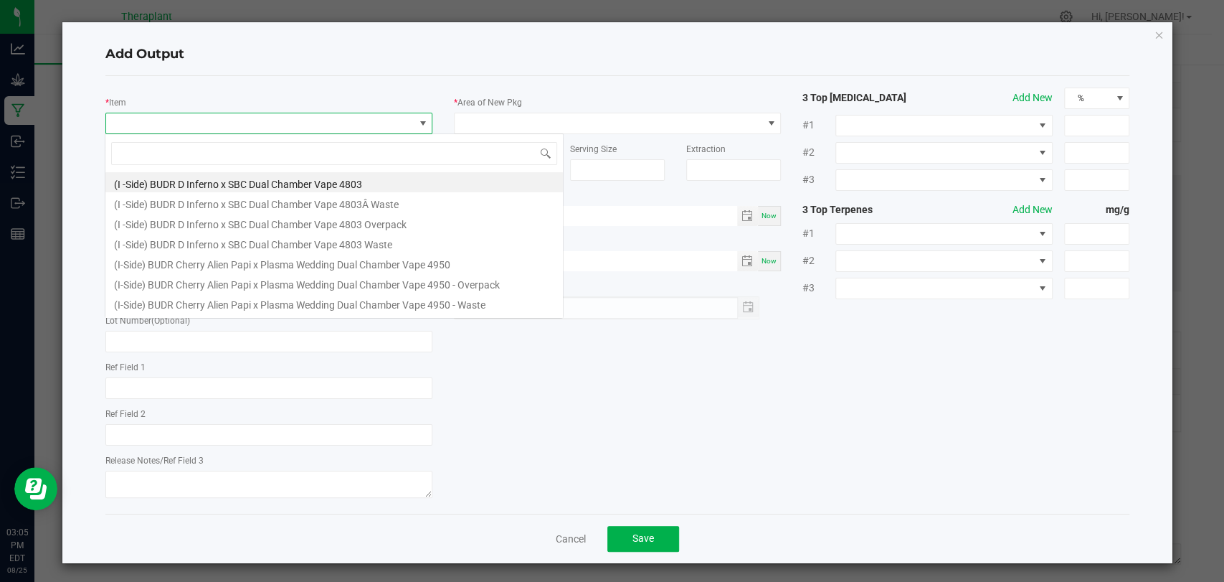
scroll to position [21, 323]
type input "41190"
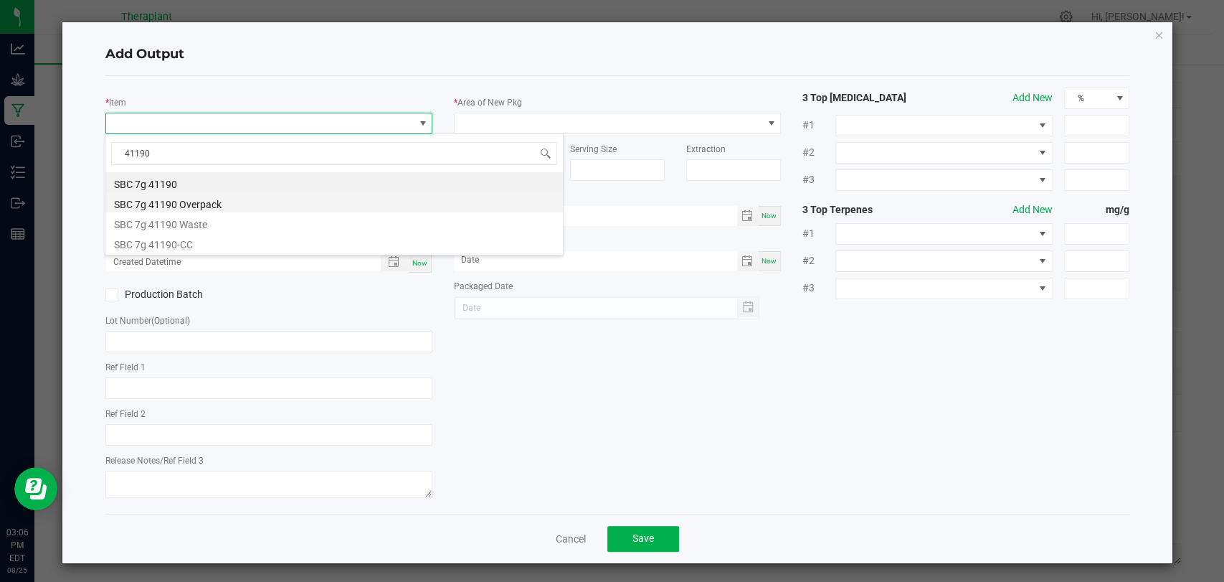
click at [212, 198] on li "SBC 7g 41190 Overpack" at bounding box center [334, 202] width 458 height 20
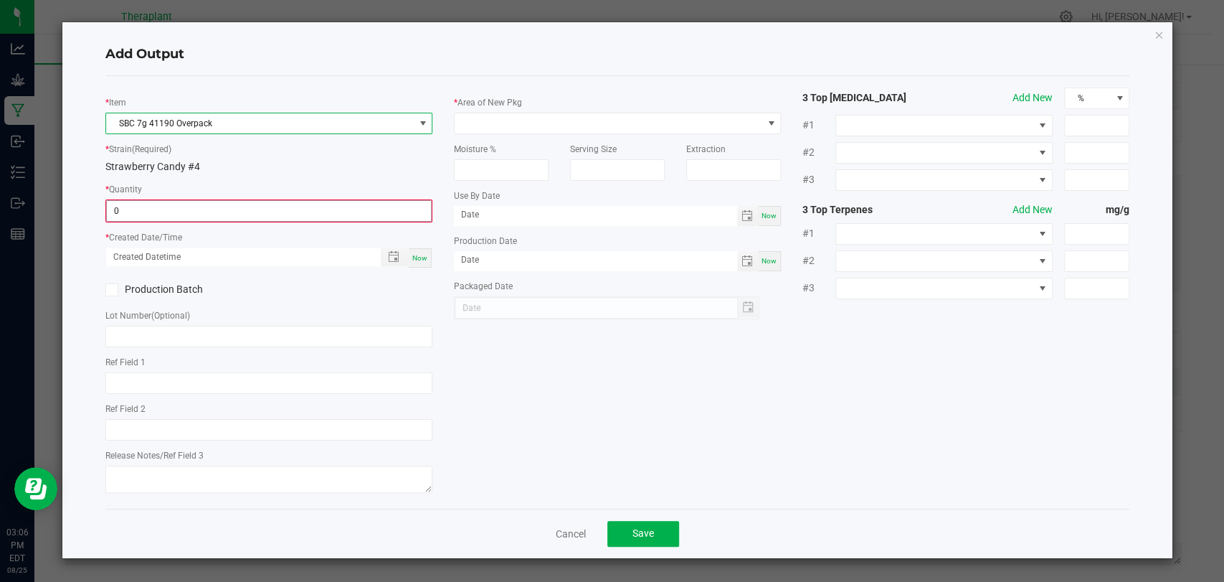
click at [208, 214] on input "0" at bounding box center [269, 211] width 324 height 20
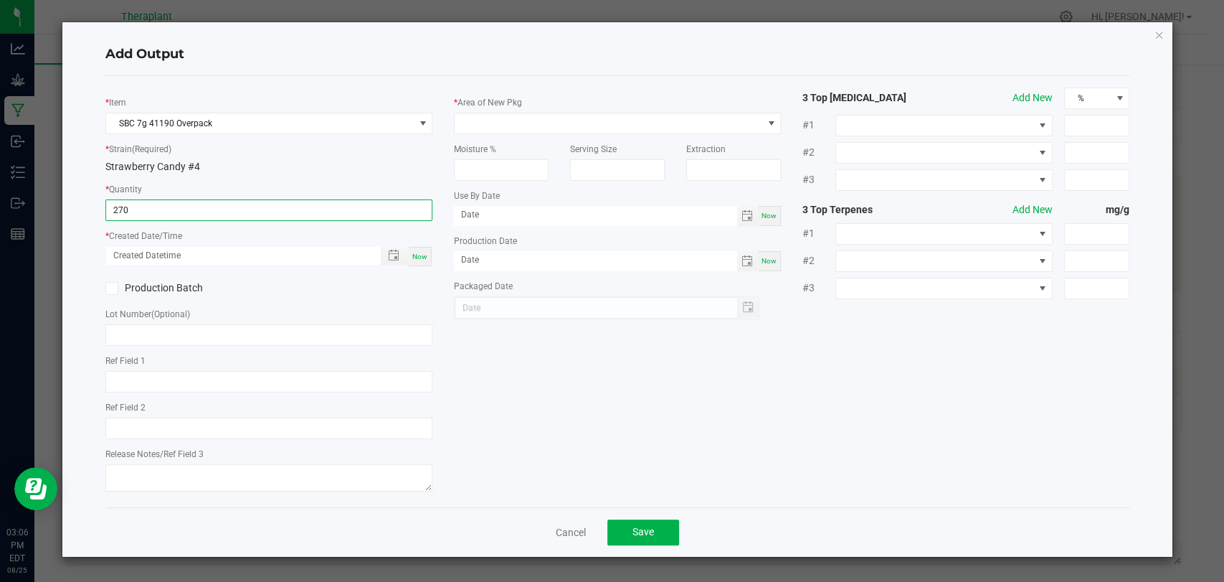
type input "270.0000 g"
click at [429, 251] on div "Now" at bounding box center [420, 256] width 23 height 19
type input "08/25/2025 3:06 PM"
type input "[DATE]"
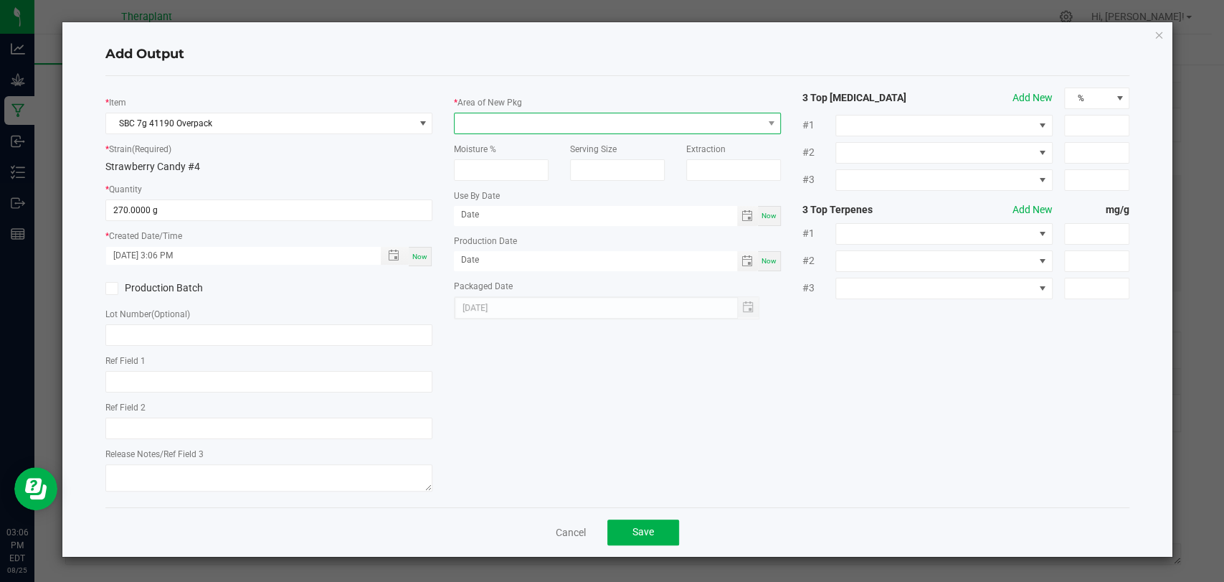
click at [488, 127] on span at bounding box center [609, 123] width 308 height 20
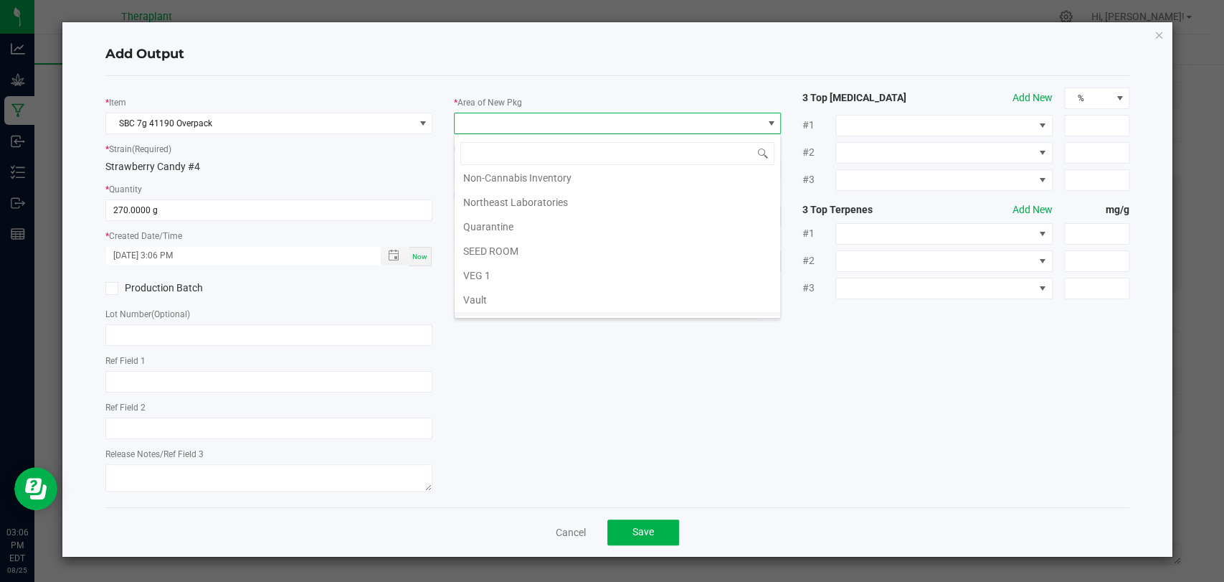
scroll to position [268, 0]
click at [488, 303] on li "Waste" at bounding box center [618, 306] width 326 height 24
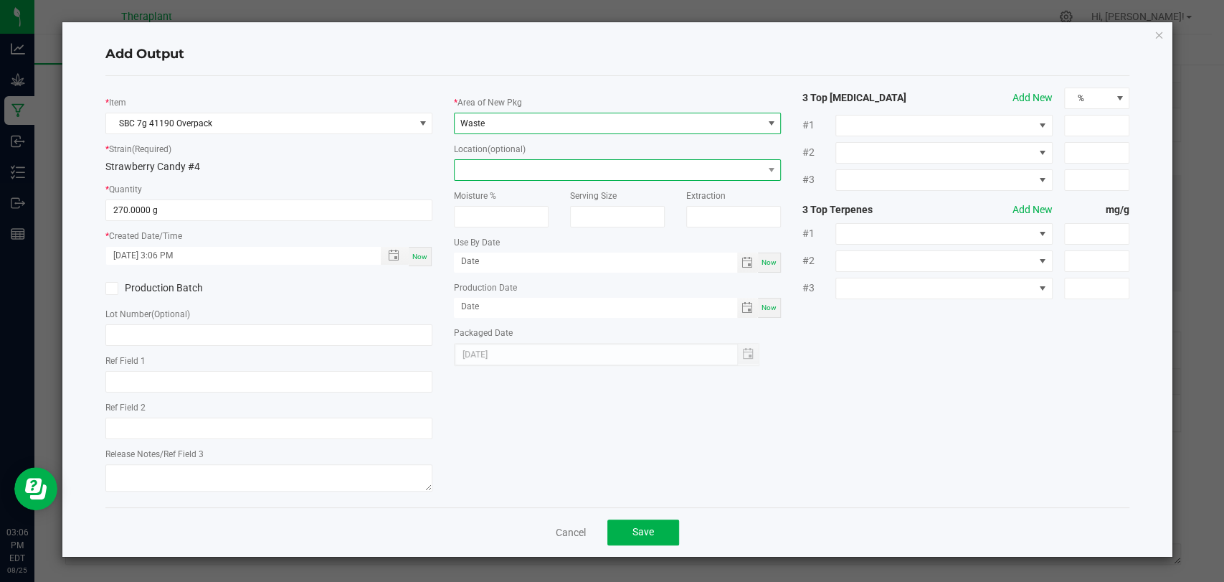
click at [499, 175] on span at bounding box center [609, 170] width 308 height 20
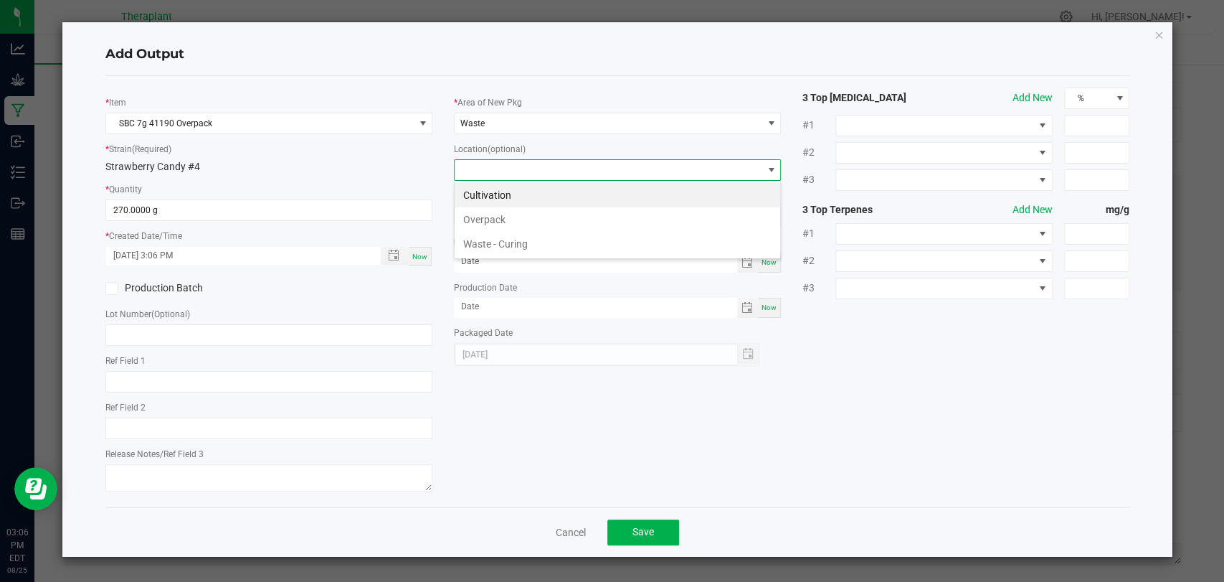
scroll to position [21, 327]
click at [492, 214] on li "Overpack" at bounding box center [618, 219] width 326 height 24
click at [648, 526] on span "Save" at bounding box center [644, 531] width 22 height 11
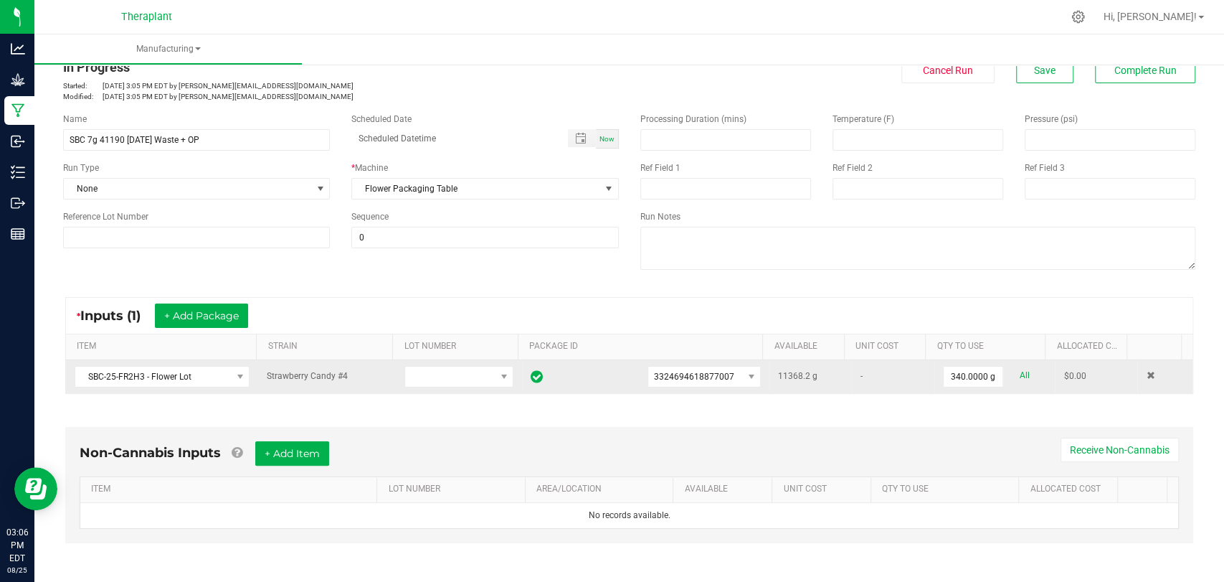
scroll to position [0, 0]
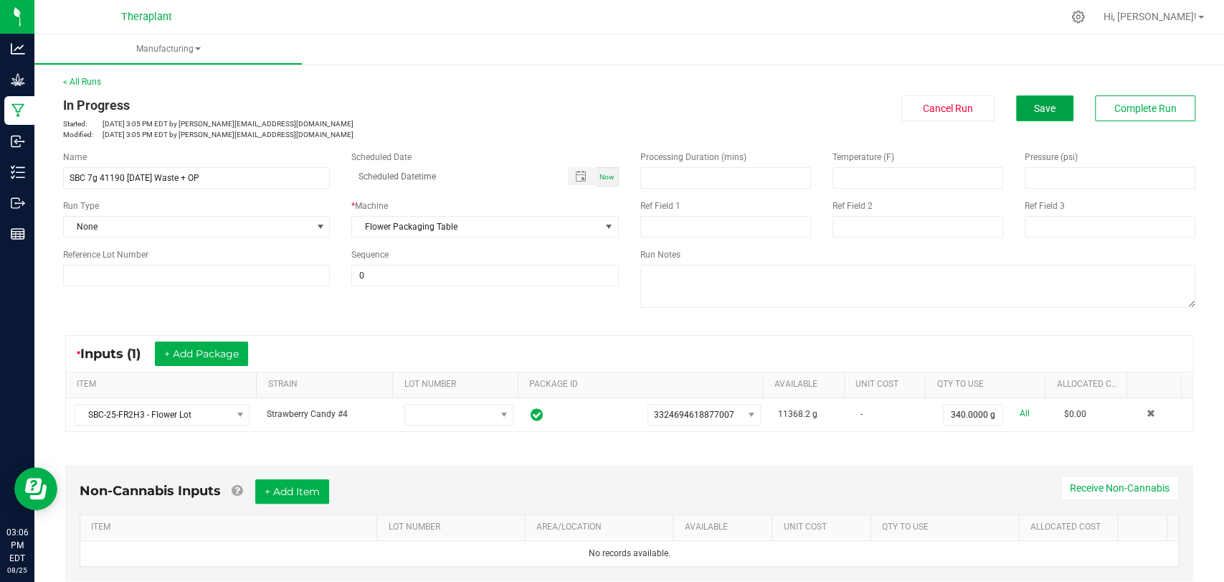
click at [1038, 118] on button "Save" at bounding box center [1044, 108] width 57 height 26
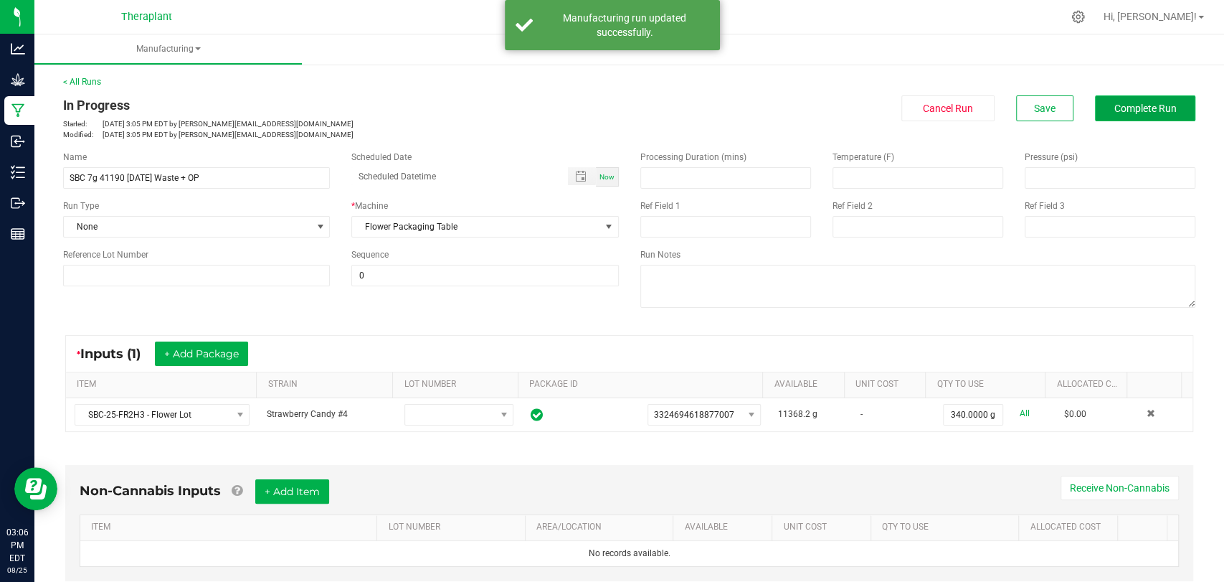
click at [1125, 103] on span "Complete Run" at bounding box center [1146, 108] width 62 height 11
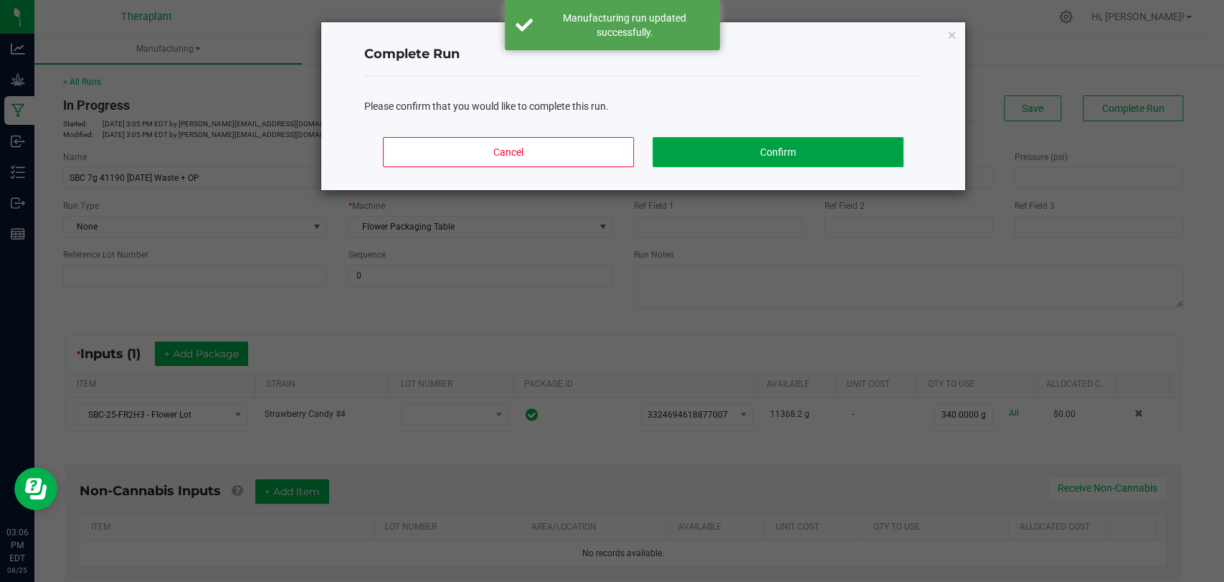
click at [768, 151] on button "Confirm" at bounding box center [778, 152] width 251 height 30
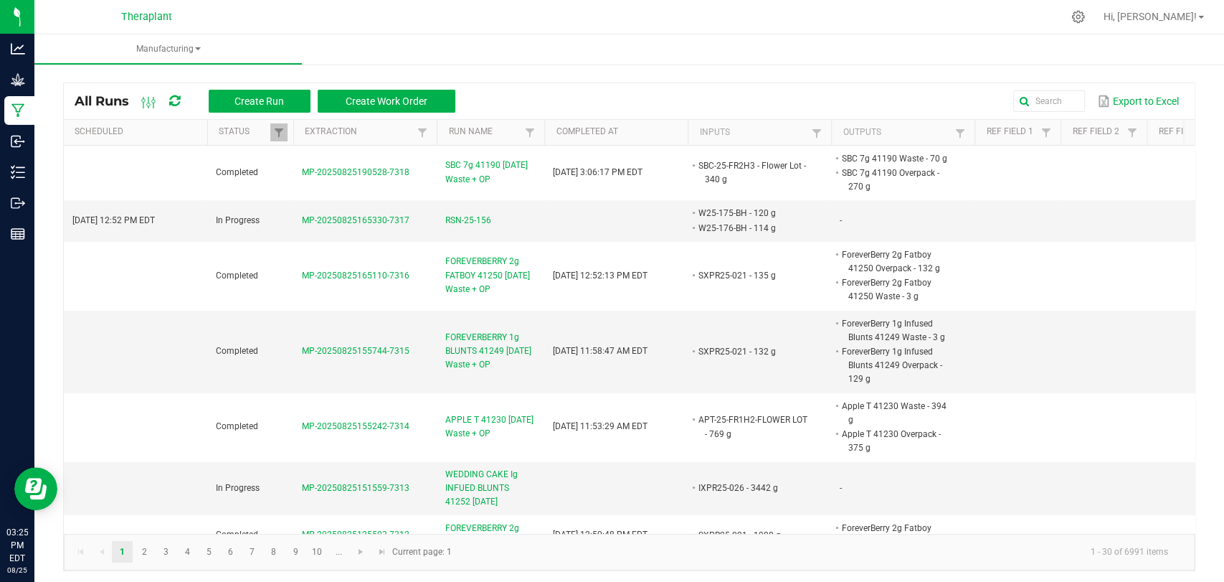
click at [1039, 113] on div "All Runs Create Run Create Work Order Export to Excel" at bounding box center [629, 101] width 1131 height 36
click at [1039, 107] on input "text" at bounding box center [902, 101] width 366 height 22
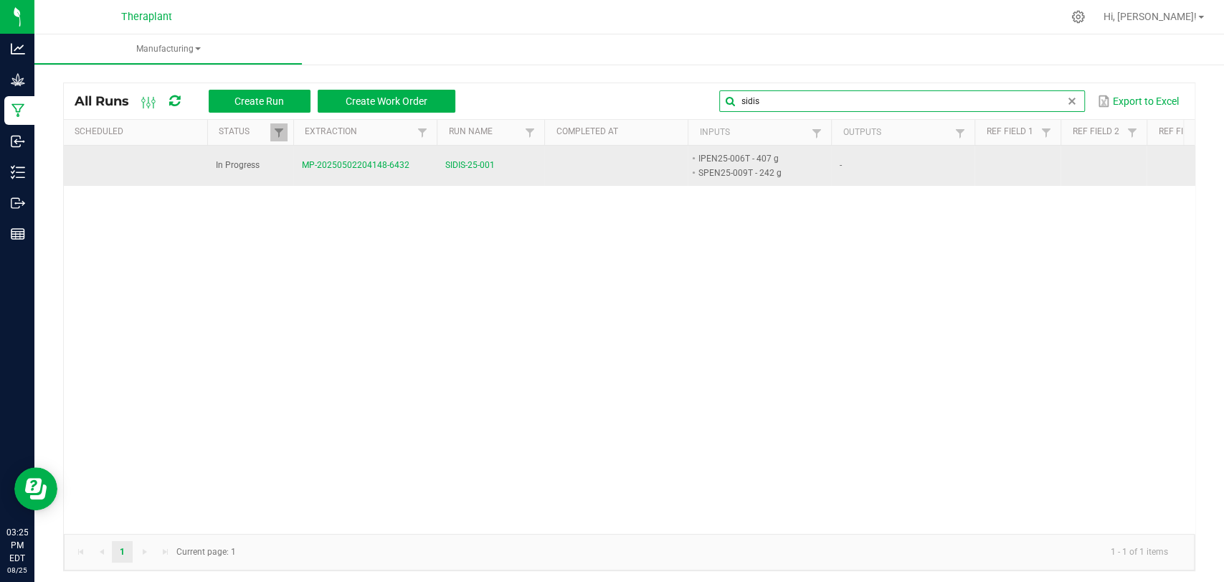
type input "sidis"
click at [463, 166] on span "SIDIS-25-001" at bounding box center [469, 166] width 49 height 14
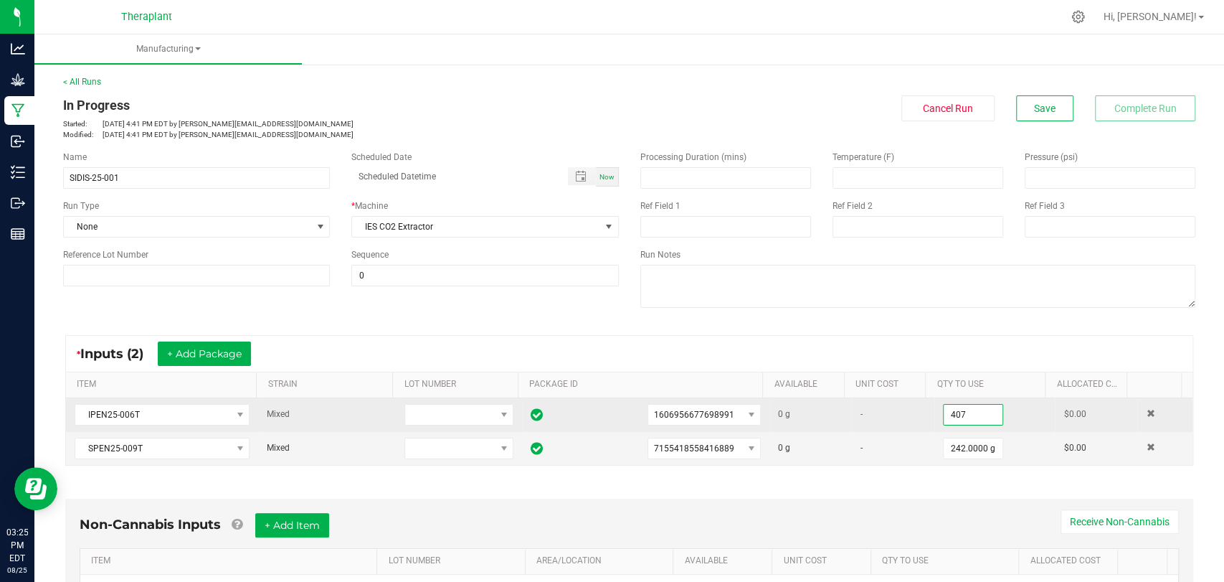
click at [960, 420] on input "407" at bounding box center [973, 415] width 59 height 20
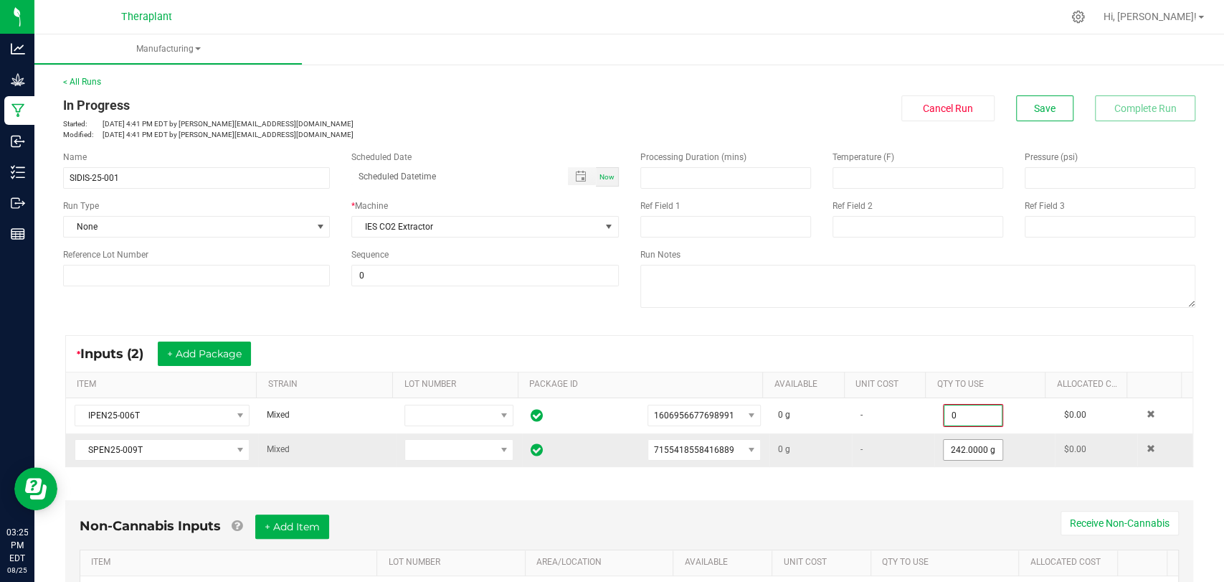
type input "0.0000 g"
click at [944, 456] on input "242" at bounding box center [973, 450] width 59 height 20
type input "0.0000 g"
click at [954, 101] on button "Cancel Run" at bounding box center [948, 108] width 93 height 26
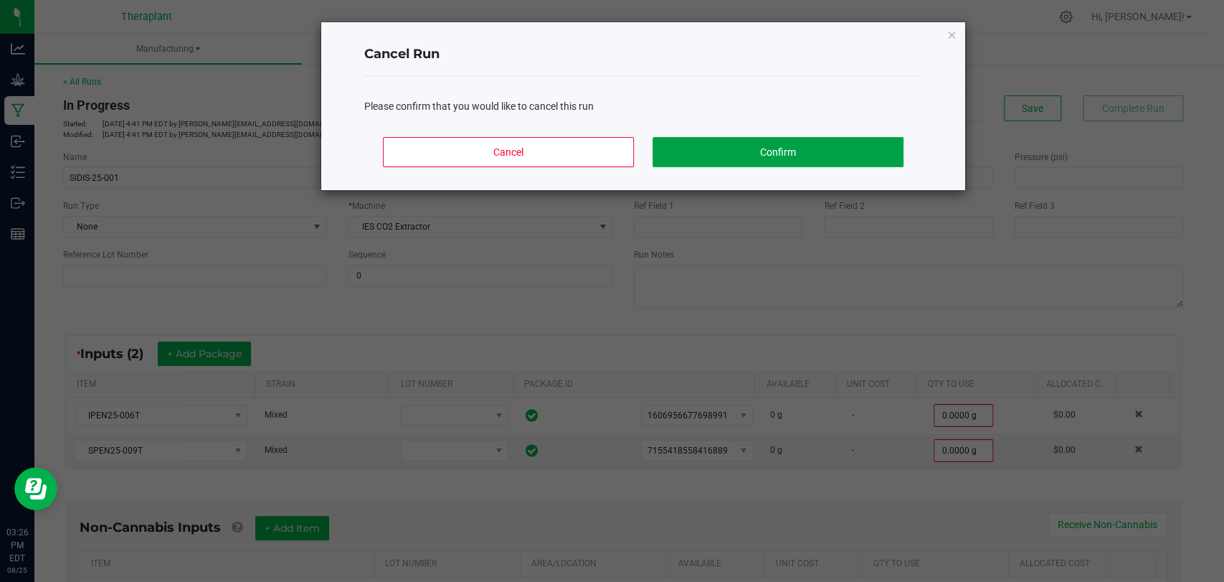
drag, startPoint x: 792, startPoint y: 143, endPoint x: 765, endPoint y: 88, distance: 60.6
click at [792, 142] on button "Confirm" at bounding box center [778, 152] width 251 height 30
